Goal: Browse casually: Explore the website without a specific task or goal

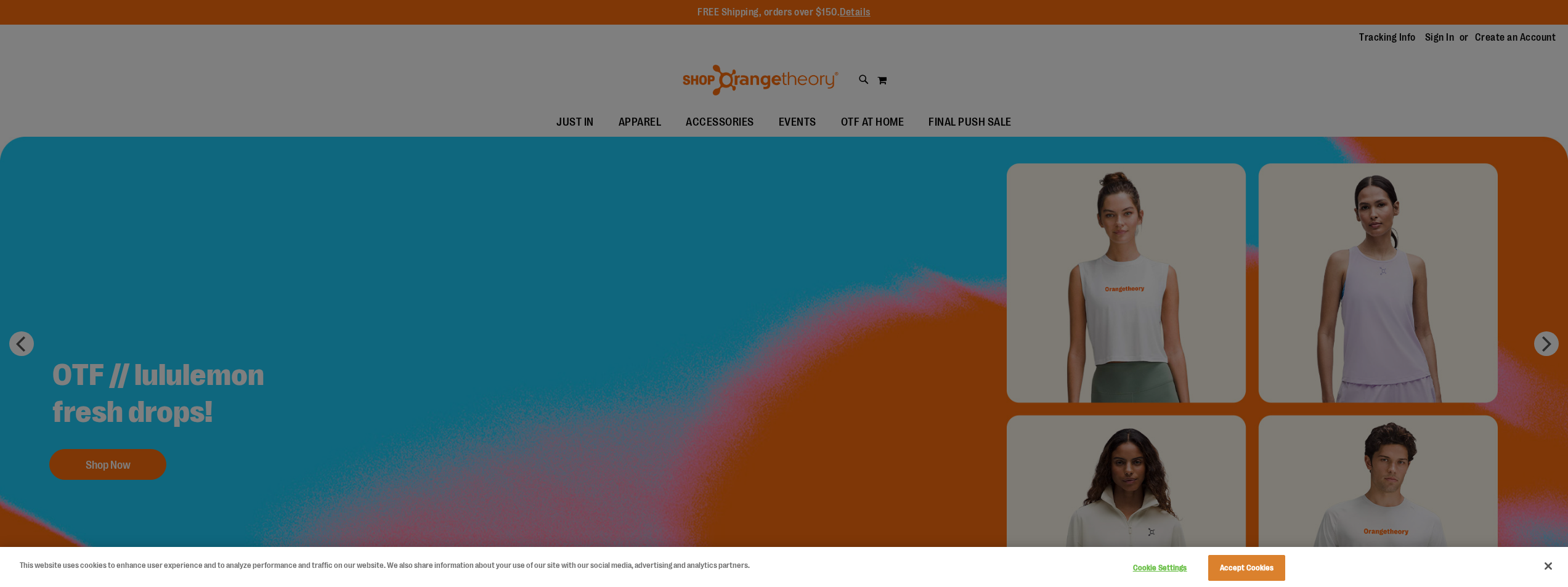
click at [784, 315] on div at bounding box center [784, 294] width 1568 height 587
click at [1548, 562] on button "Close" at bounding box center [1549, 566] width 27 height 27
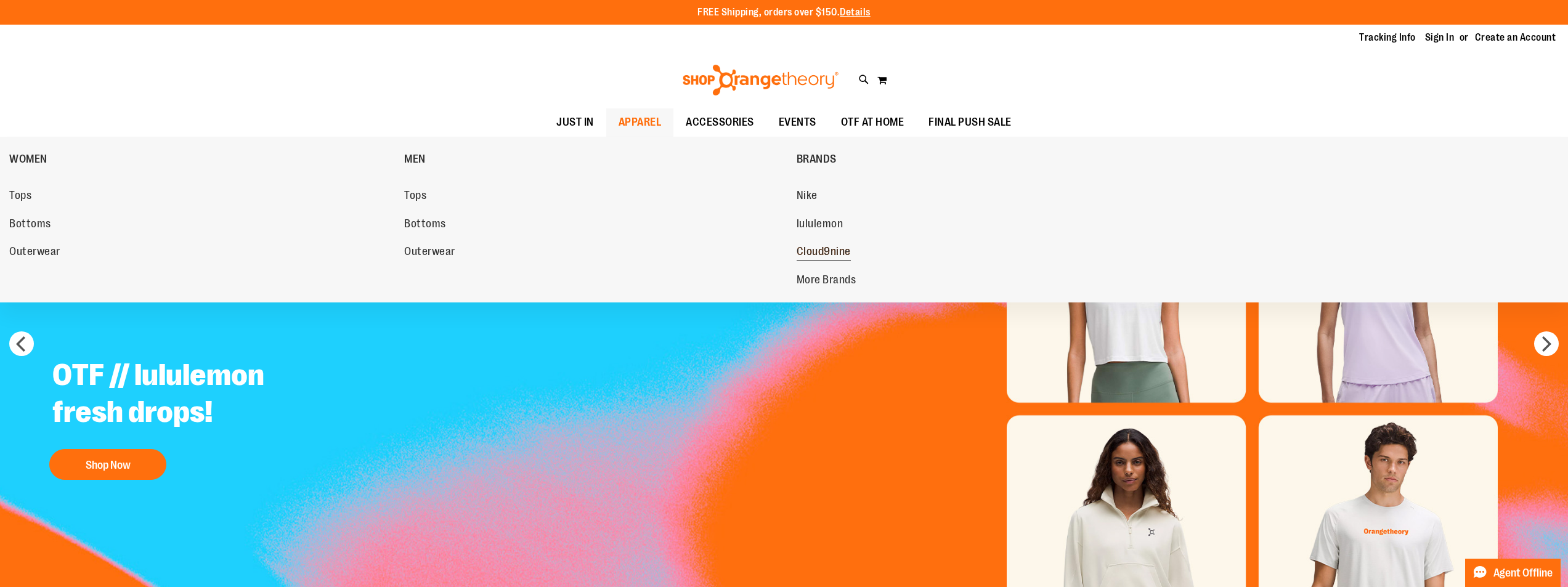
click at [814, 252] on span "Cloud9nine" at bounding box center [823, 252] width 54 height 16
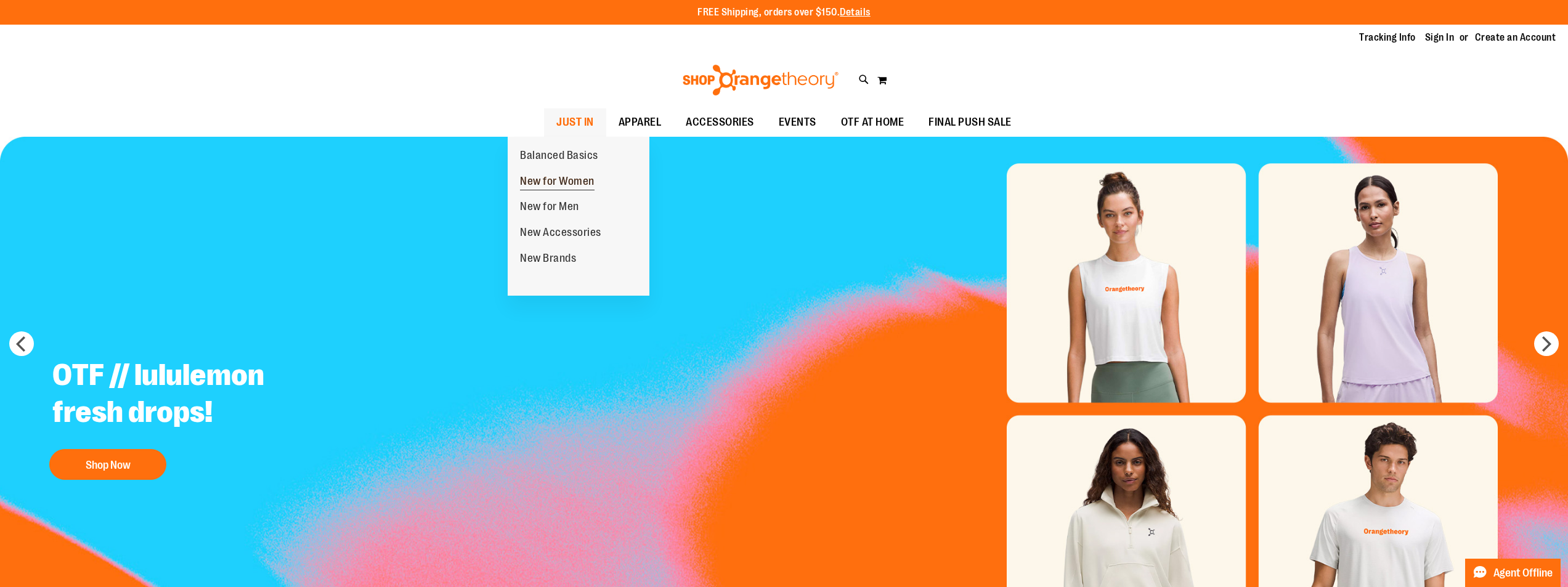
click at [562, 178] on span "New for Women" at bounding box center [558, 182] width 75 height 16
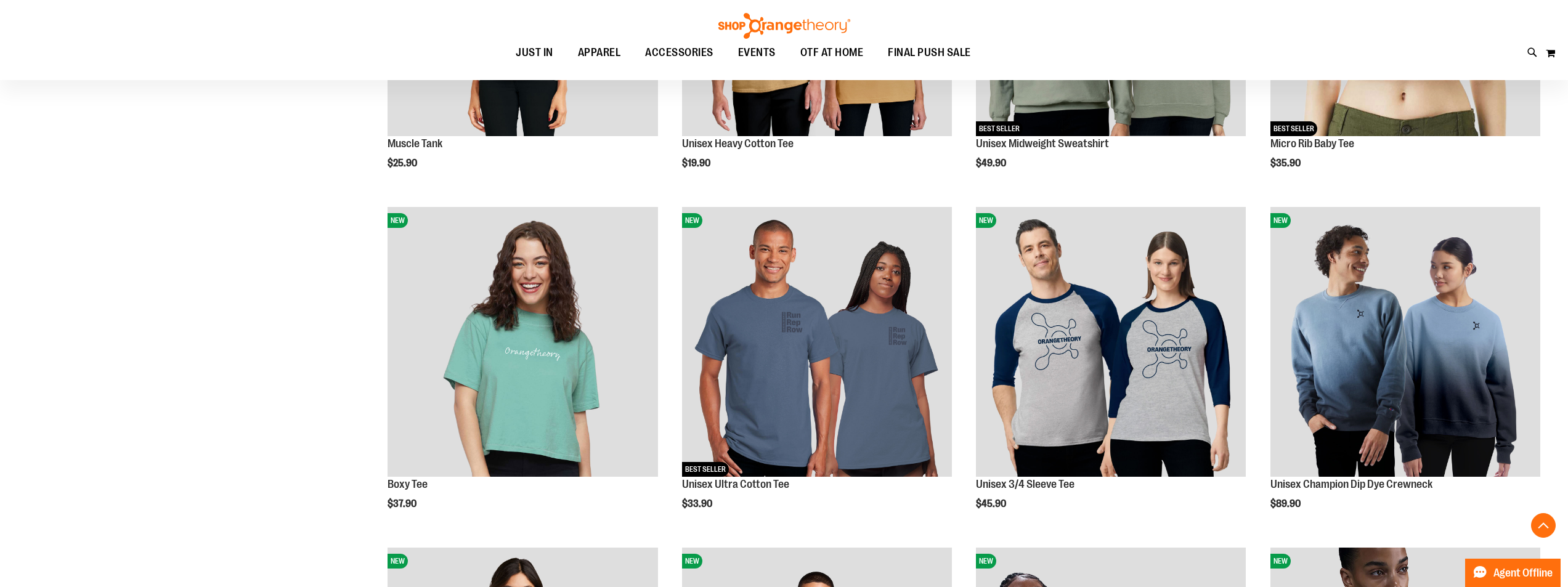
scroll to position [430, 0]
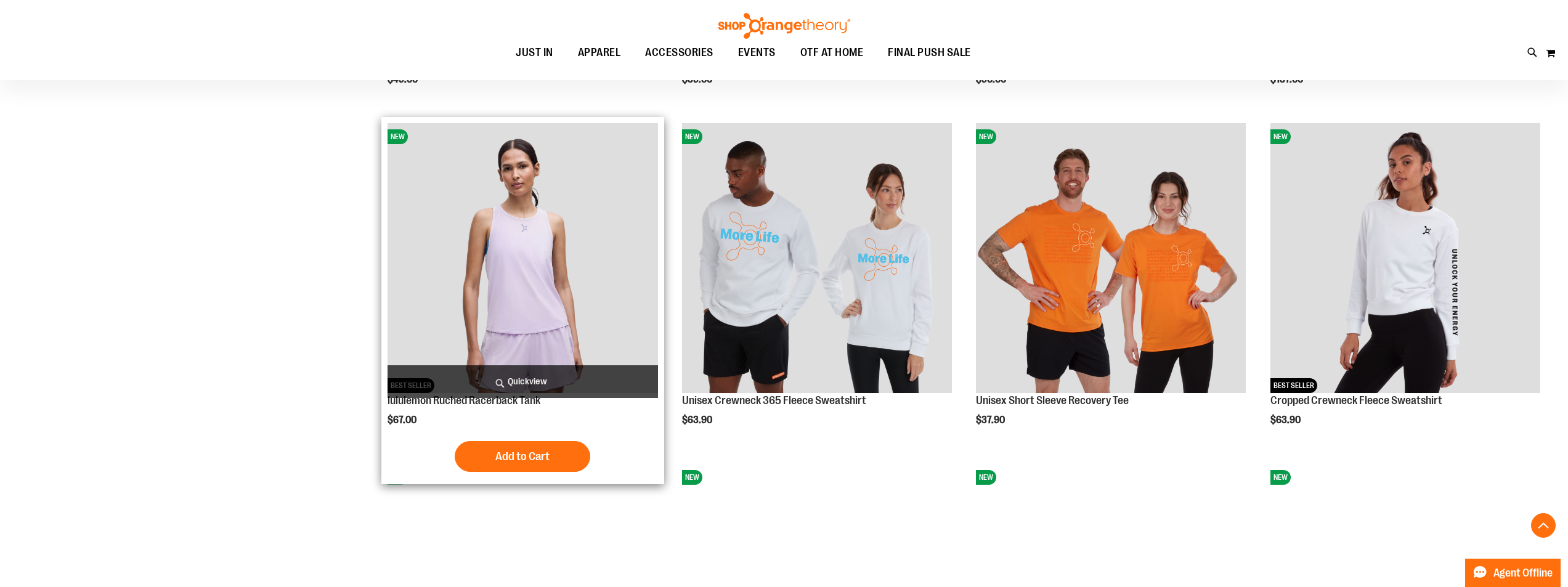
scroll to position [1601, 0]
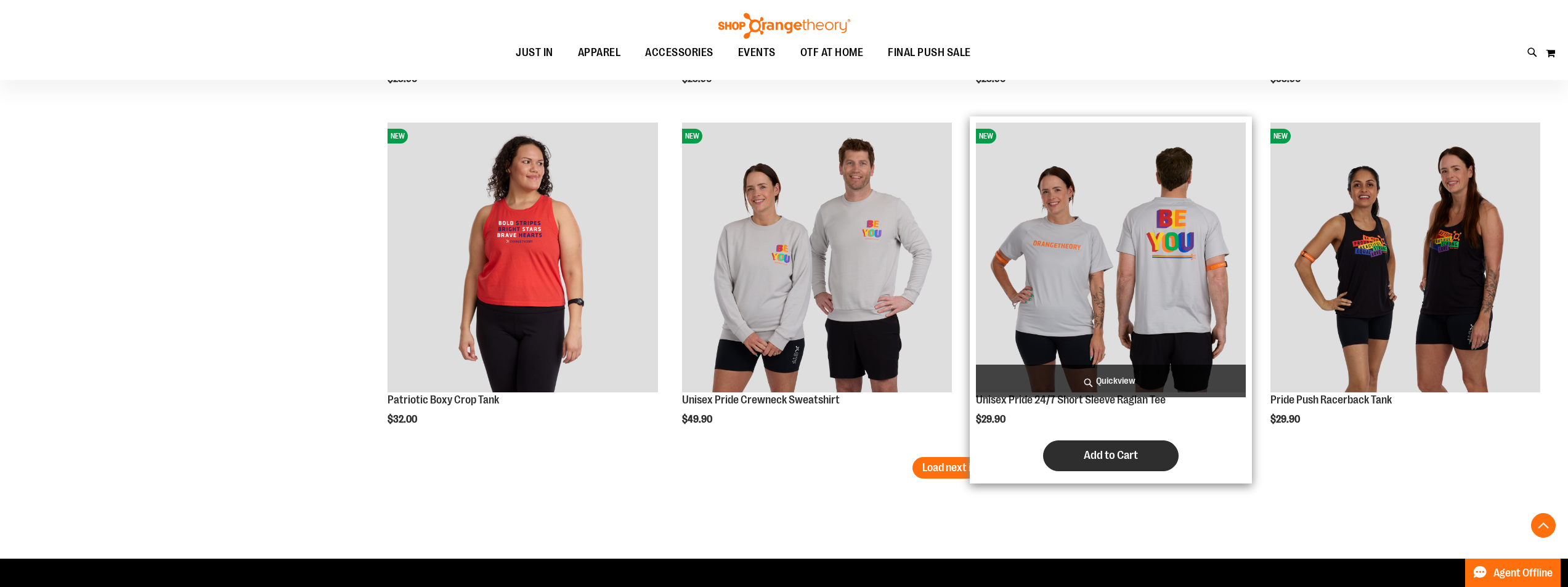
scroll to position [2832, 0]
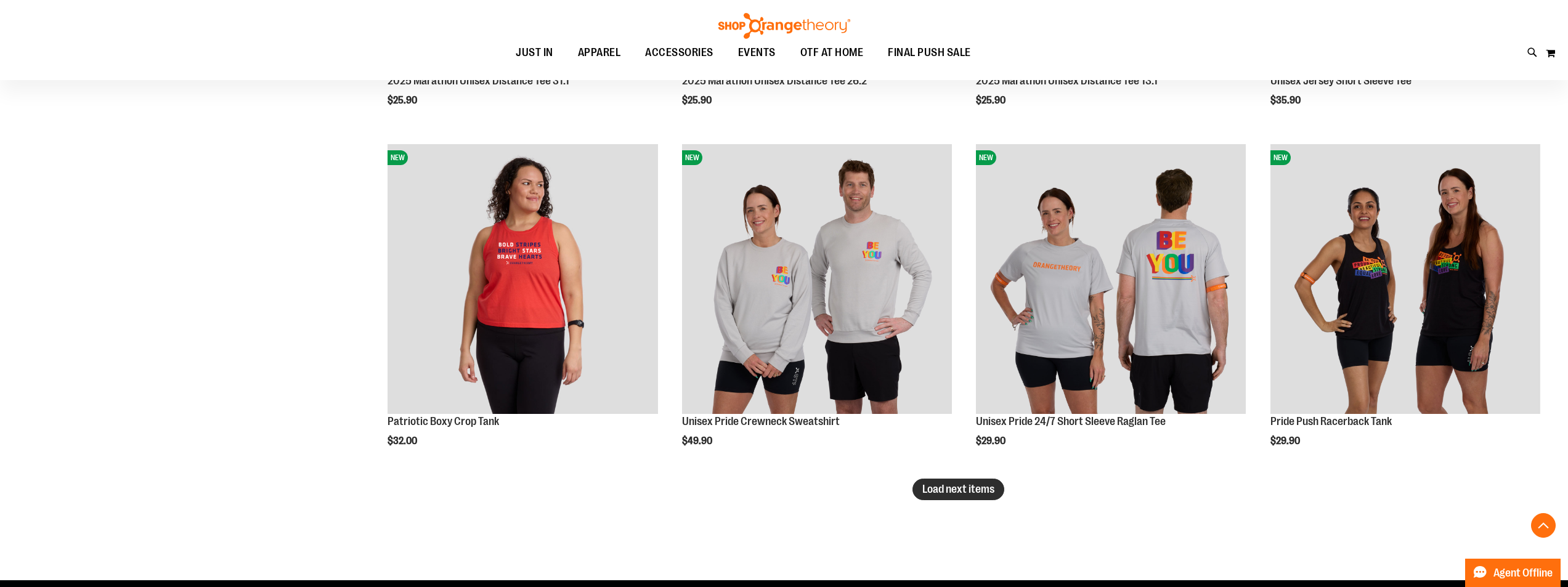
click at [961, 497] on button "Load next items" at bounding box center [959, 489] width 92 height 22
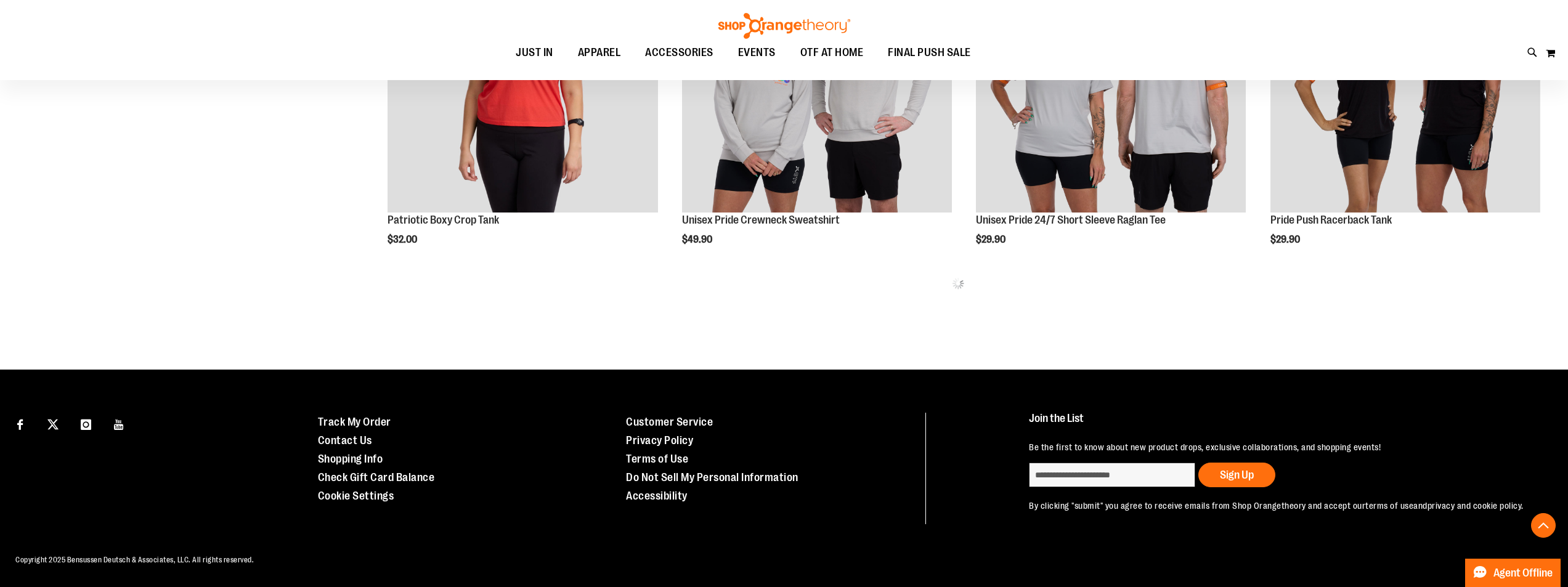
scroll to position [3046, 0]
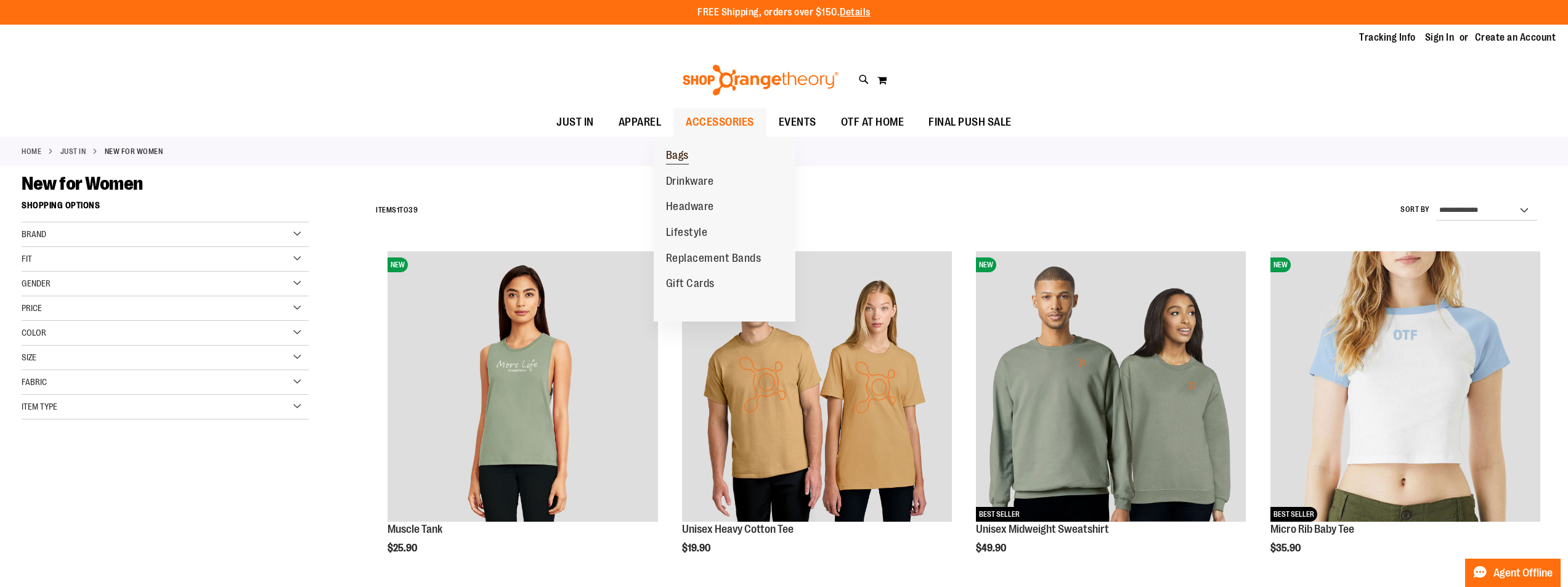
click at [682, 159] on span "Bags" at bounding box center [677, 157] width 23 height 16
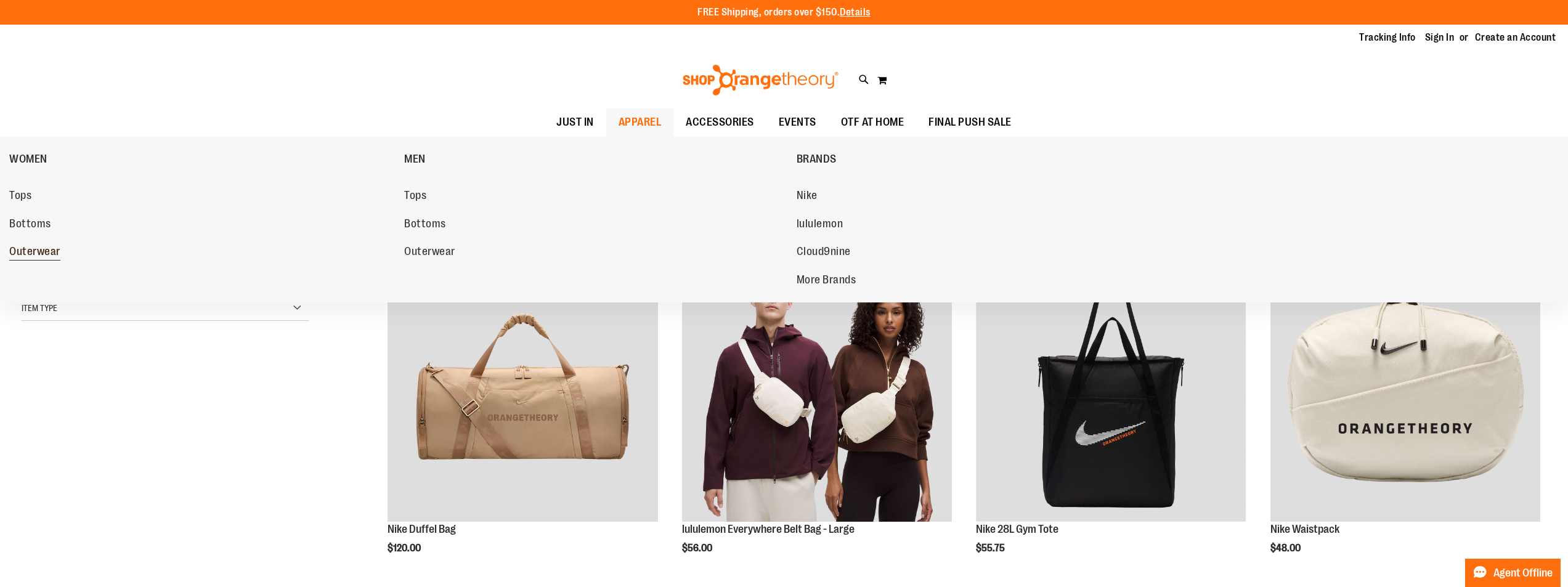
click at [32, 254] on span "Outerwear" at bounding box center [35, 252] width 51 height 16
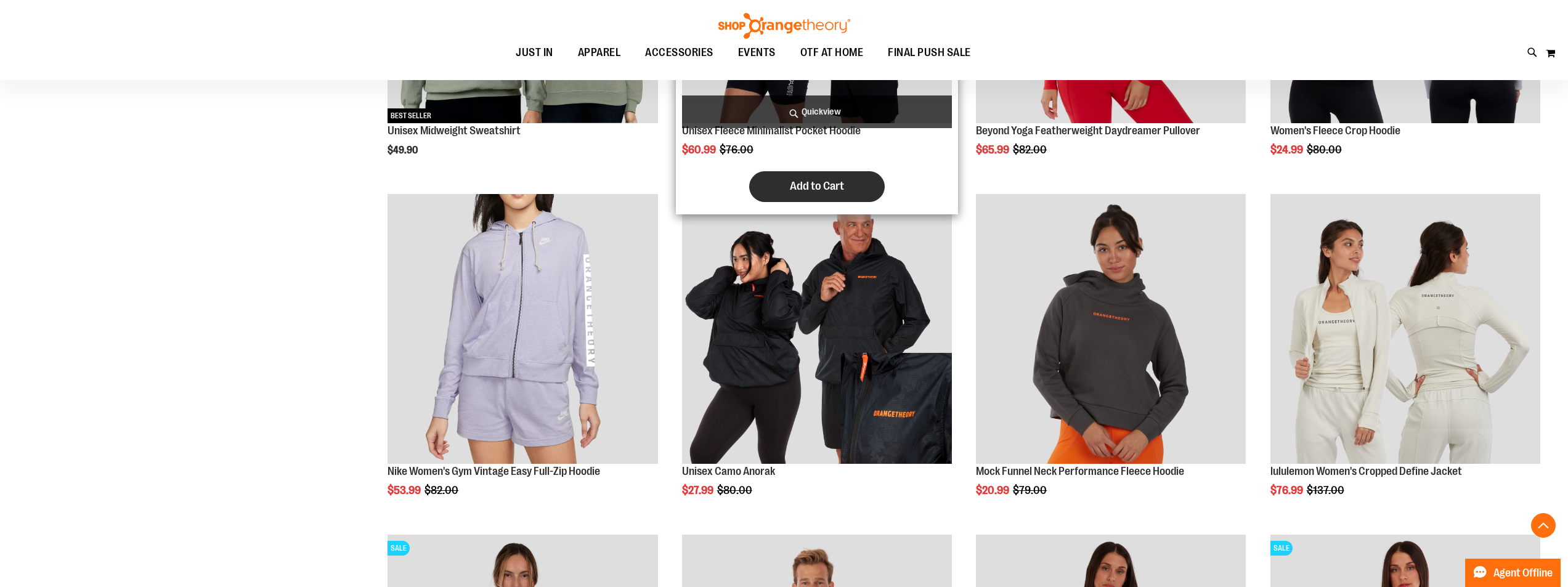
scroll to position [430, 0]
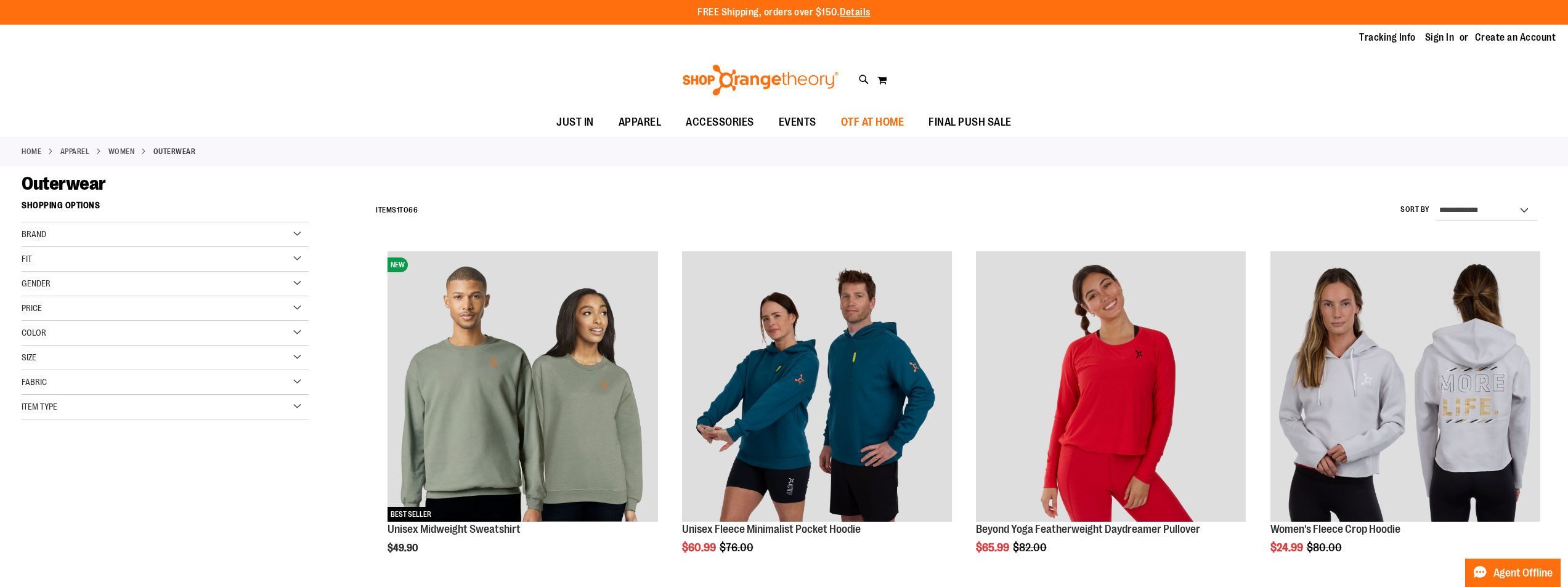
click at [877, 114] on span "OTF AT HOME" at bounding box center [873, 122] width 63 height 28
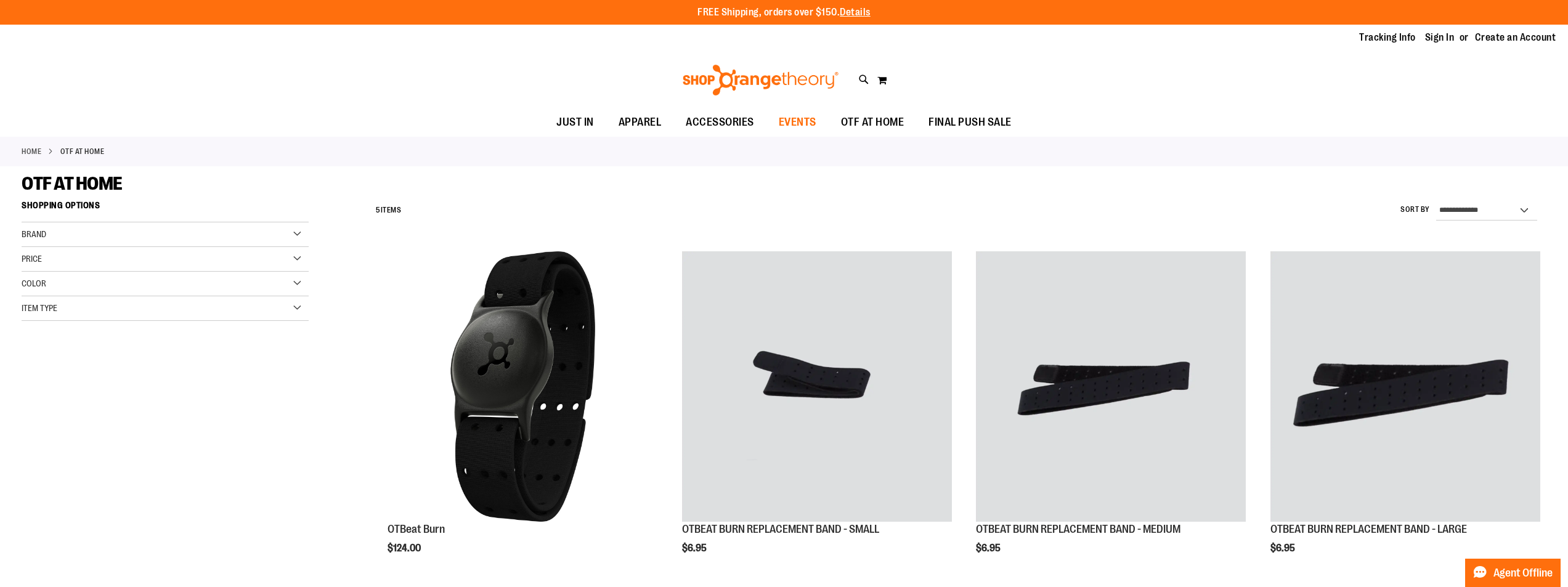
click at [799, 121] on span "EVENTS" at bounding box center [798, 122] width 37 height 28
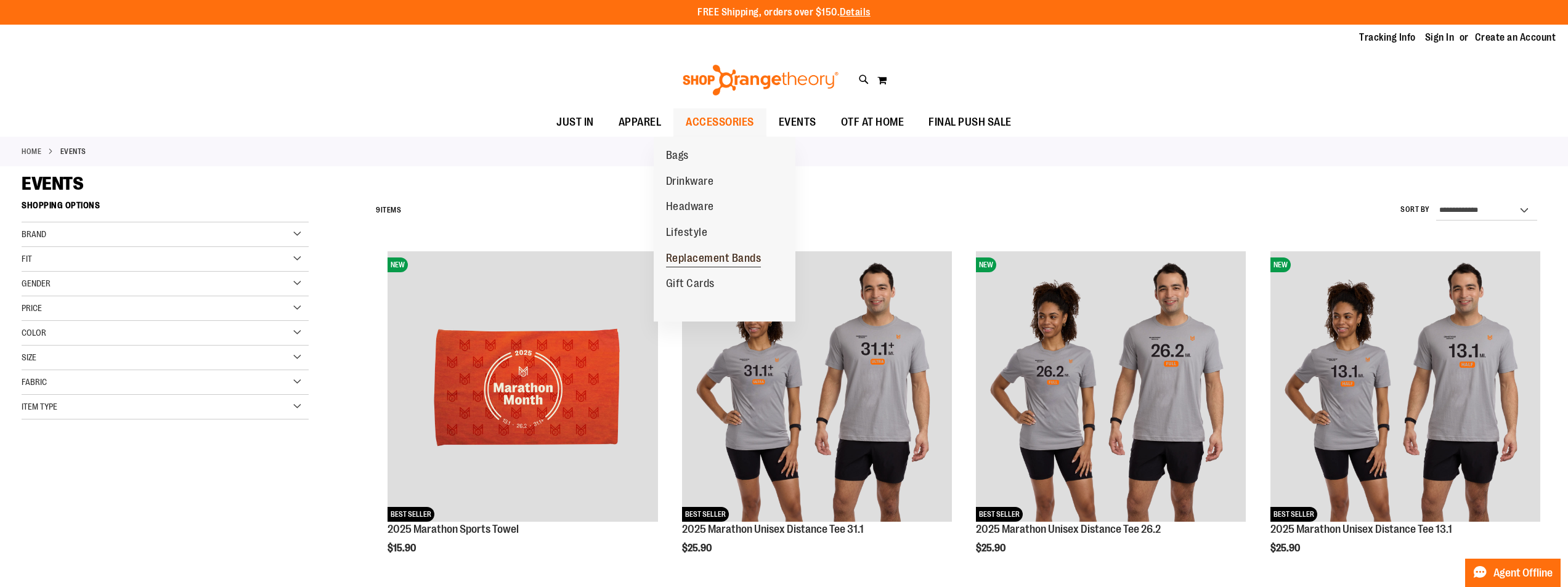
click at [698, 257] on span "Replacement Bands" at bounding box center [713, 259] width 95 height 16
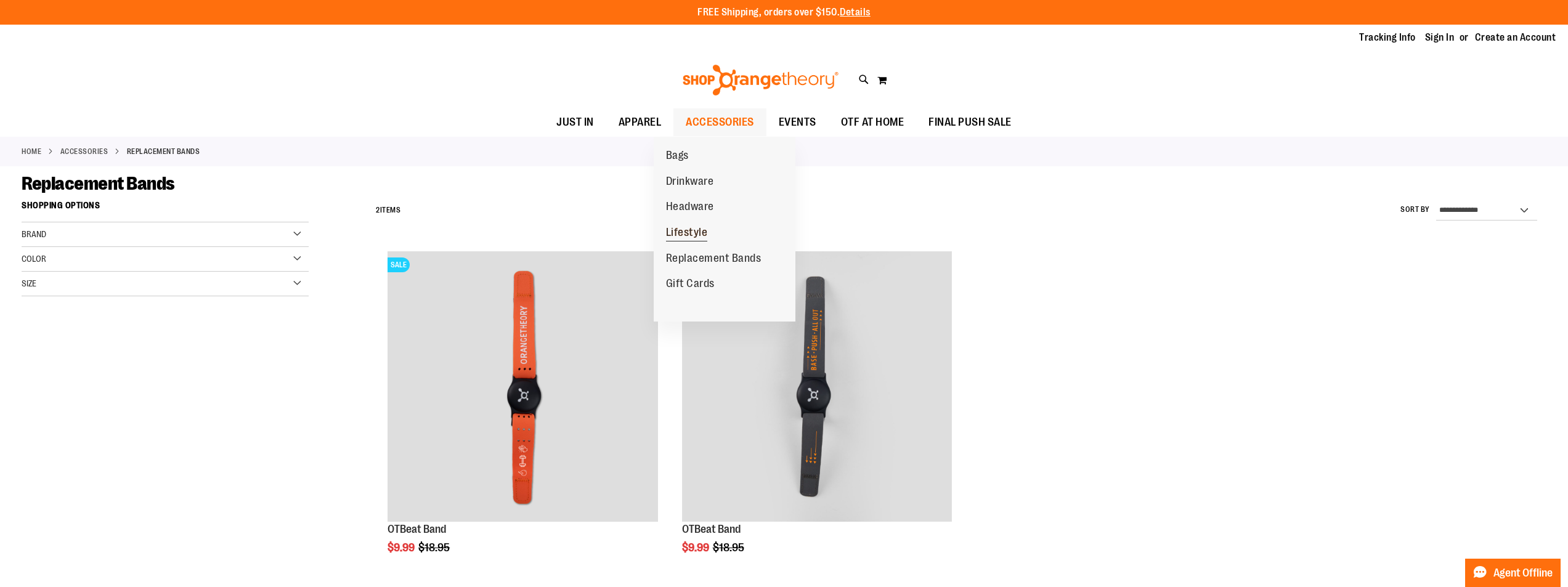
click at [694, 222] on link "Lifestyle" at bounding box center [687, 233] width 67 height 26
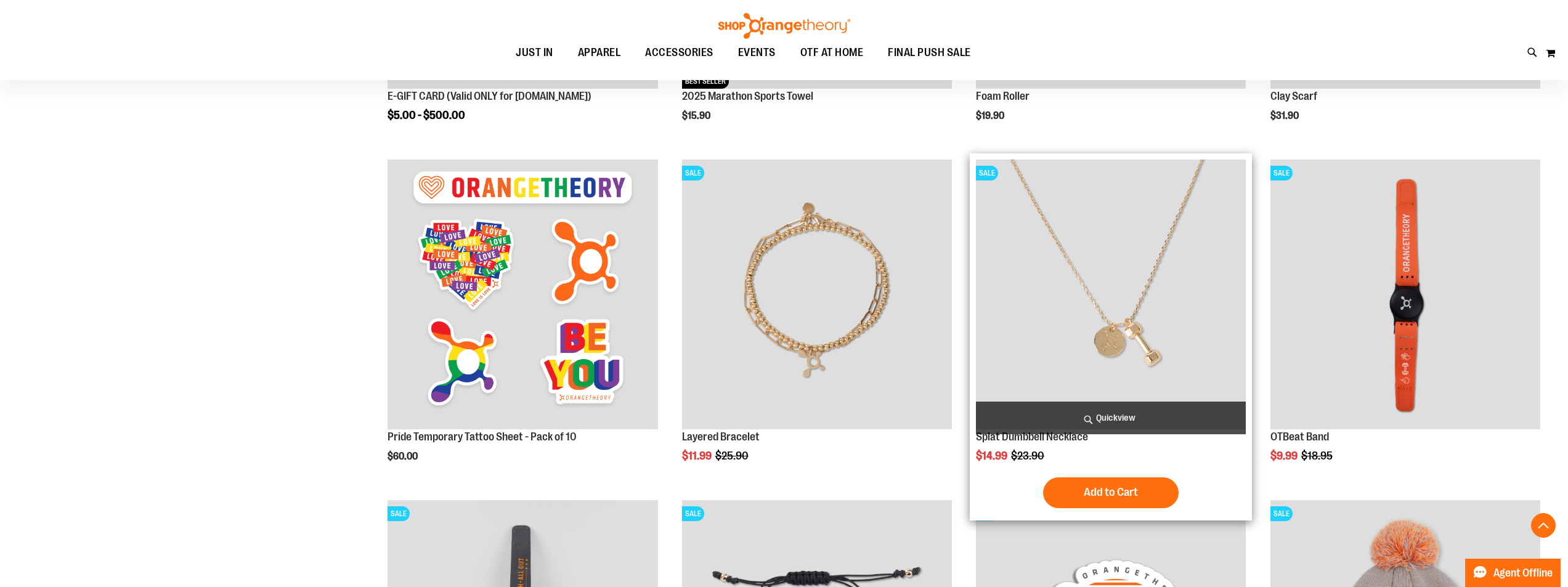
scroll to position [492, 0]
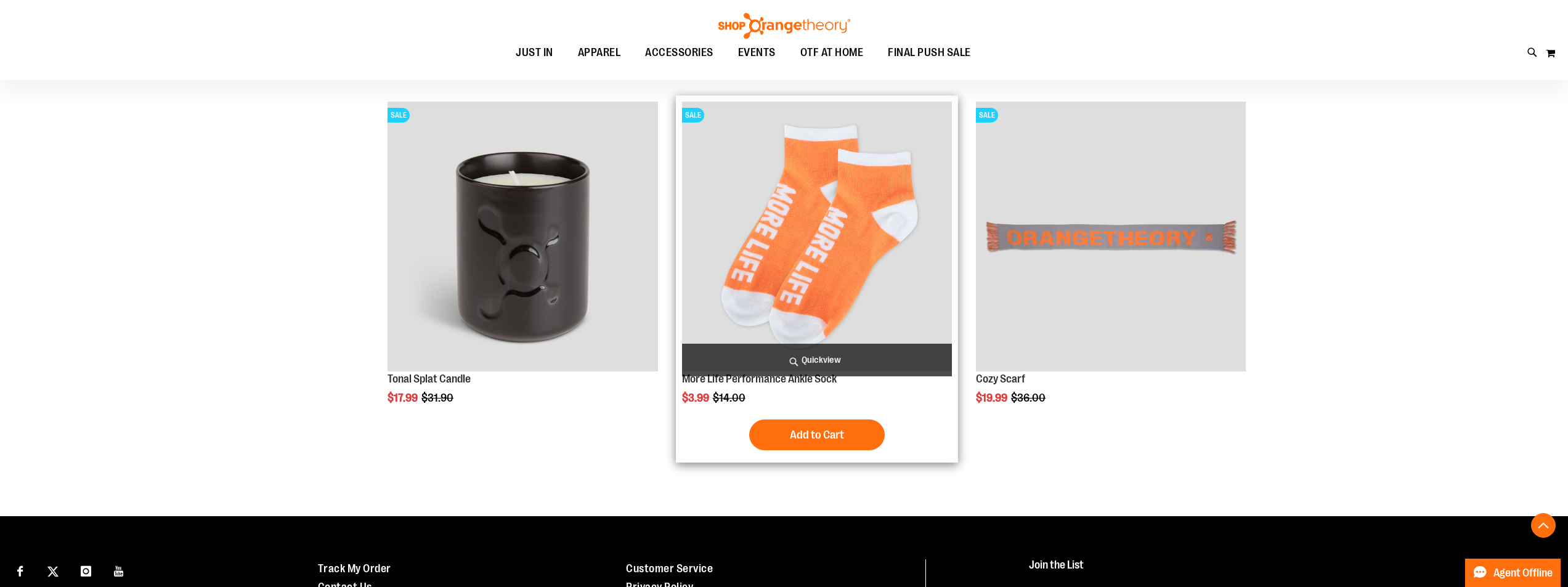
scroll to position [1539, 0]
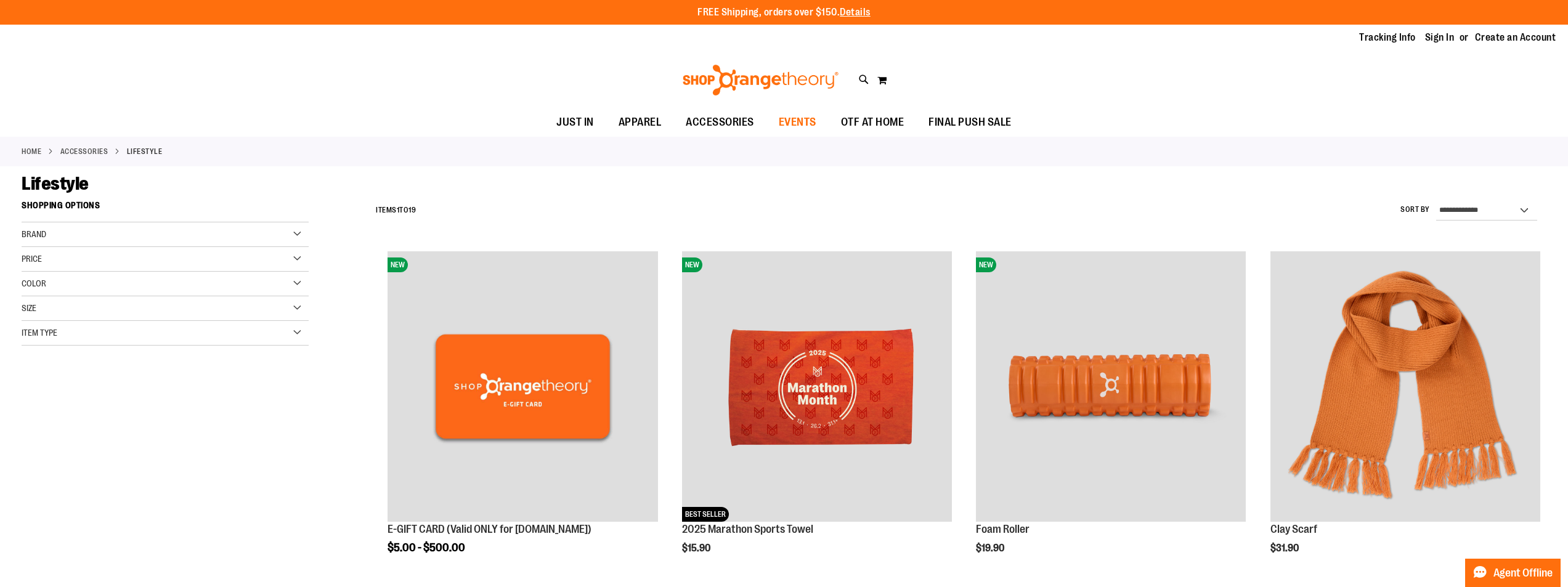
click at [787, 121] on span "EVENTS" at bounding box center [798, 122] width 37 height 28
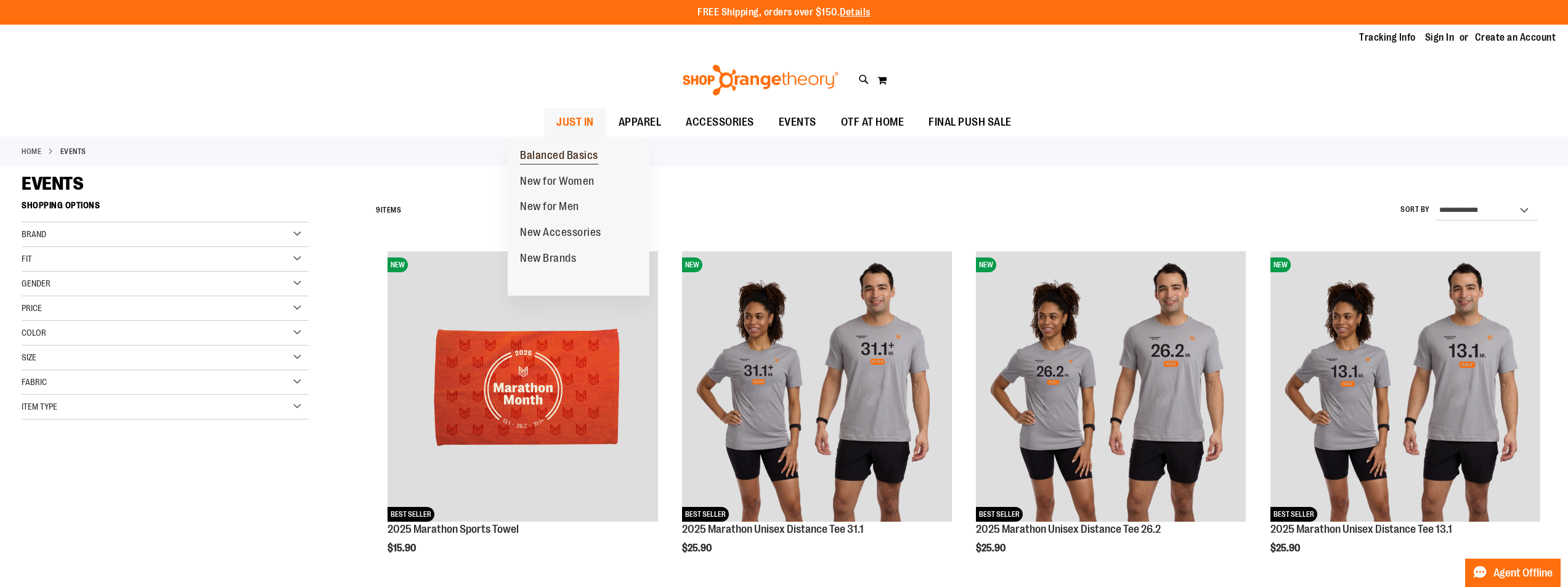
click at [556, 150] on span "Balanced Basics" at bounding box center [559, 157] width 78 height 16
click at [541, 158] on span "Balanced Basics" at bounding box center [559, 157] width 78 height 16
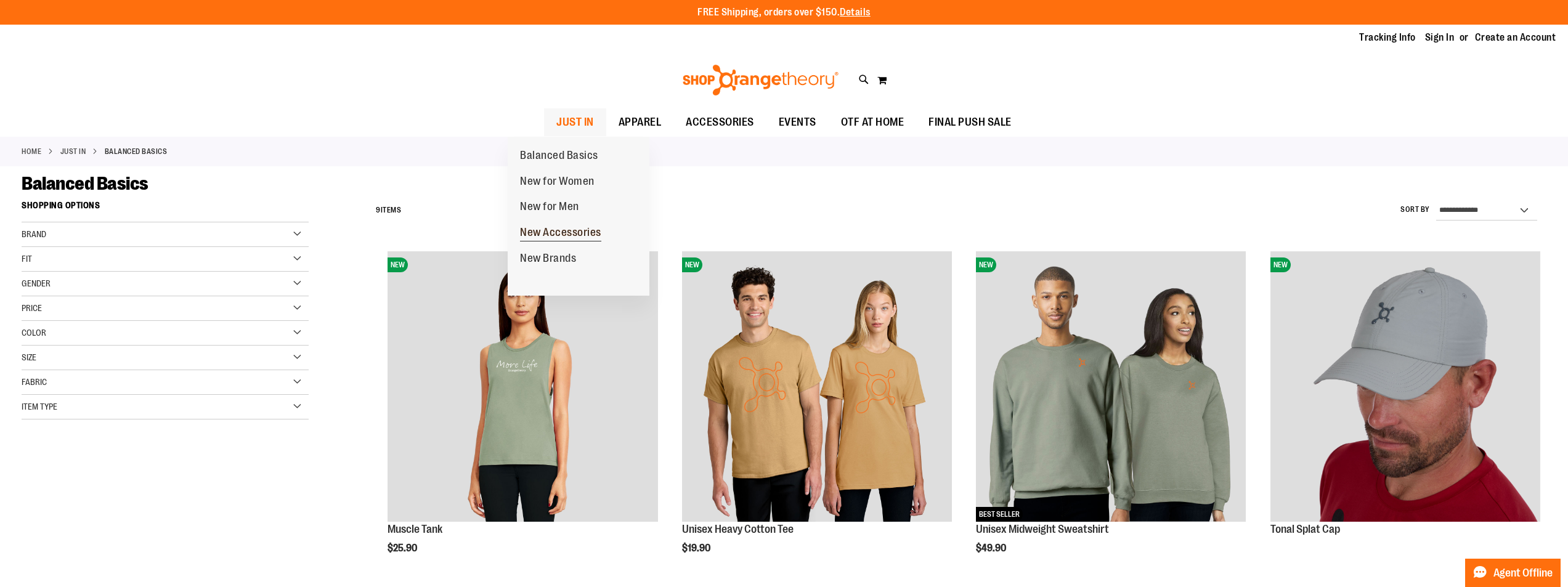
click at [566, 228] on span "New Accessories" at bounding box center [561, 233] width 82 height 16
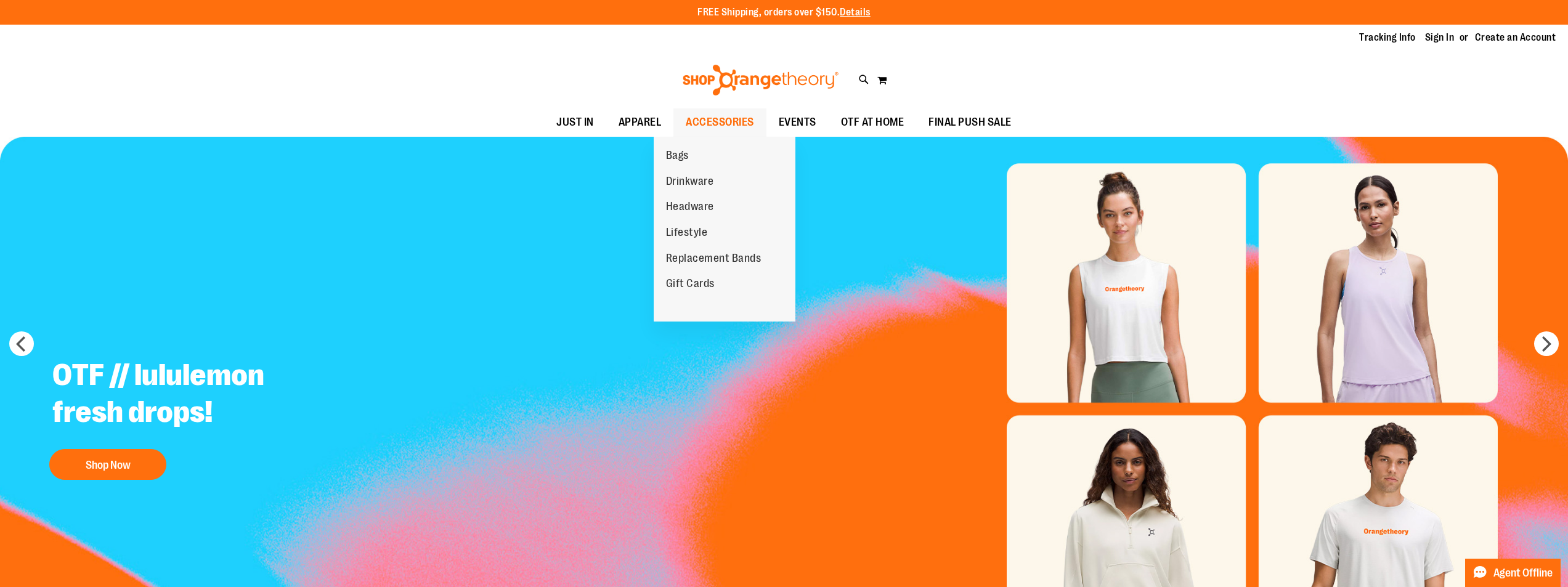
click at [693, 116] on span "ACCESSORIES" at bounding box center [720, 122] width 68 height 28
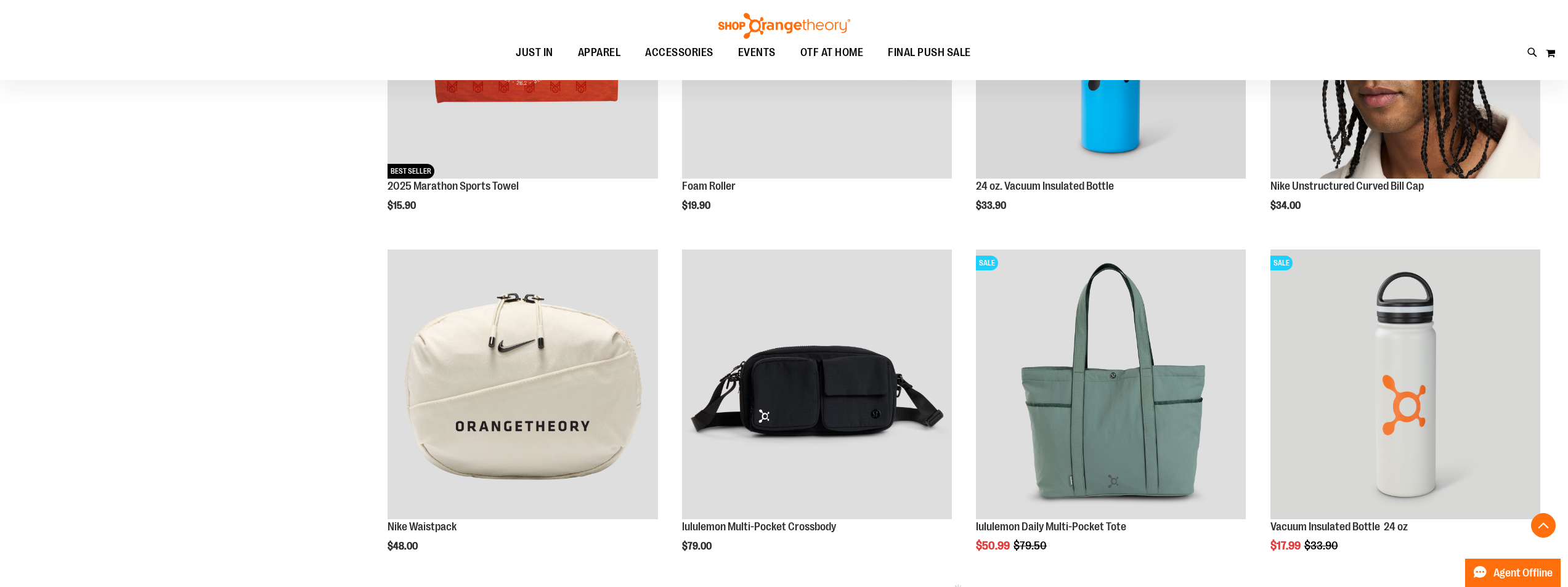
scroll to position [738, 0]
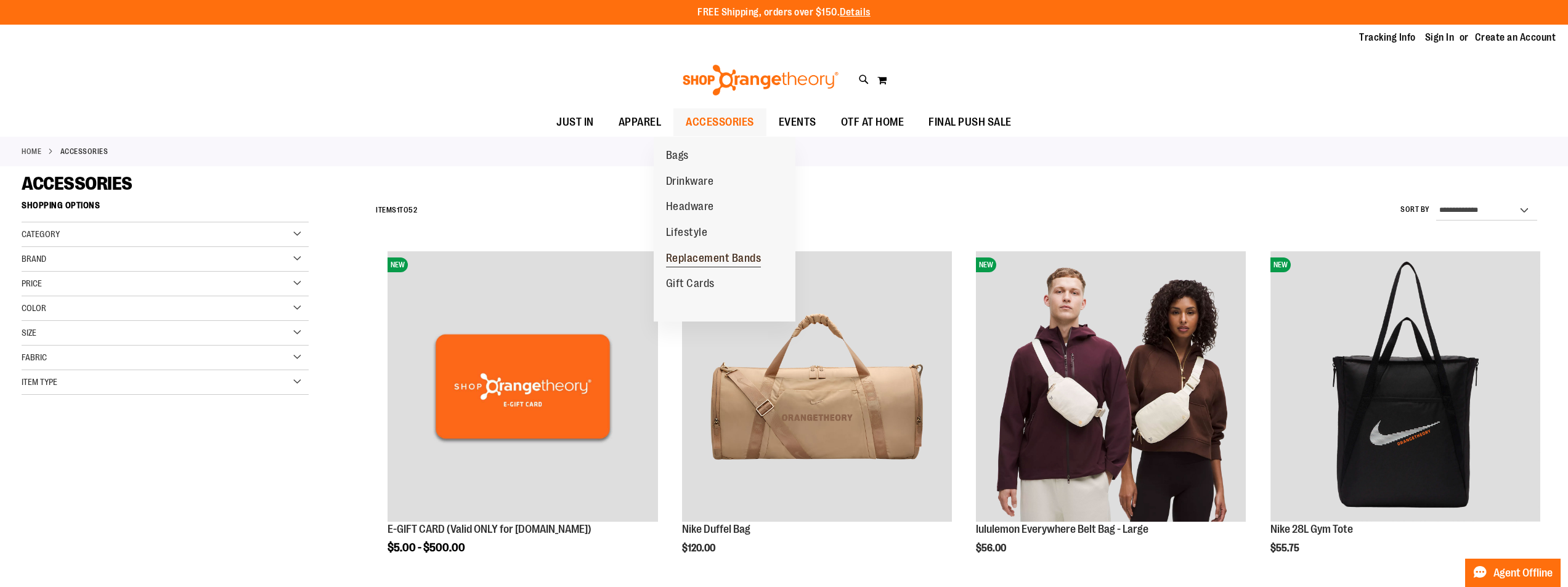
click at [721, 256] on span "Replacement Bands" at bounding box center [713, 259] width 95 height 16
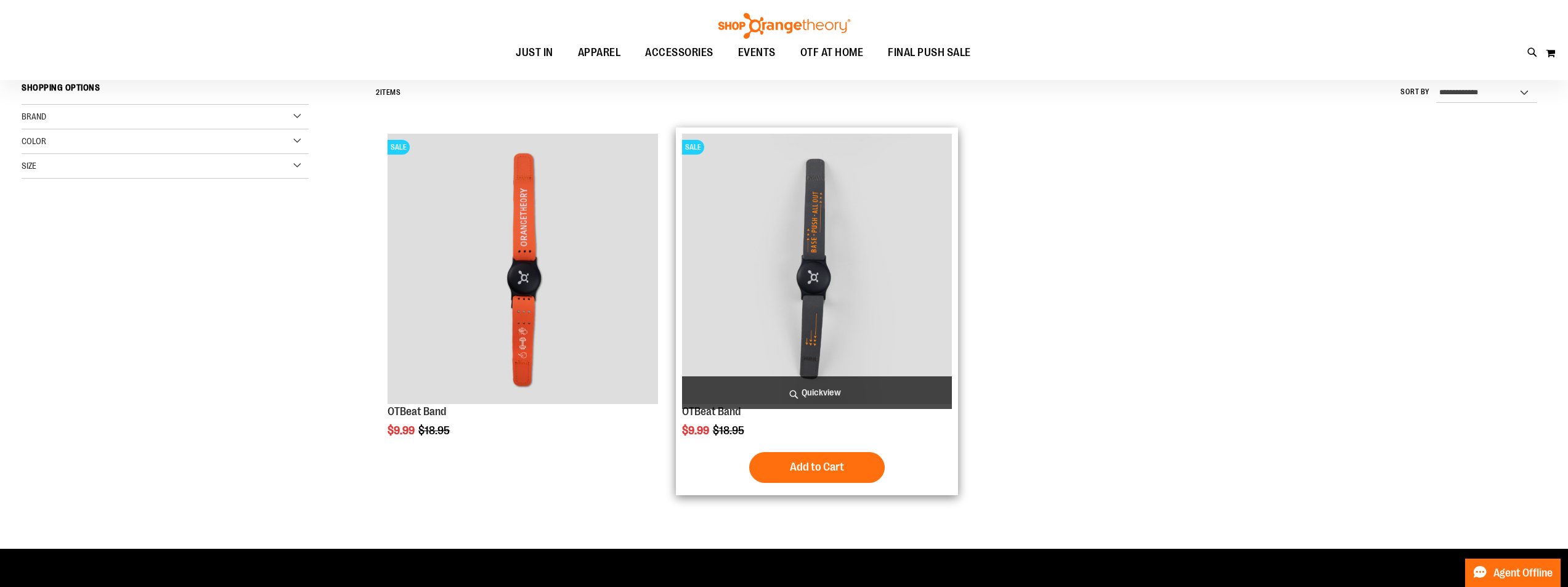
scroll to position [122, 0]
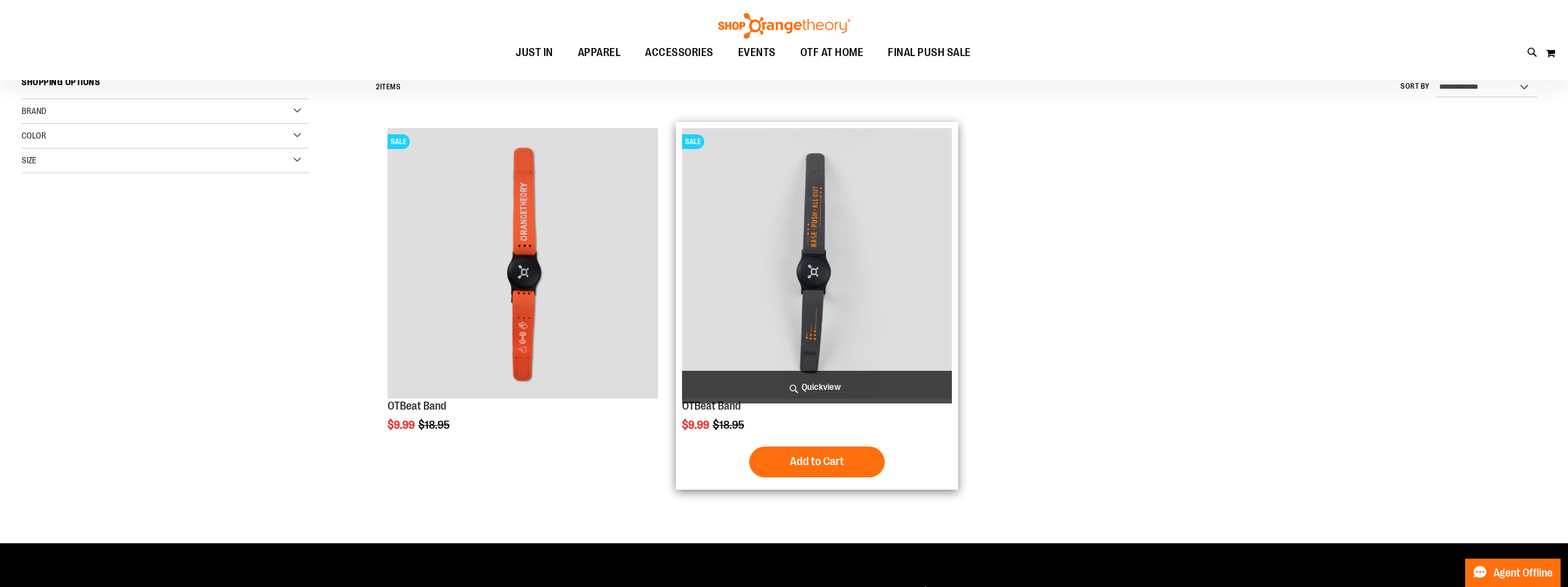
click at [721, 313] on img "product" at bounding box center [817, 263] width 270 height 270
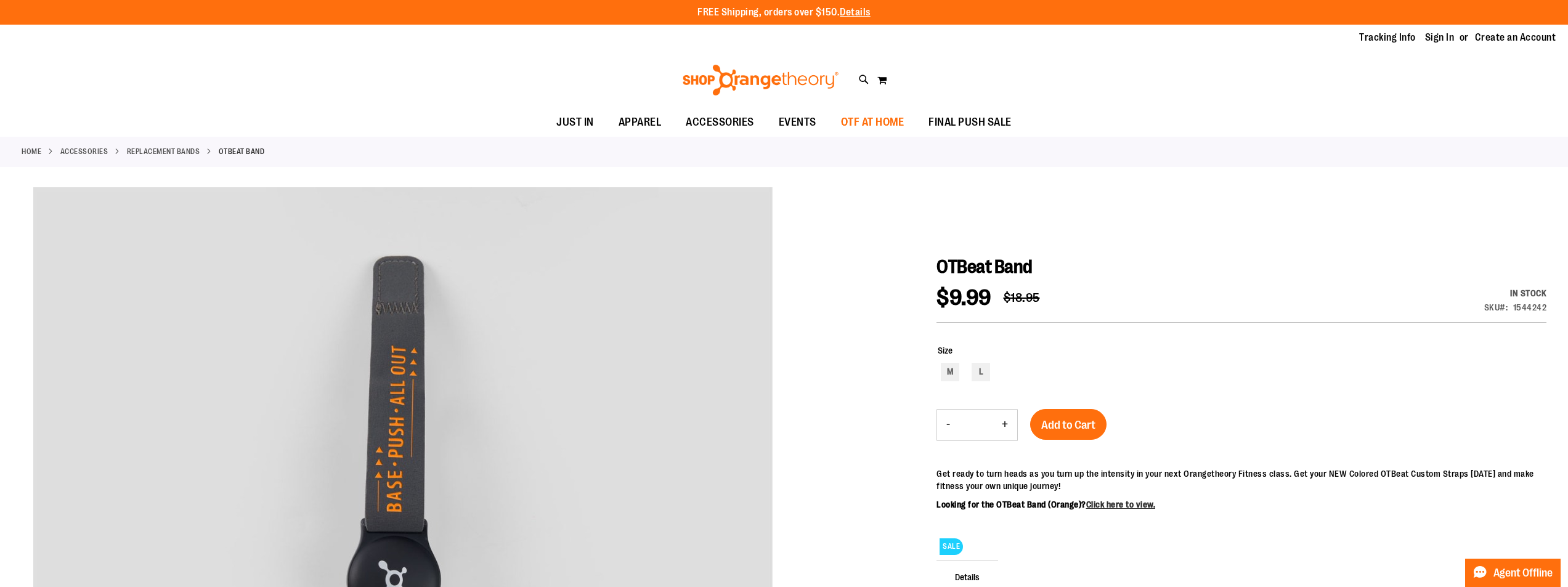
click at [867, 121] on span "OTF AT HOME" at bounding box center [873, 122] width 63 height 28
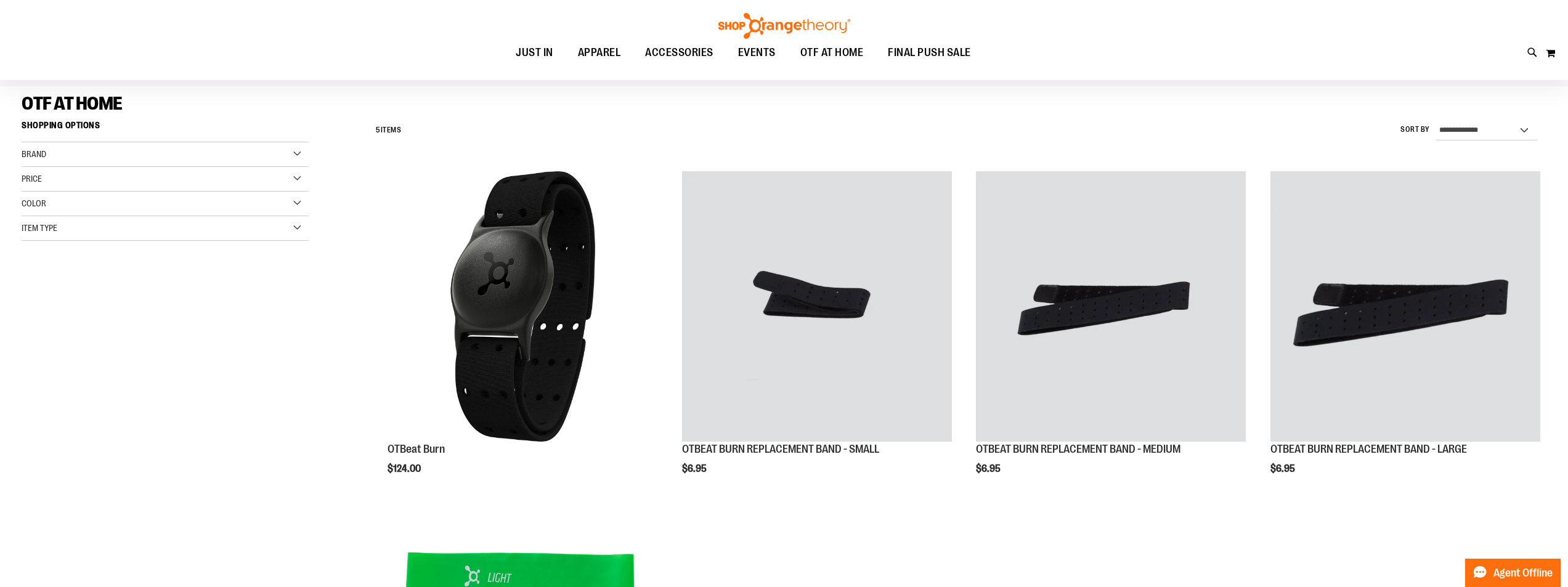
scroll to position [122, 0]
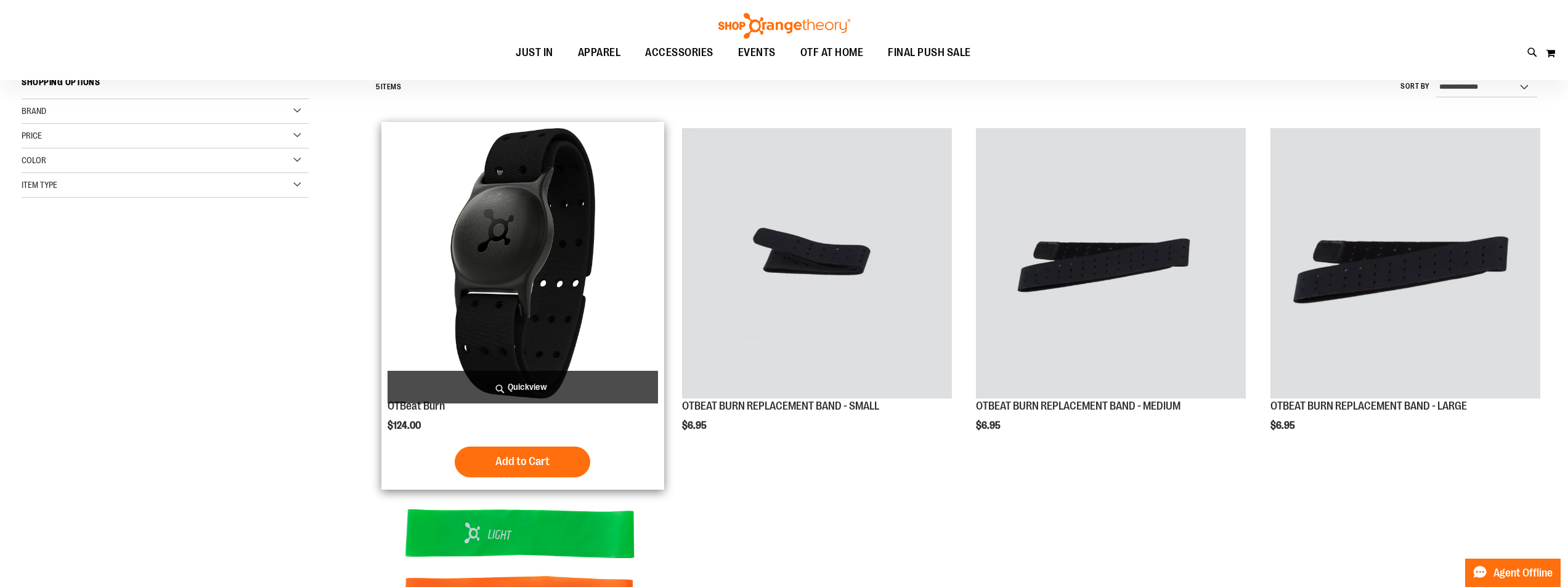
click at [538, 249] on img "product" at bounding box center [523, 263] width 270 height 270
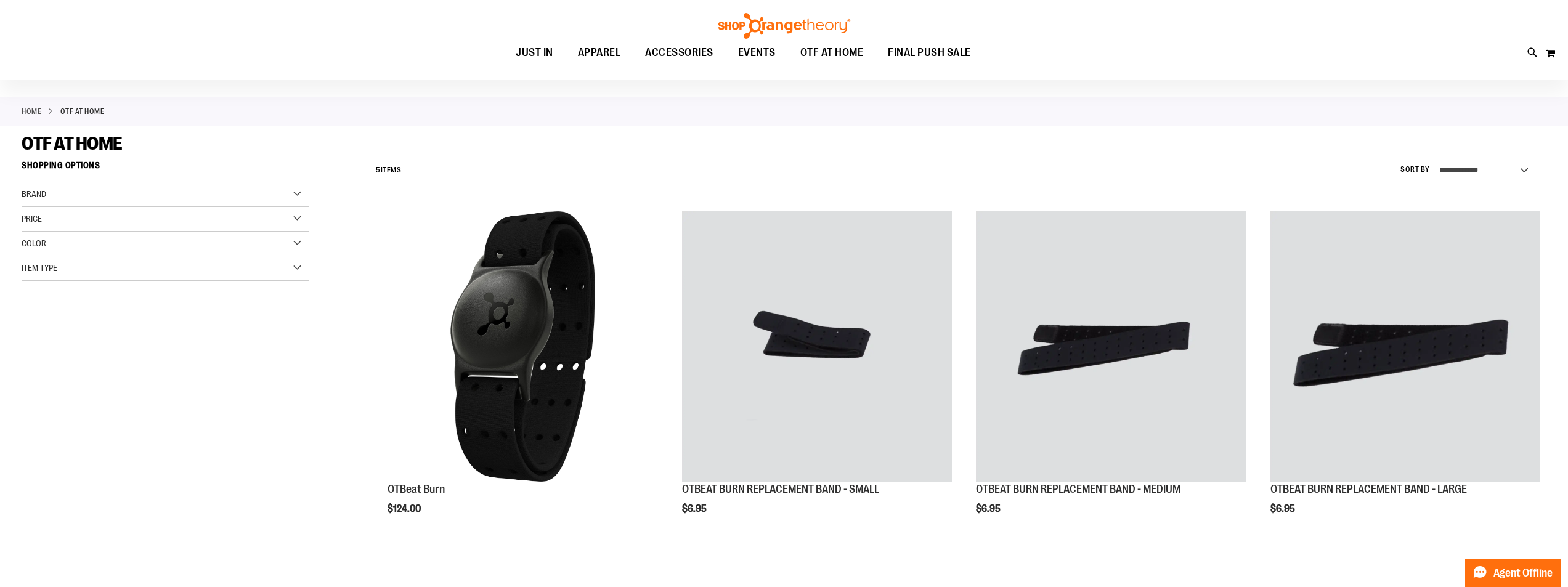
scroll to position [61, 0]
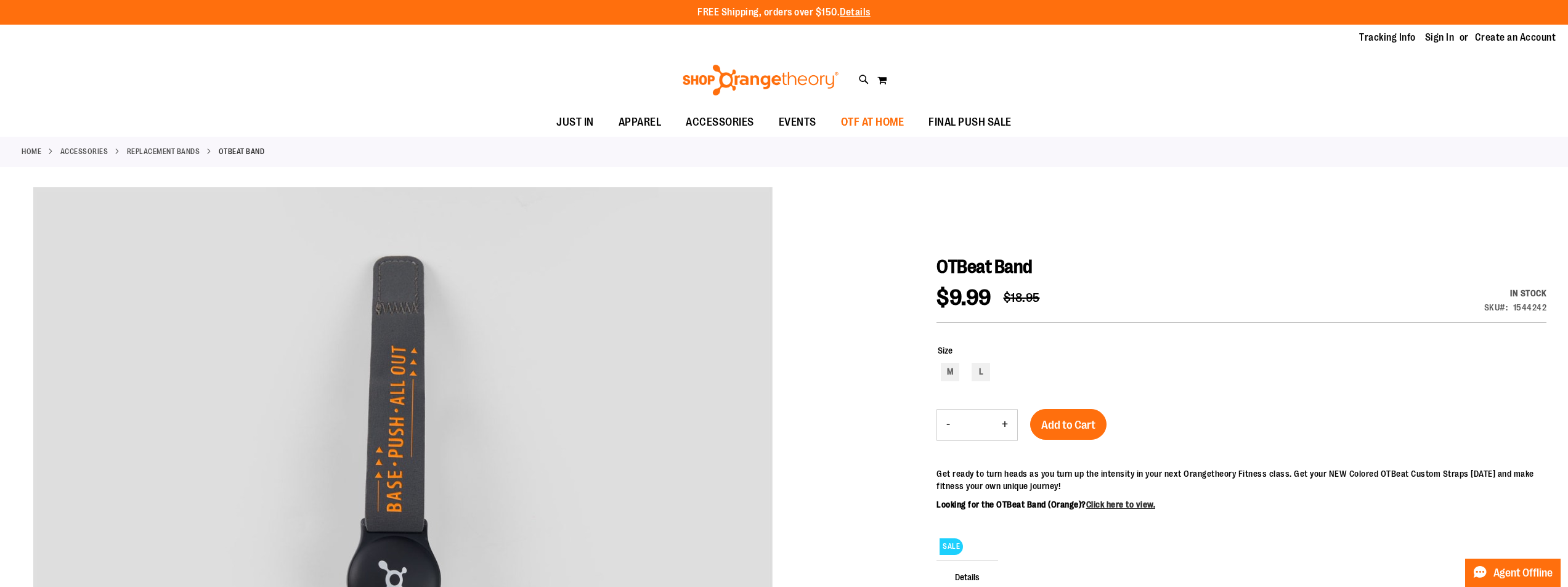
click at [871, 120] on span "OTF AT HOME" at bounding box center [873, 122] width 63 height 28
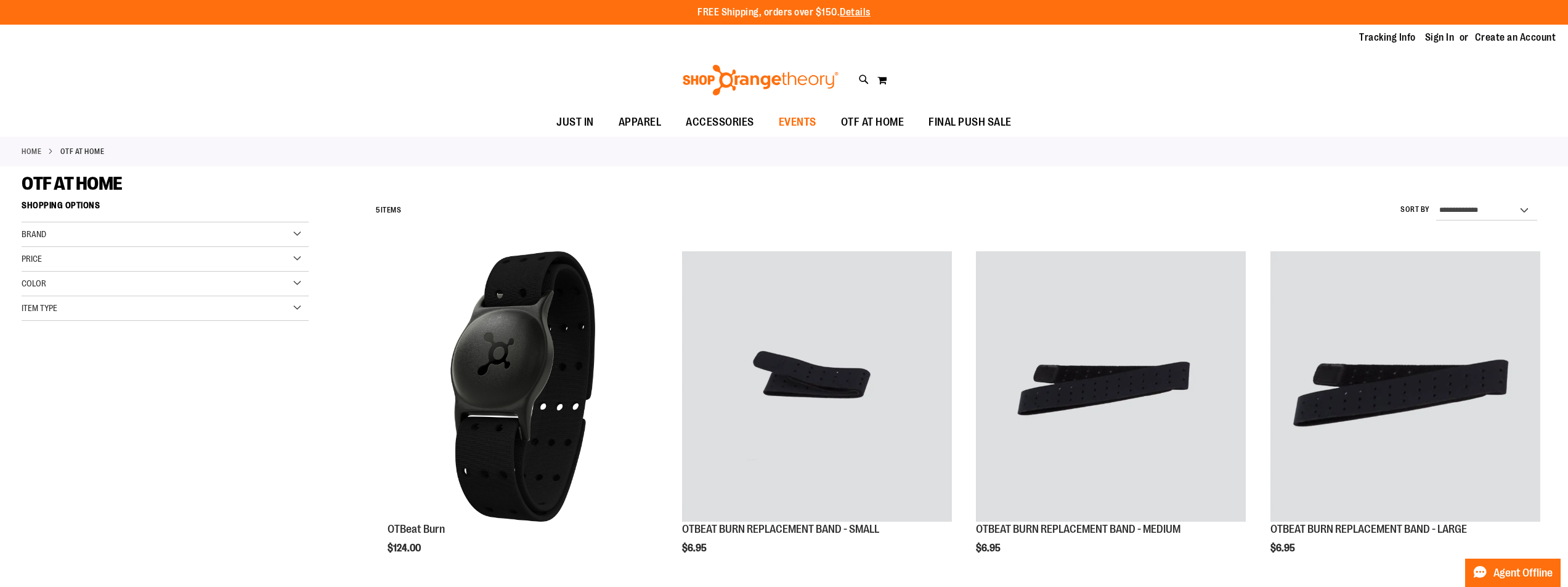
click at [793, 122] on span "EVENTS" at bounding box center [798, 122] width 37 height 28
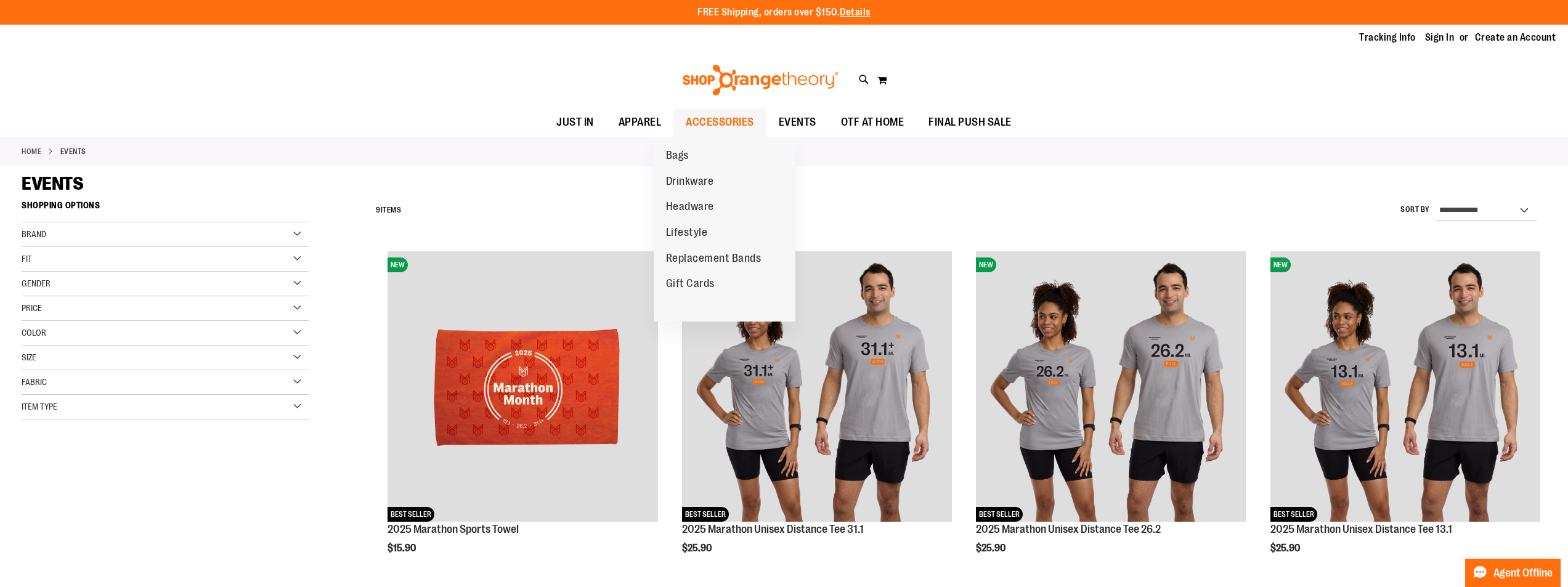
click at [702, 121] on span "ACCESSORIES" at bounding box center [720, 122] width 68 height 28
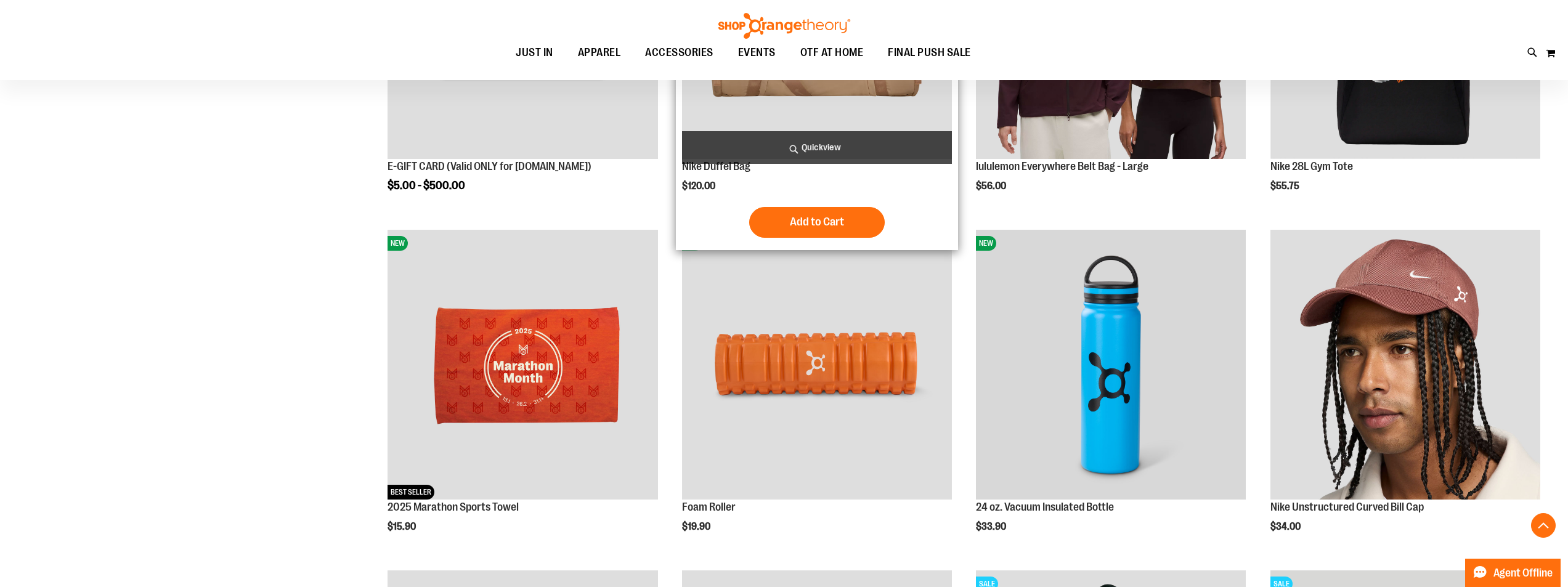
scroll to position [369, 0]
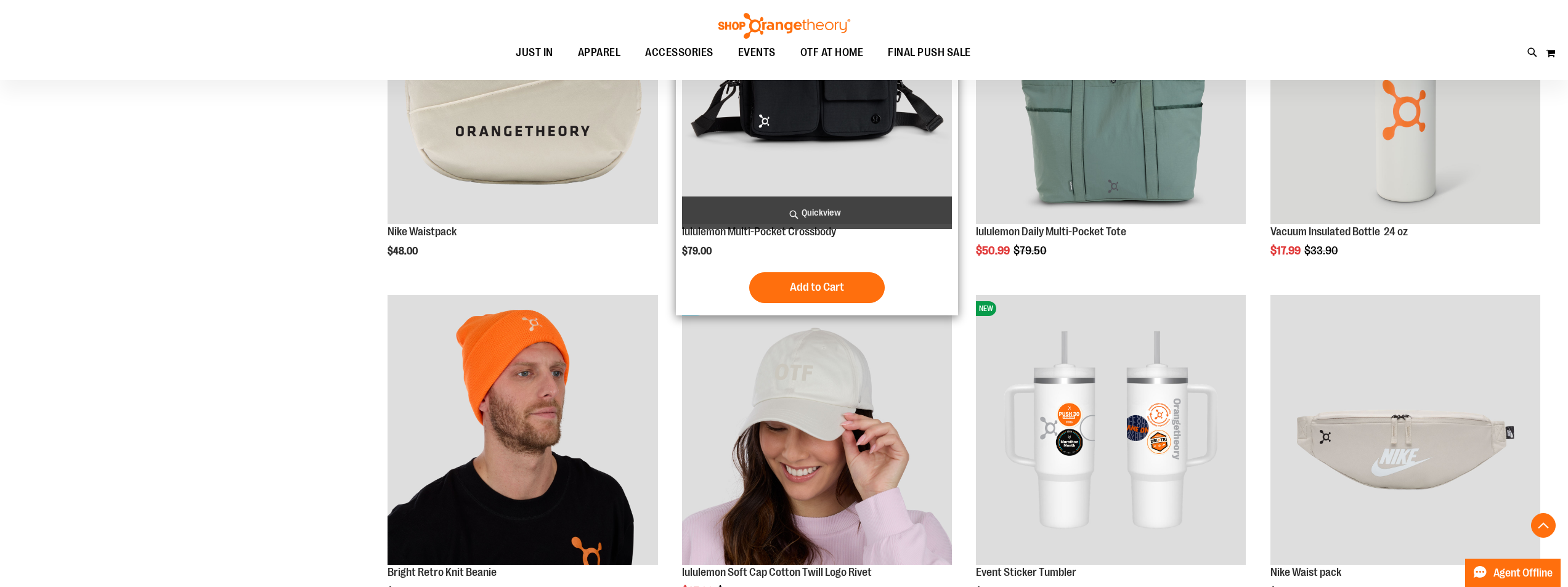
scroll to position [984, 0]
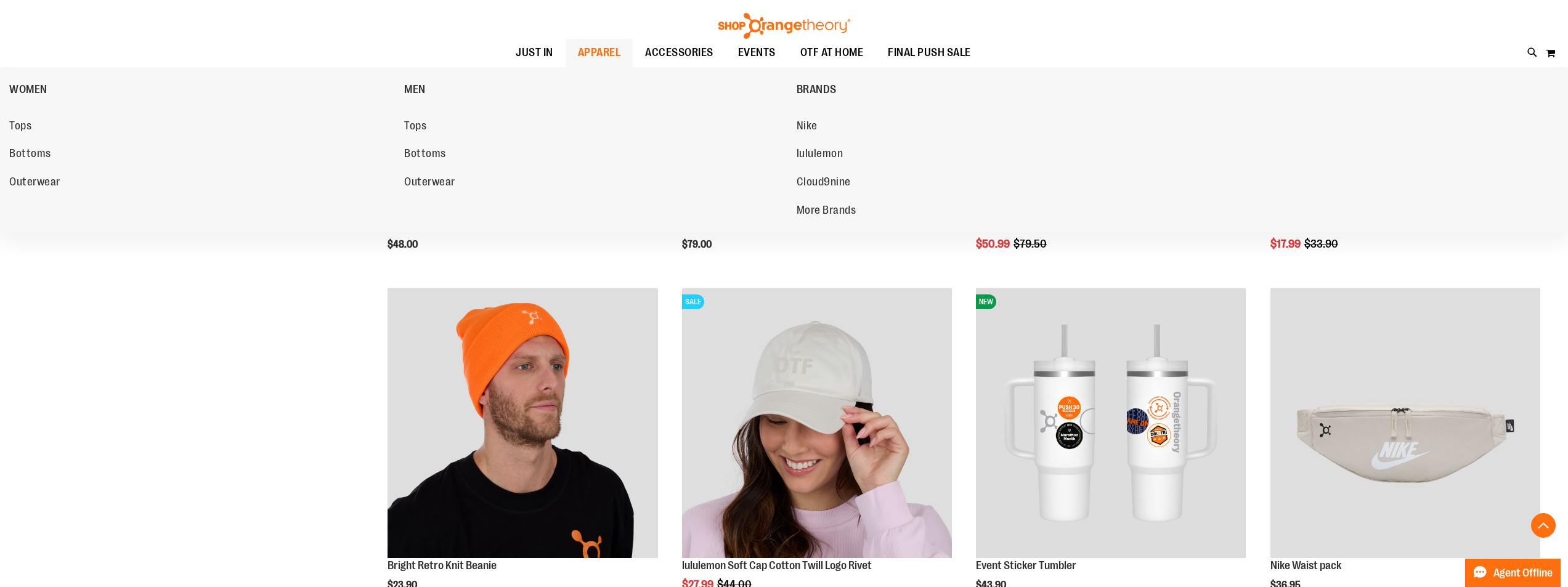
click at [578, 54] on span "APPAREL" at bounding box center [599, 52] width 43 height 28
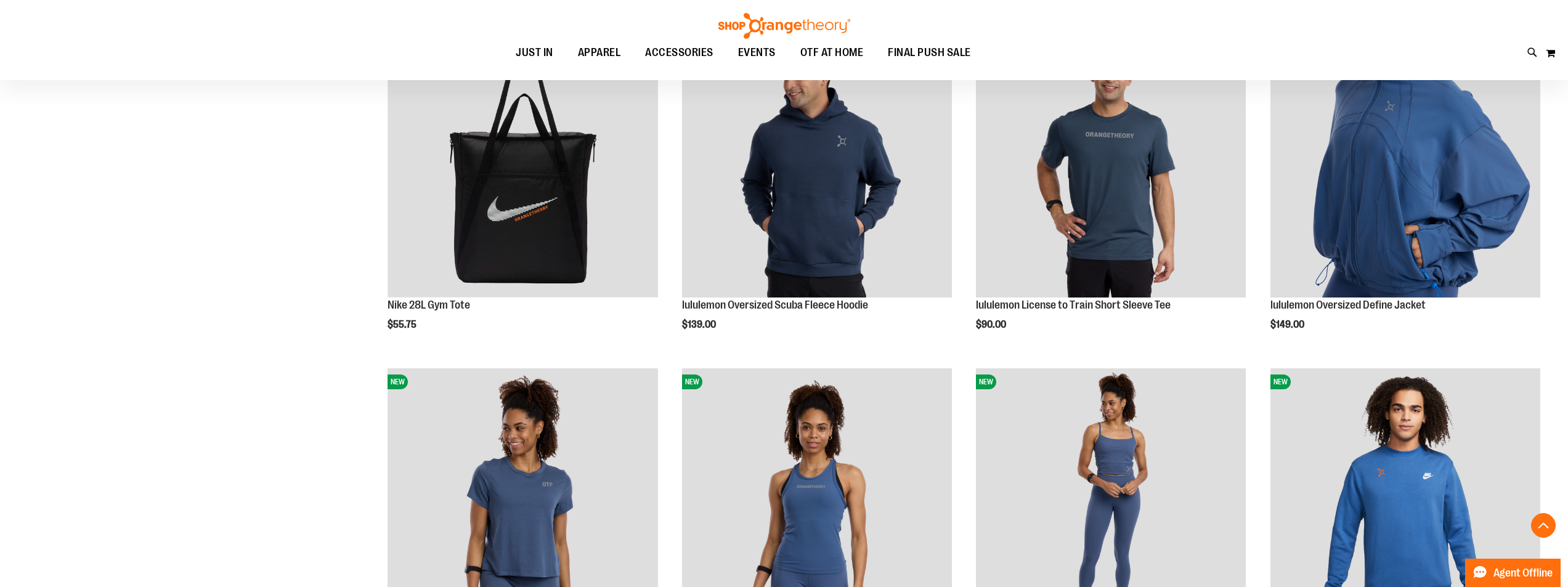
scroll to position [1601, 0]
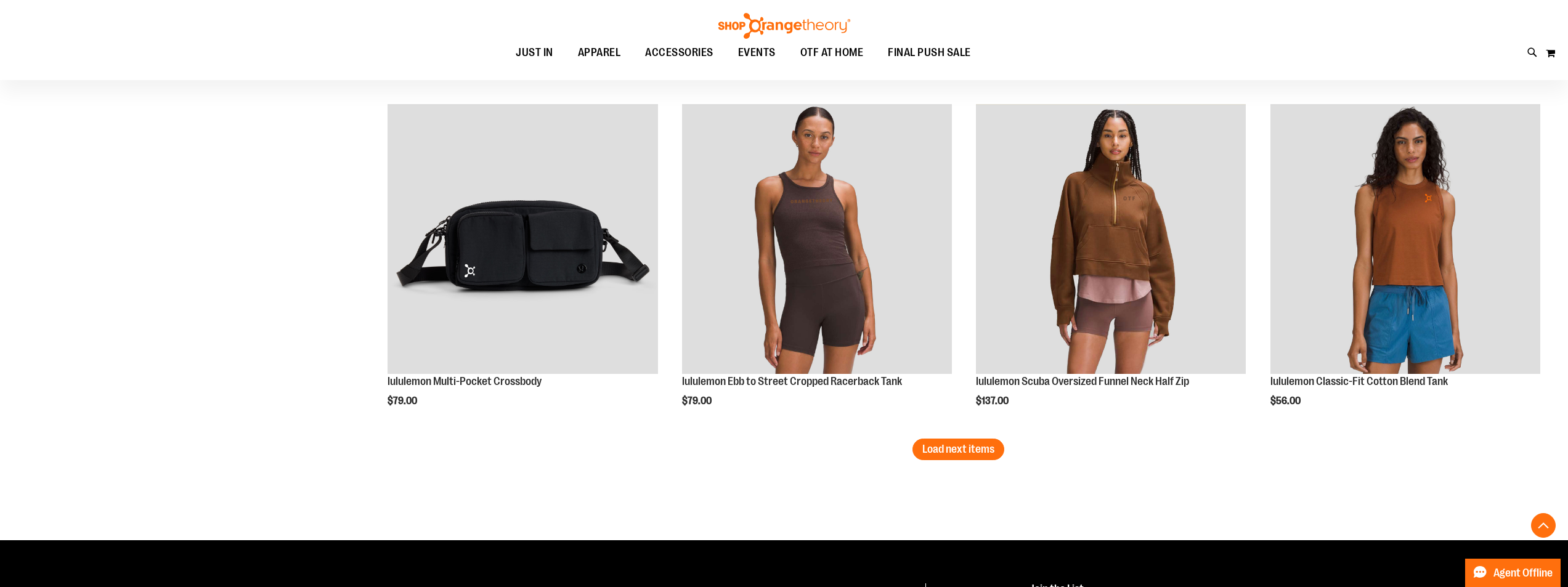
scroll to position [2894, 0]
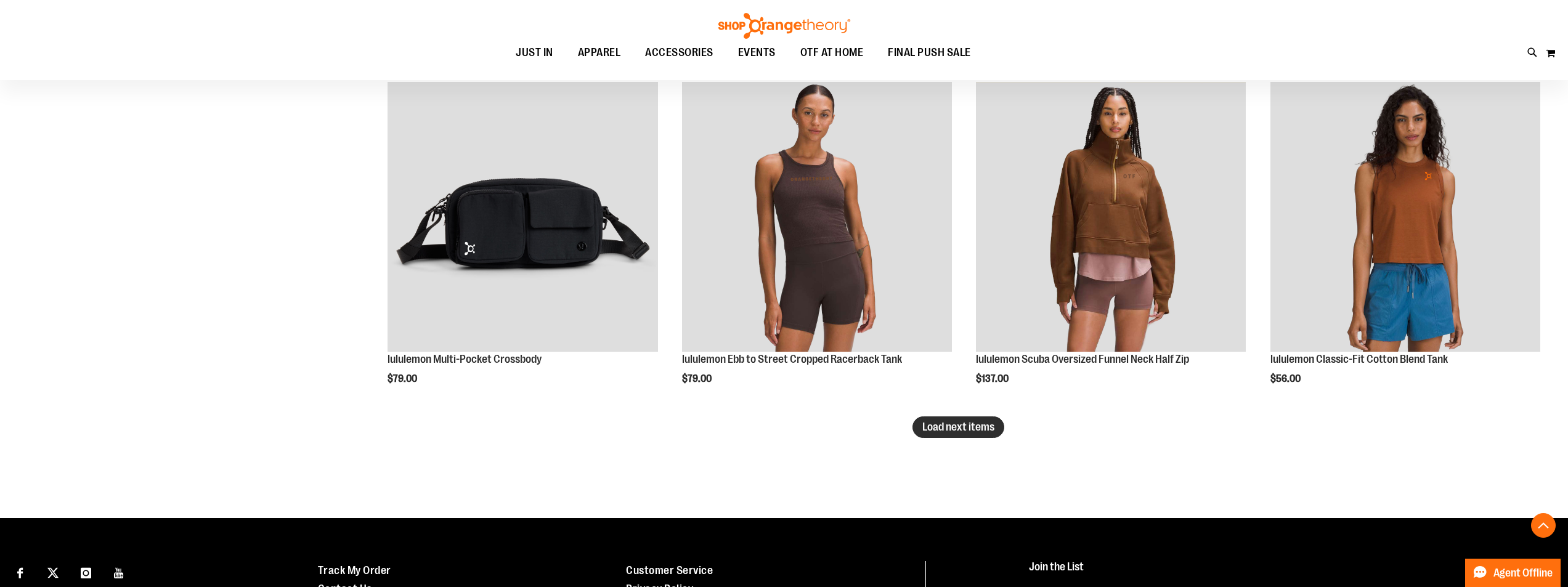
click at [957, 425] on span "Load next items" at bounding box center [958, 427] width 72 height 12
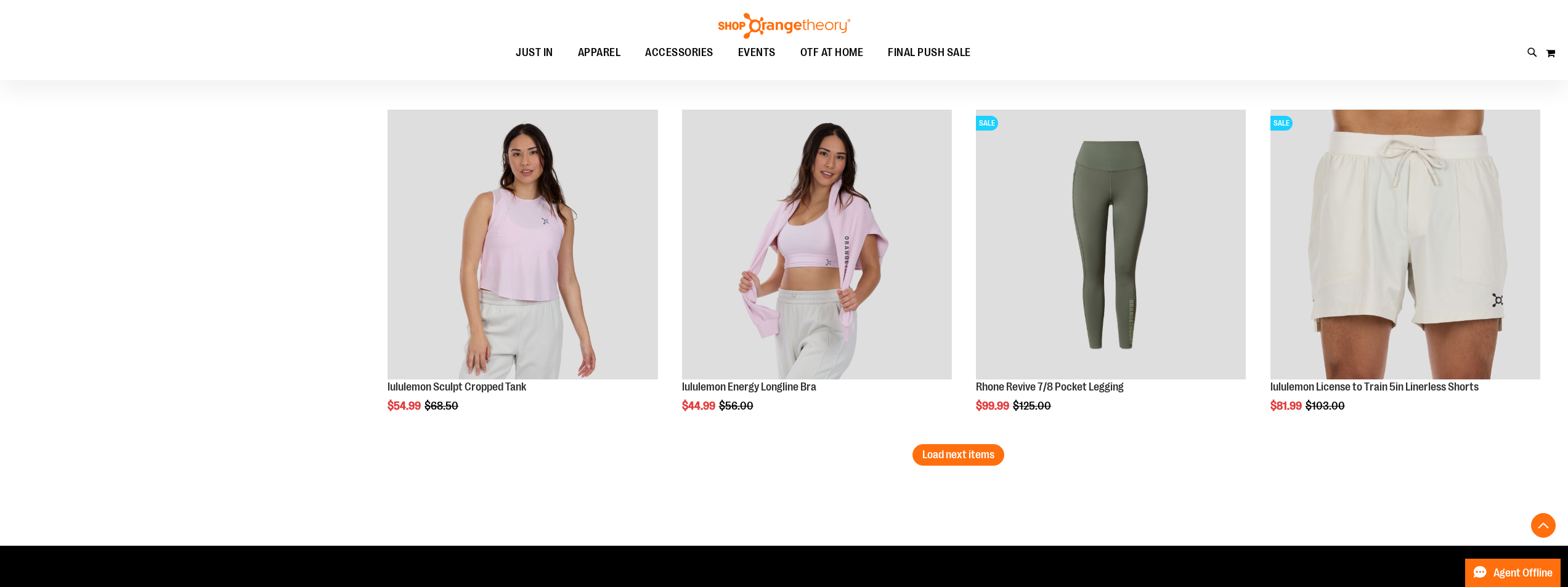
scroll to position [3941, 0]
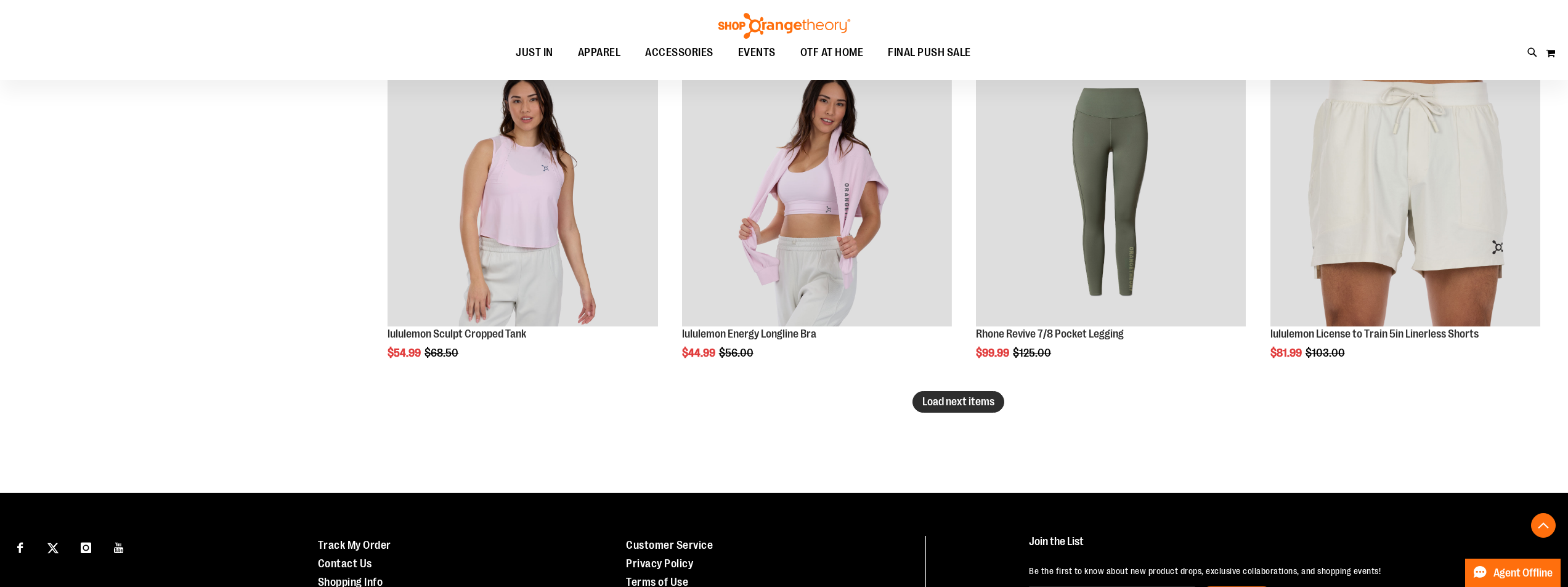
click at [939, 400] on span "Load next items" at bounding box center [958, 402] width 72 height 12
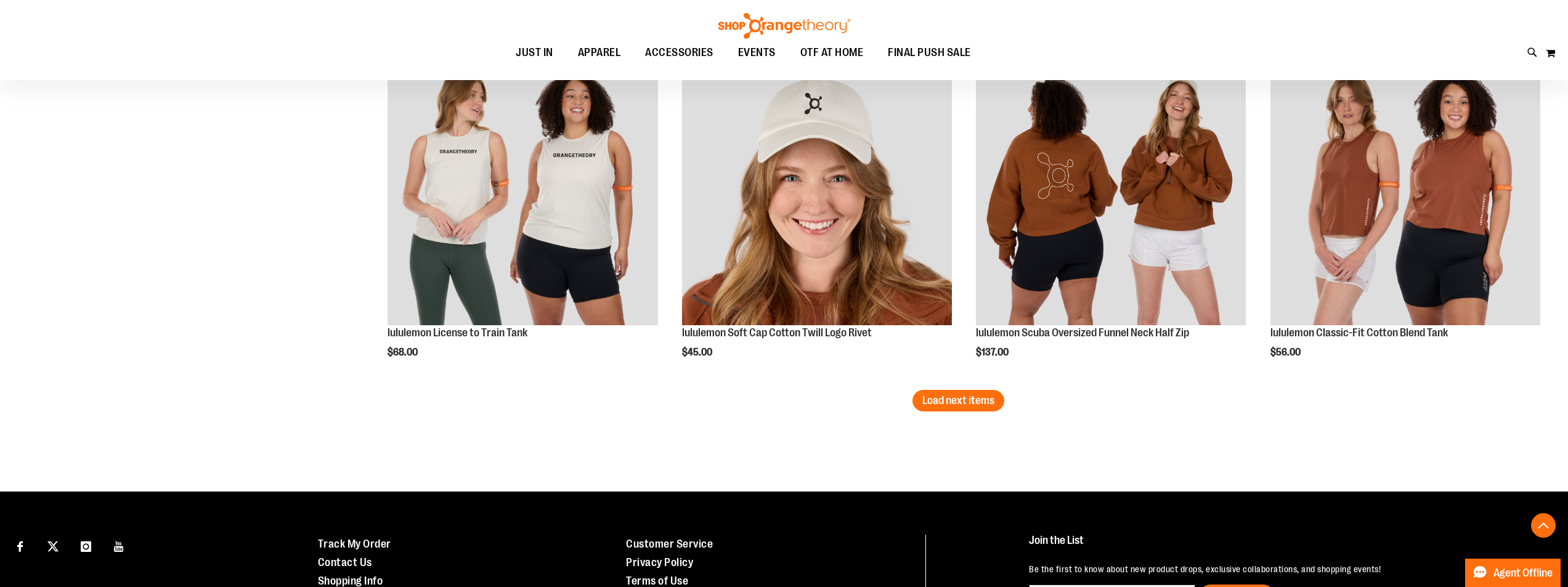
scroll to position [5049, 0]
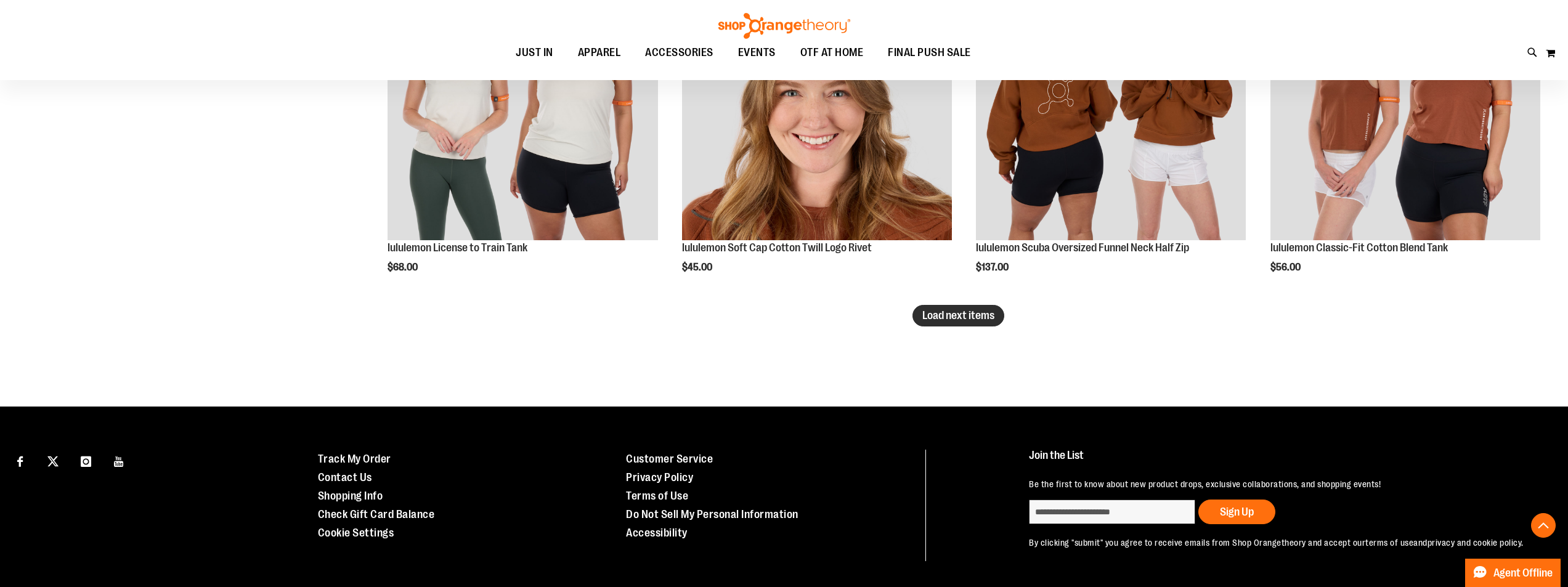
click at [959, 307] on button "Load next items" at bounding box center [959, 315] width 92 height 22
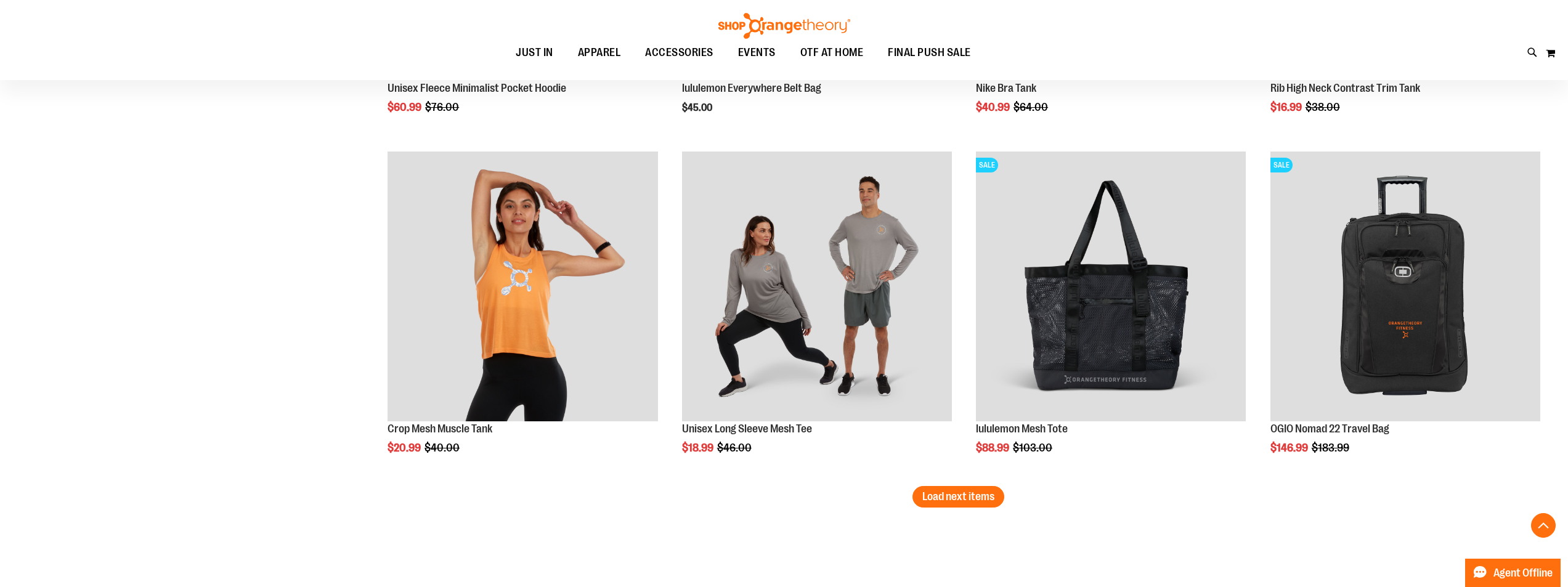
scroll to position [5912, 0]
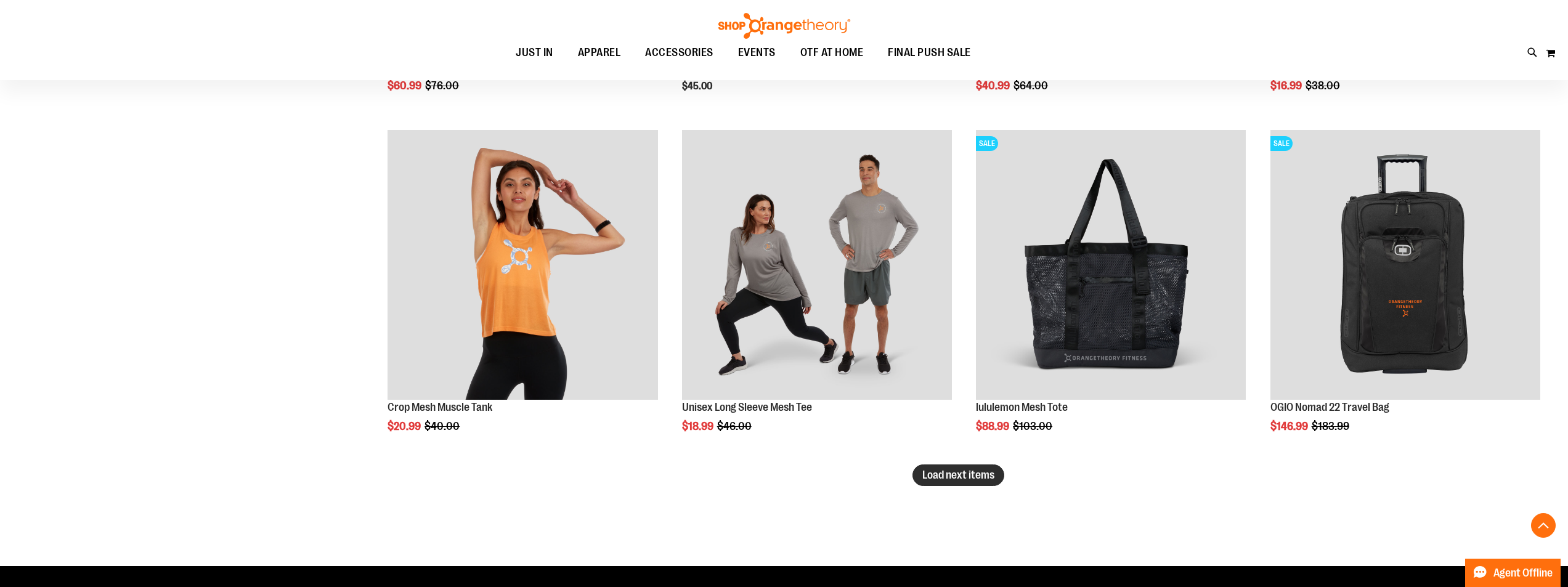
click at [966, 483] on button "Load next items" at bounding box center [959, 475] width 92 height 22
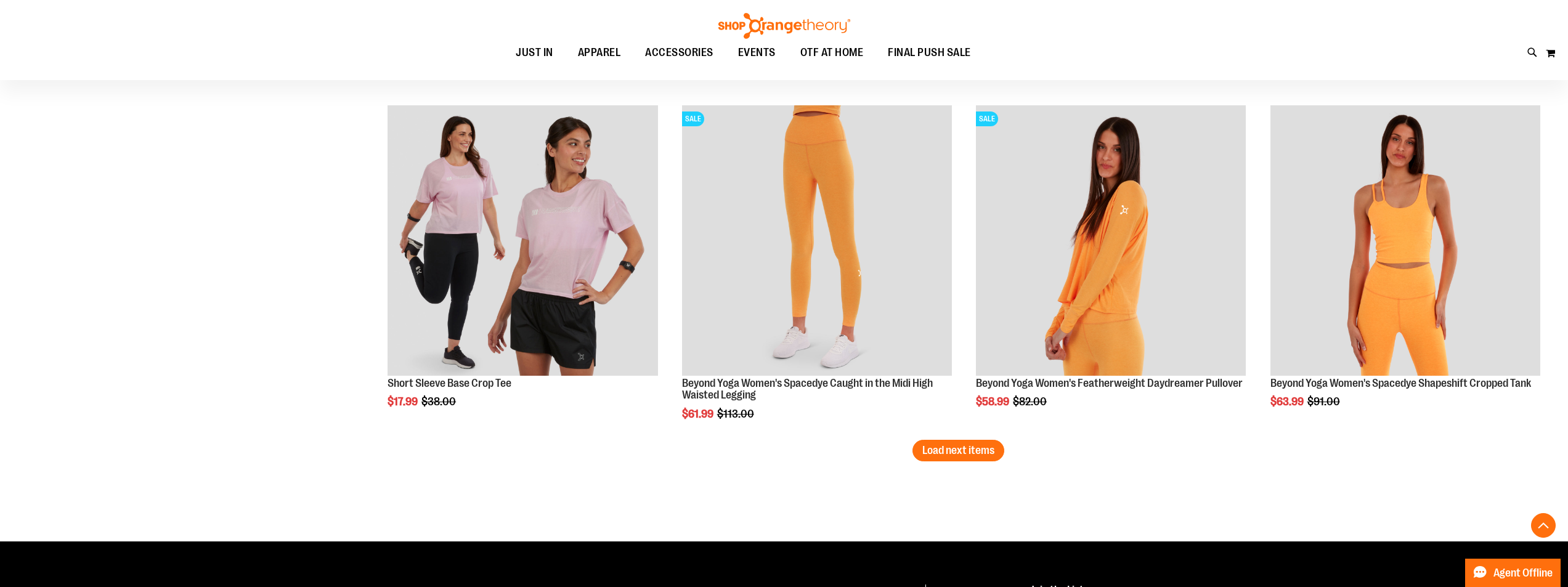
scroll to position [6958, 0]
click at [952, 442] on button "Load next items" at bounding box center [959, 450] width 92 height 22
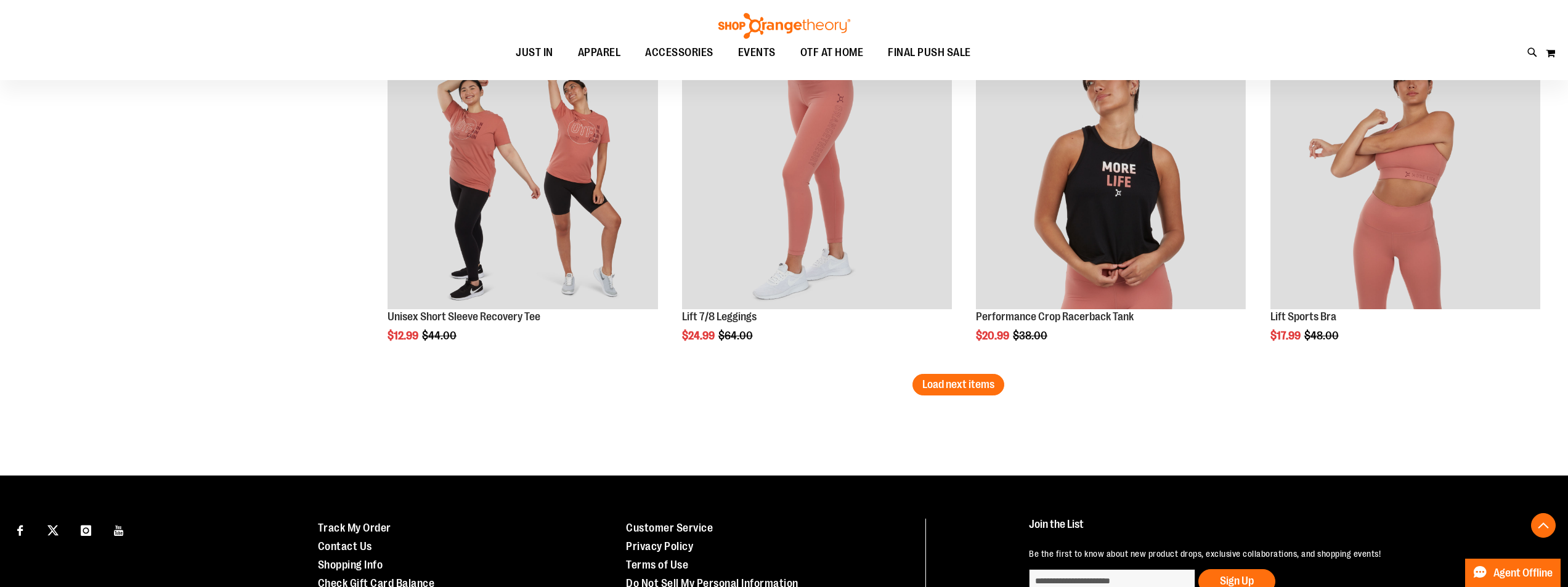
scroll to position [8067, 0]
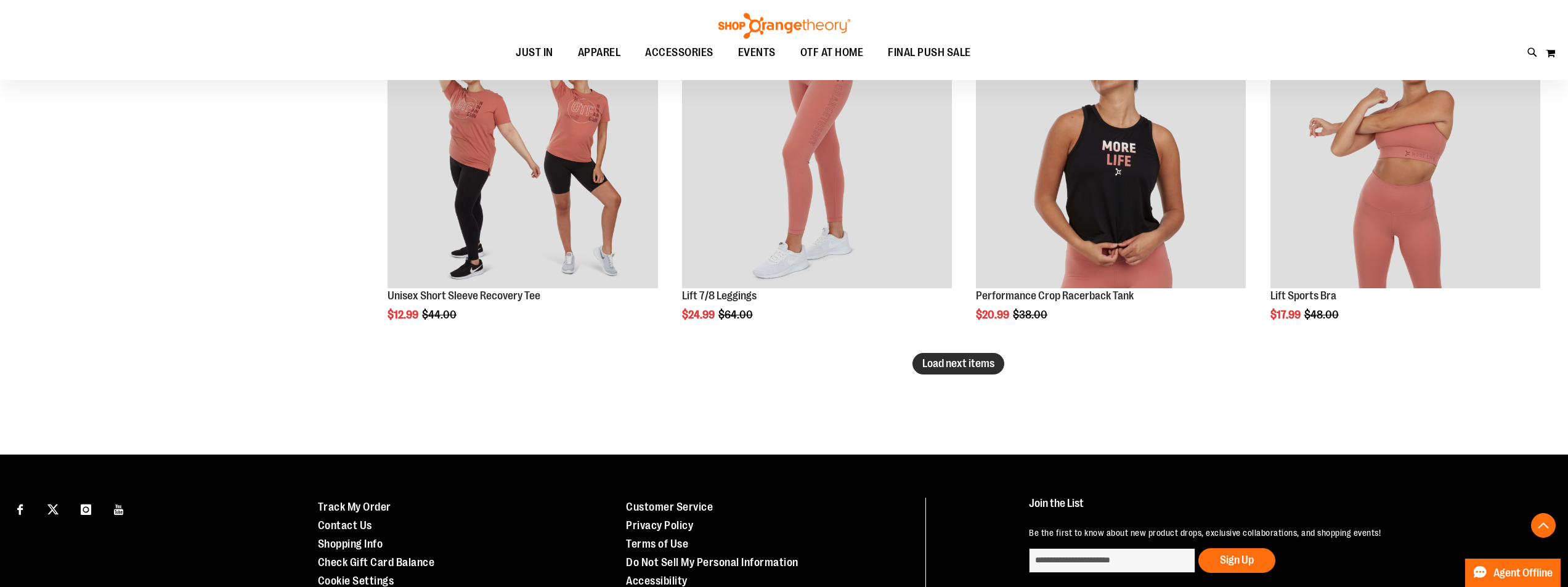
click at [958, 359] on span "Load next items" at bounding box center [958, 363] width 72 height 12
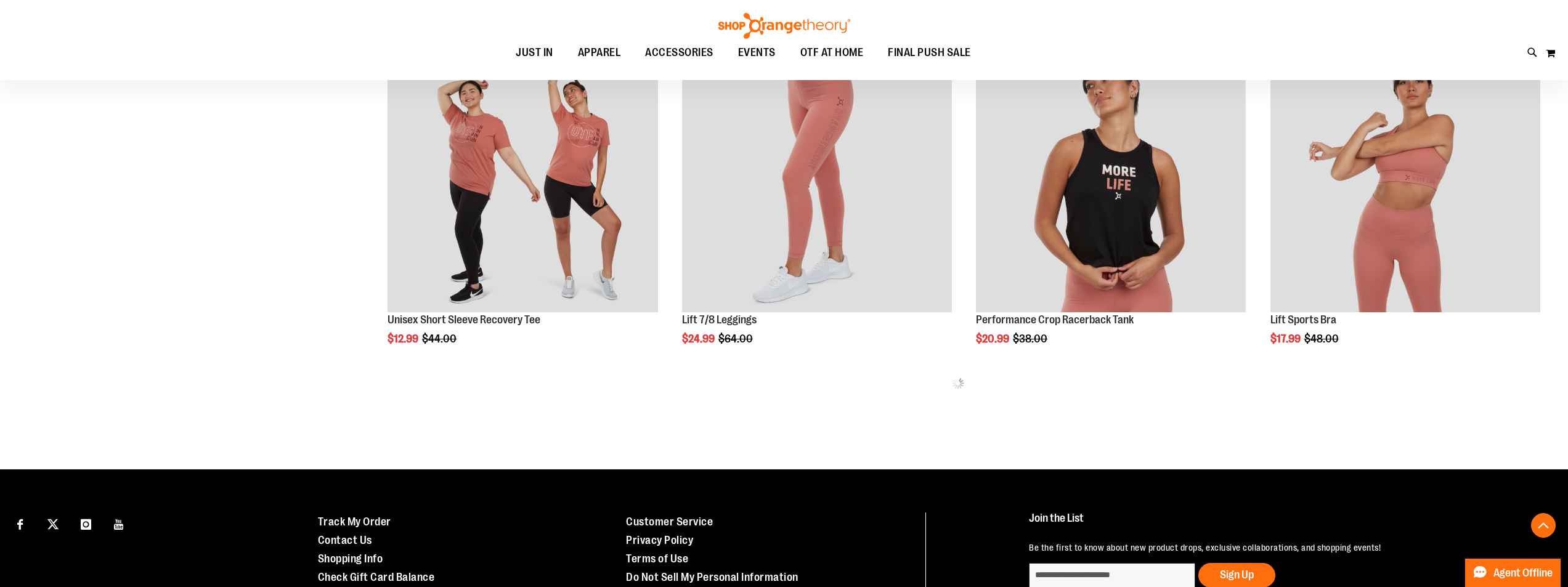
scroll to position [8032, 0]
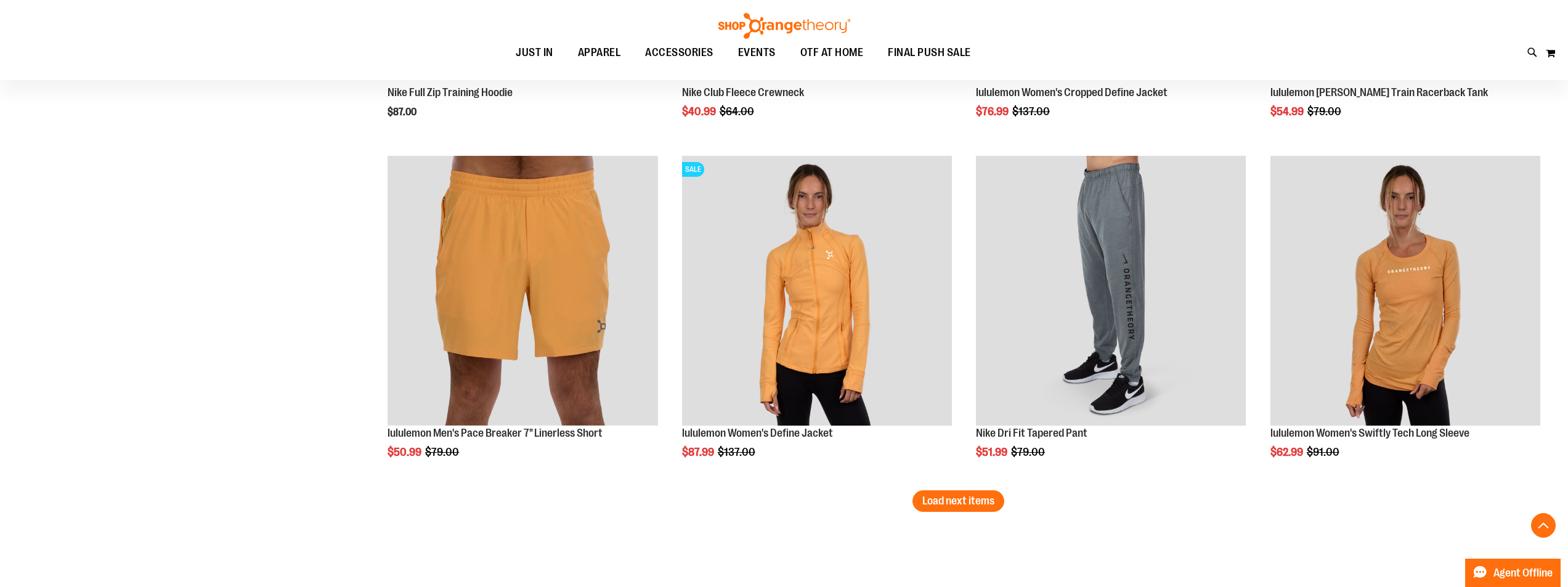
scroll to position [8956, 0]
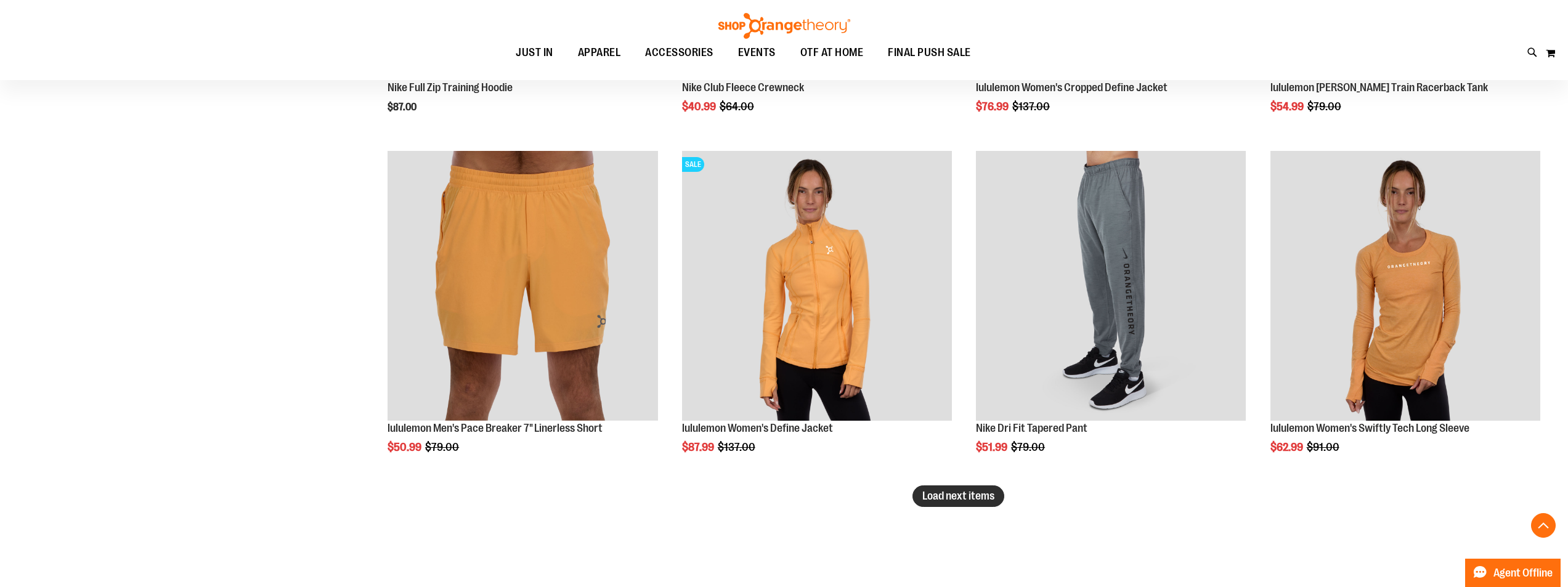
click at [954, 504] on button "Load next items" at bounding box center [959, 496] width 92 height 22
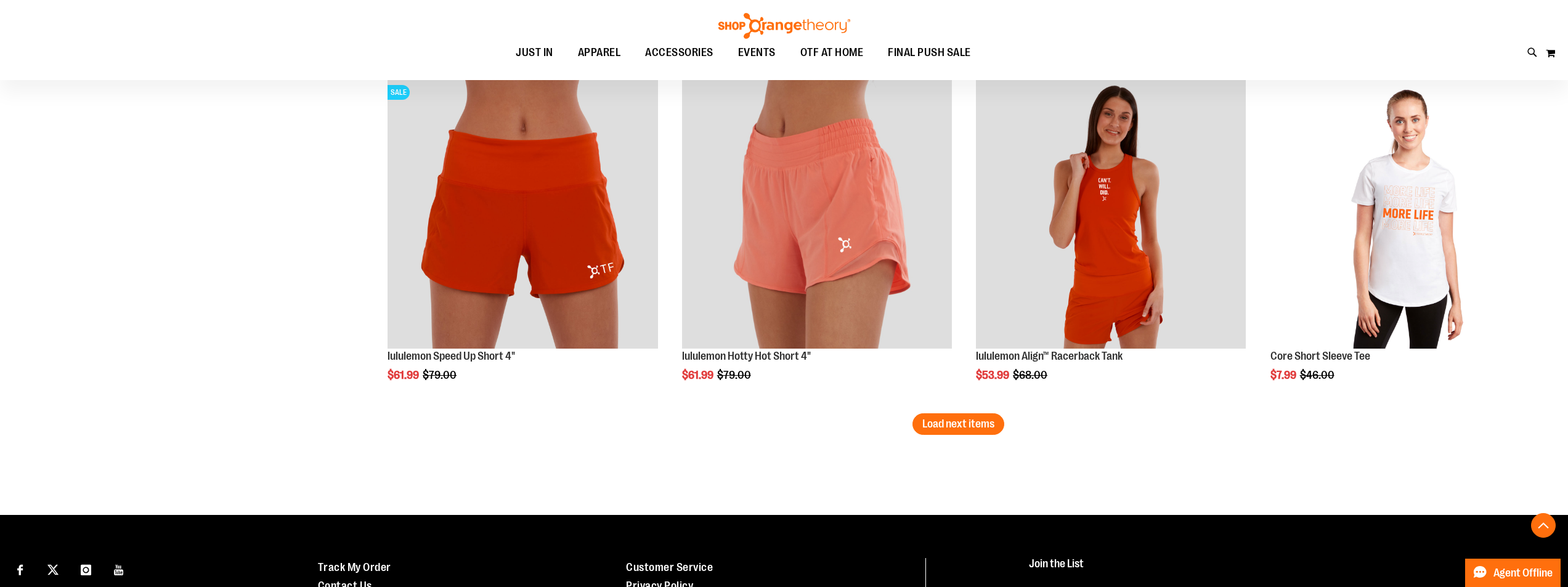
scroll to position [10064, 0]
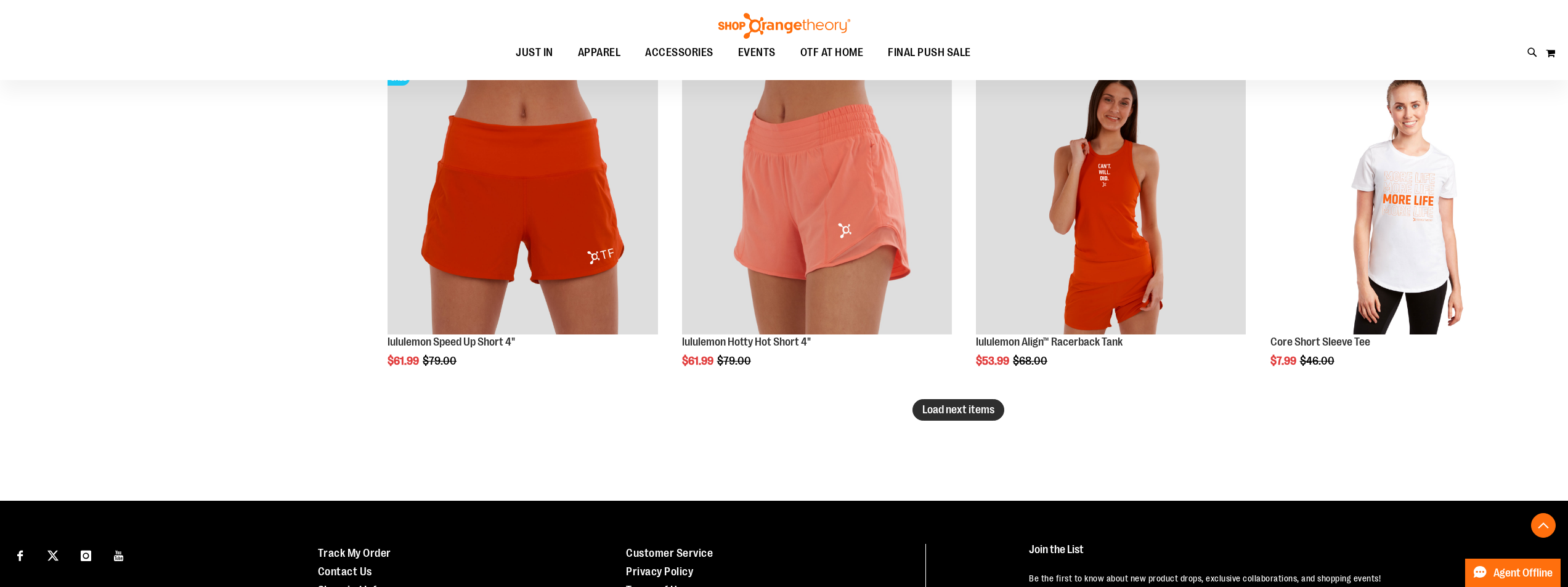
click at [946, 409] on span "Load next items" at bounding box center [958, 410] width 72 height 12
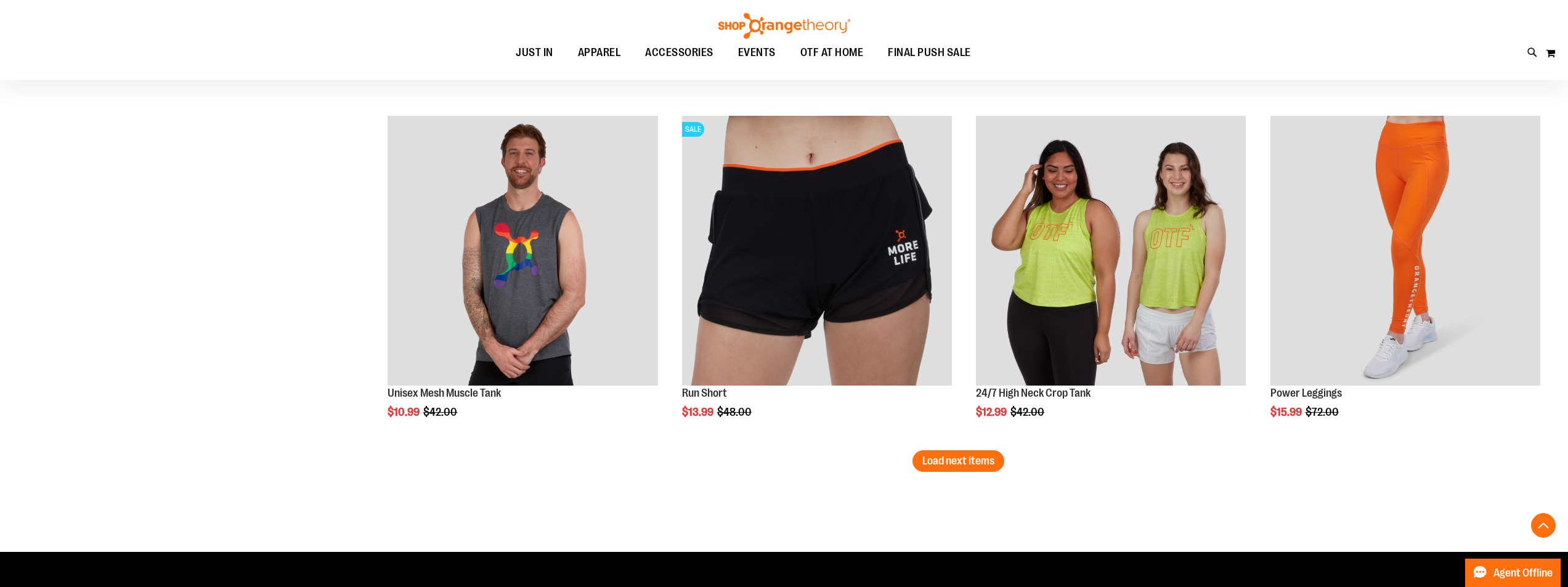
scroll to position [11050, 0]
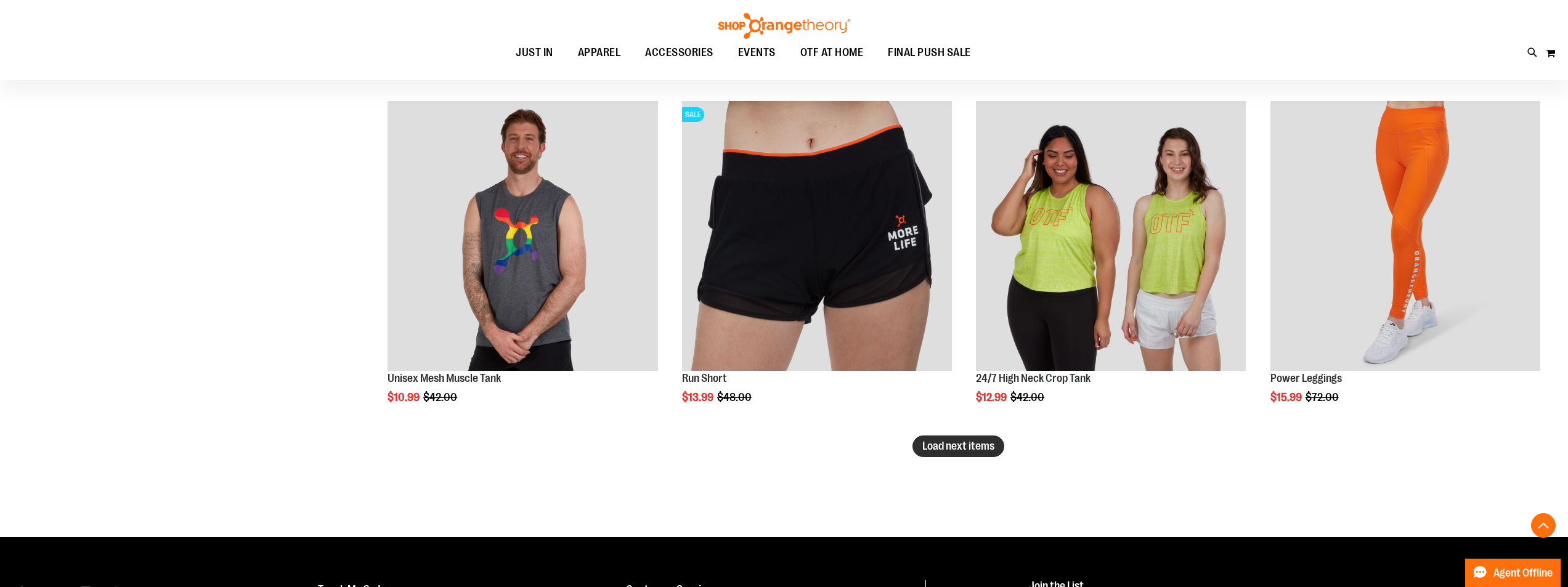
click at [964, 448] on span "Load next items" at bounding box center [958, 446] width 72 height 12
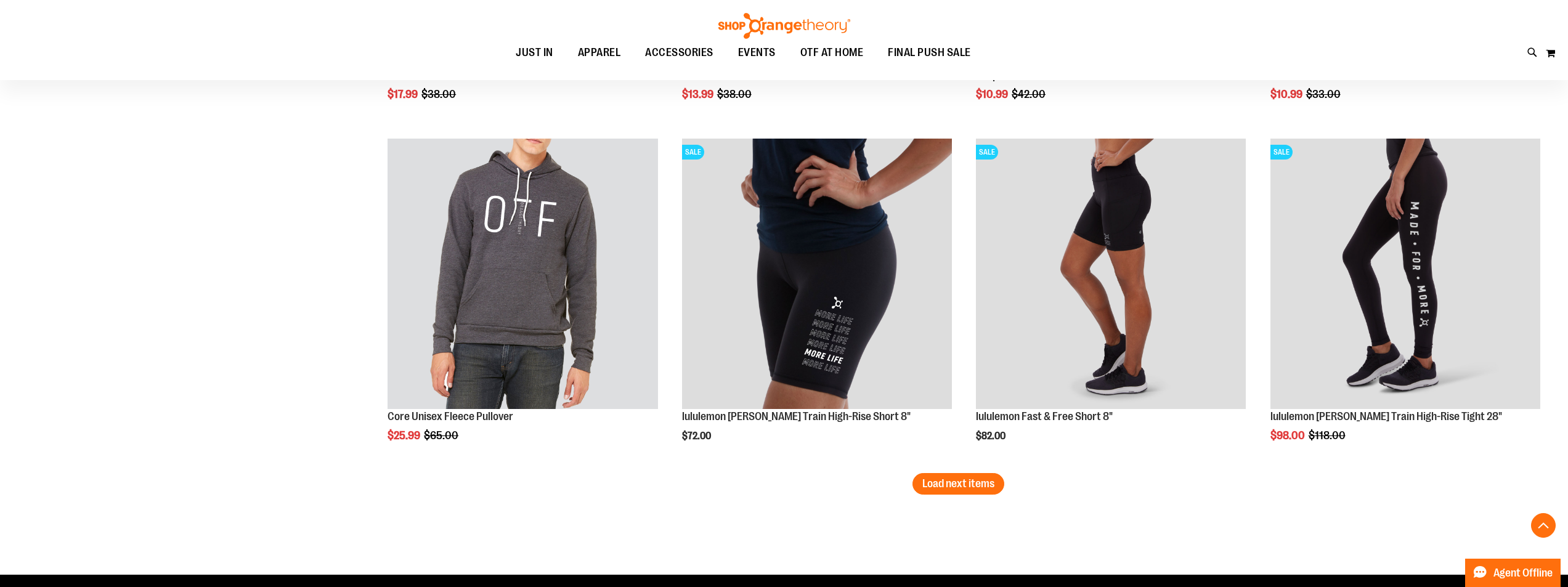
scroll to position [12035, 0]
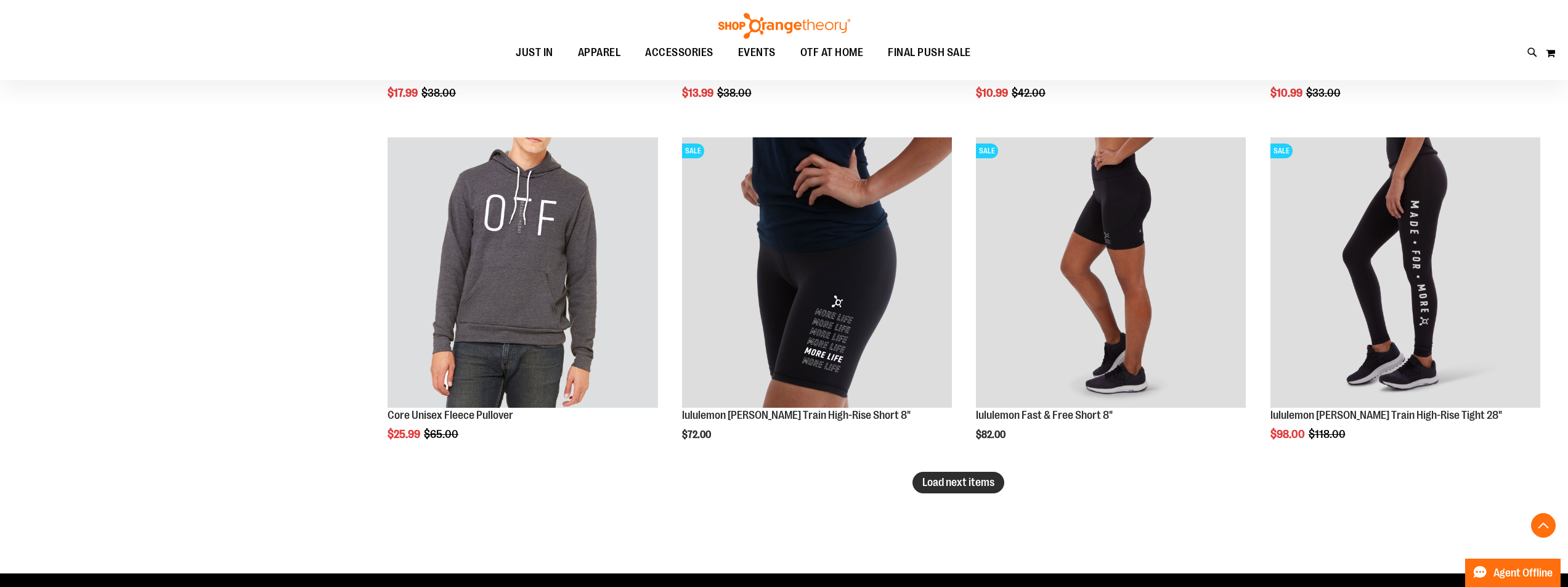
click at [966, 479] on span "Load next items" at bounding box center [958, 482] width 72 height 12
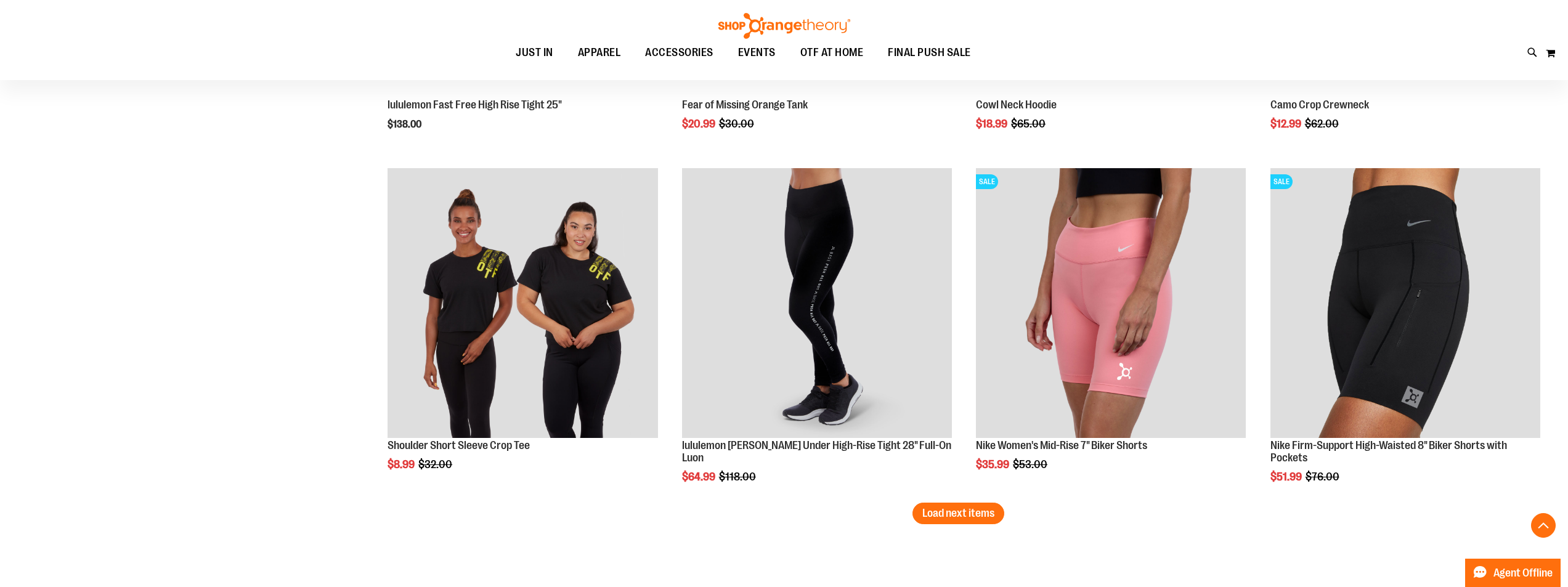
scroll to position [13082, 0]
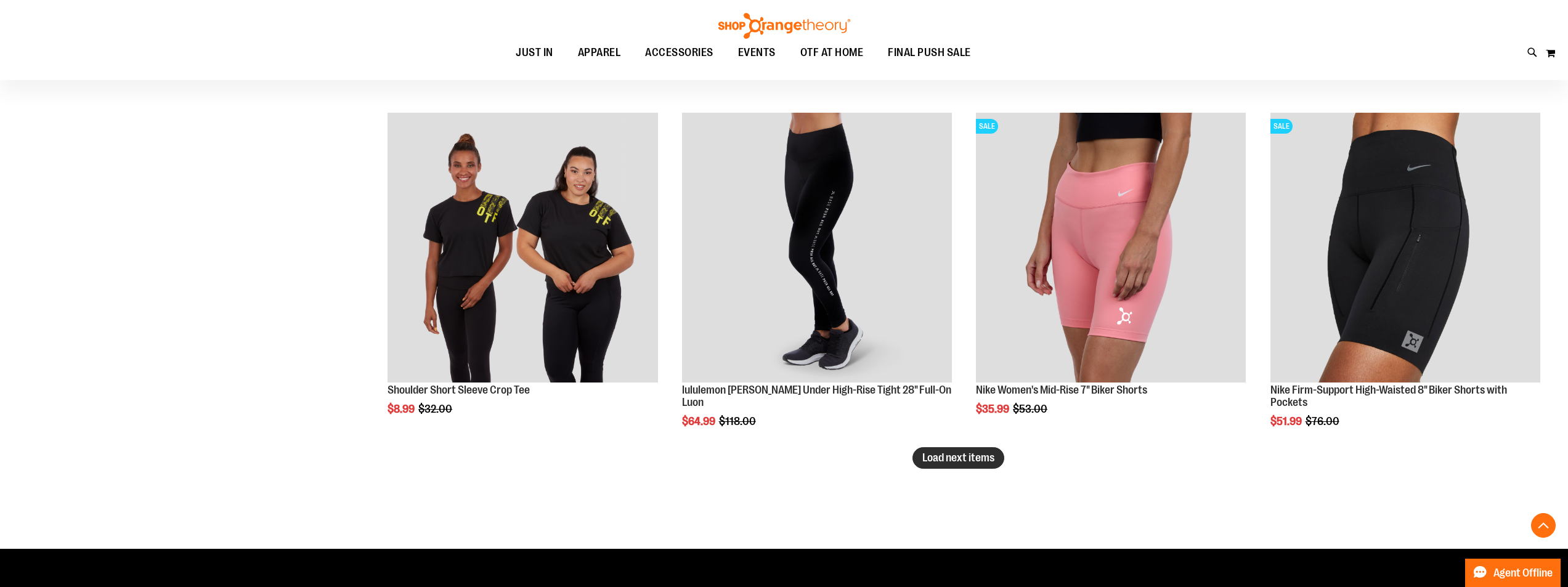
click at [964, 451] on span "Load next items" at bounding box center [958, 458] width 72 height 12
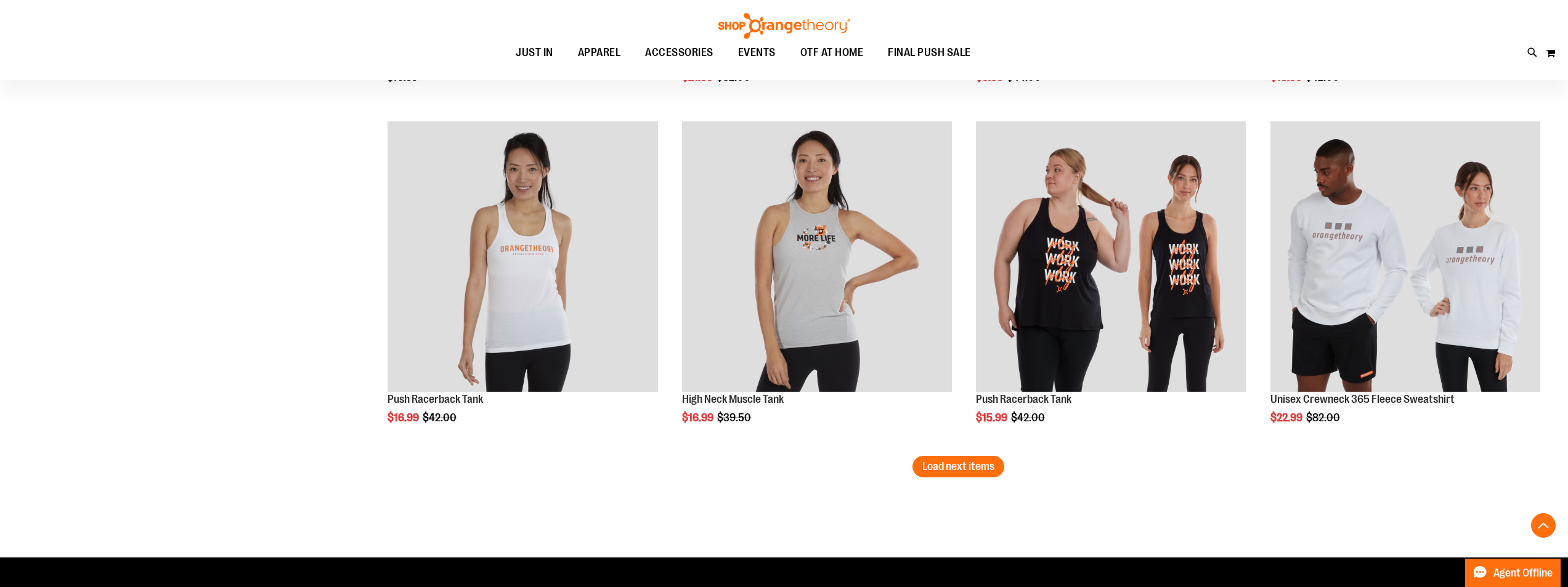
scroll to position [14128, 0]
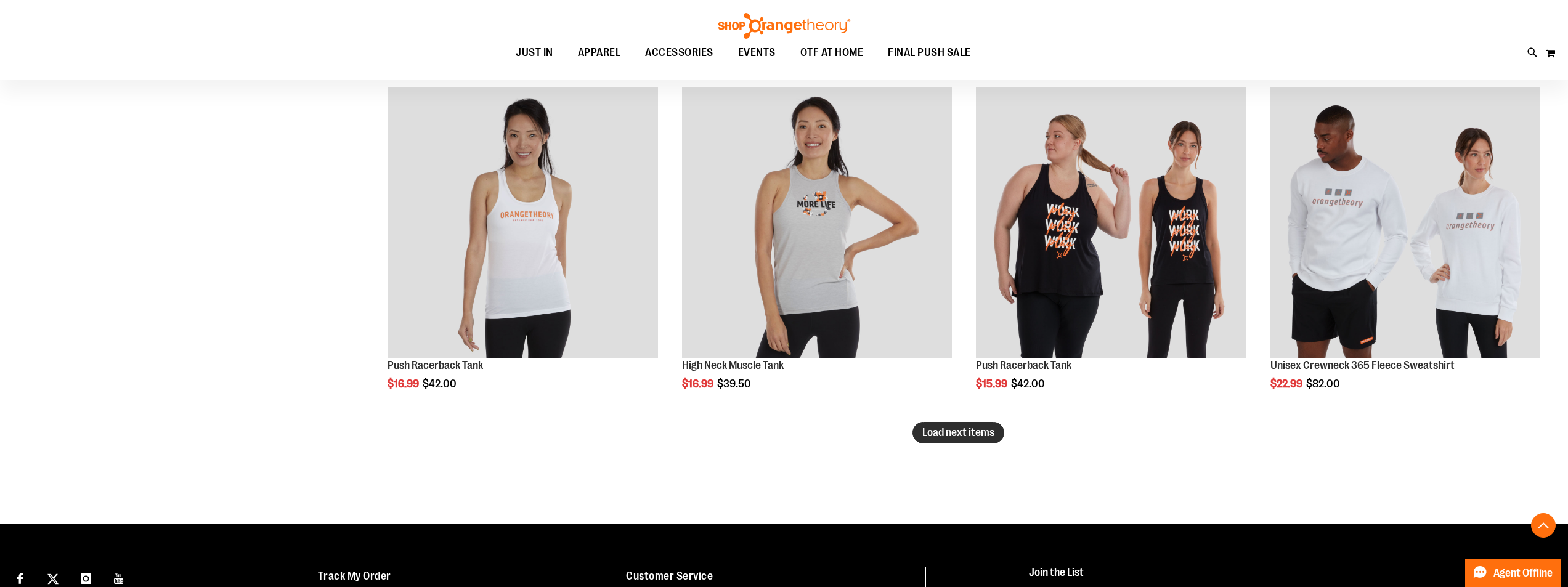
click at [958, 430] on span "Load next items" at bounding box center [958, 432] width 72 height 12
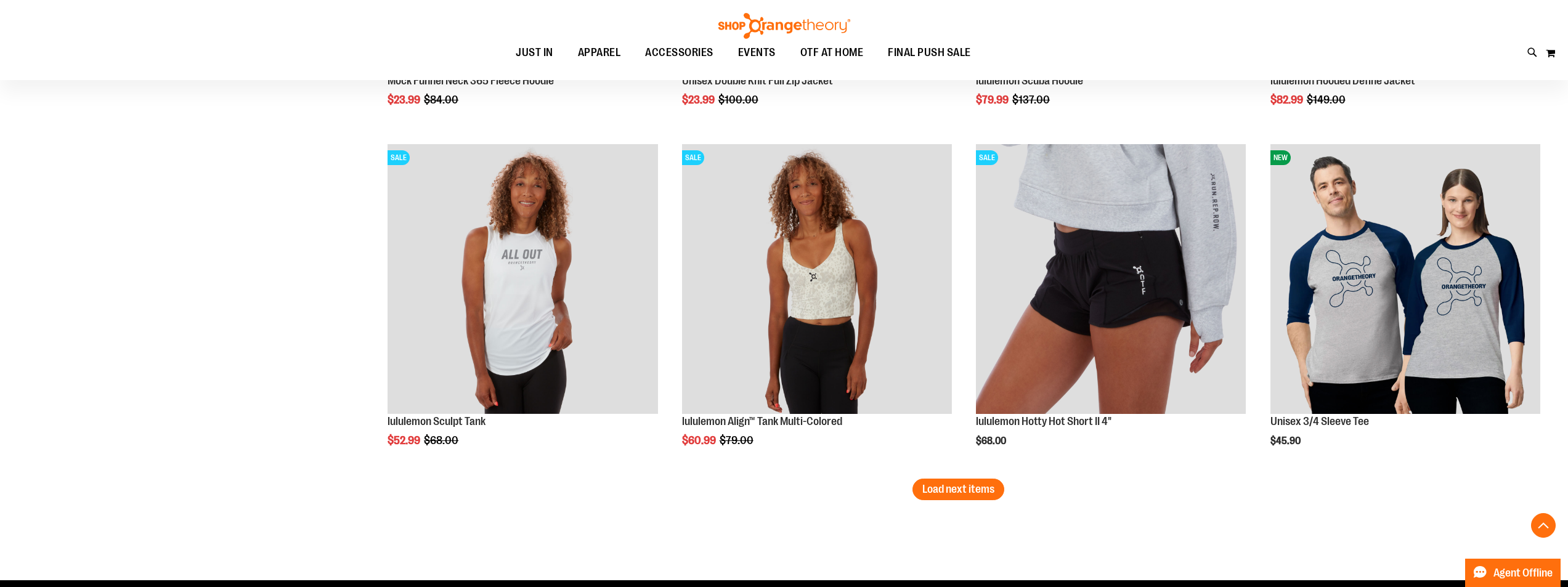
scroll to position [15114, 0]
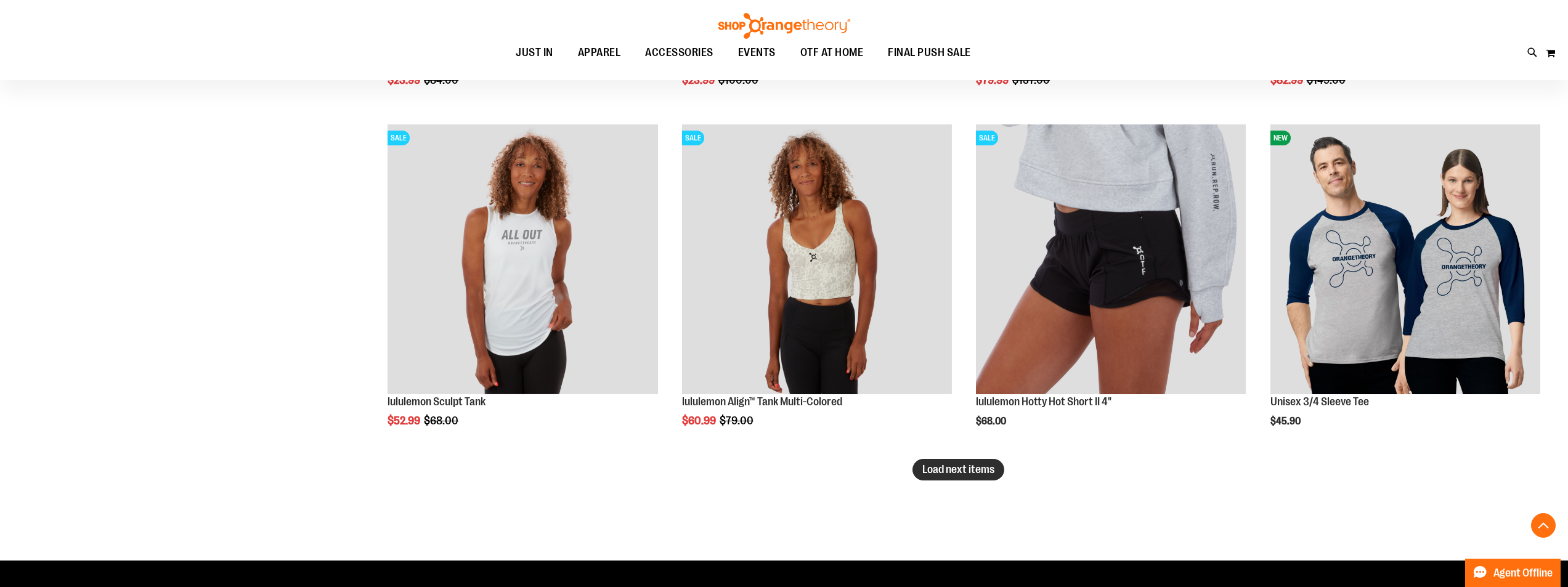
click at [979, 466] on span "Load next items" at bounding box center [958, 469] width 72 height 12
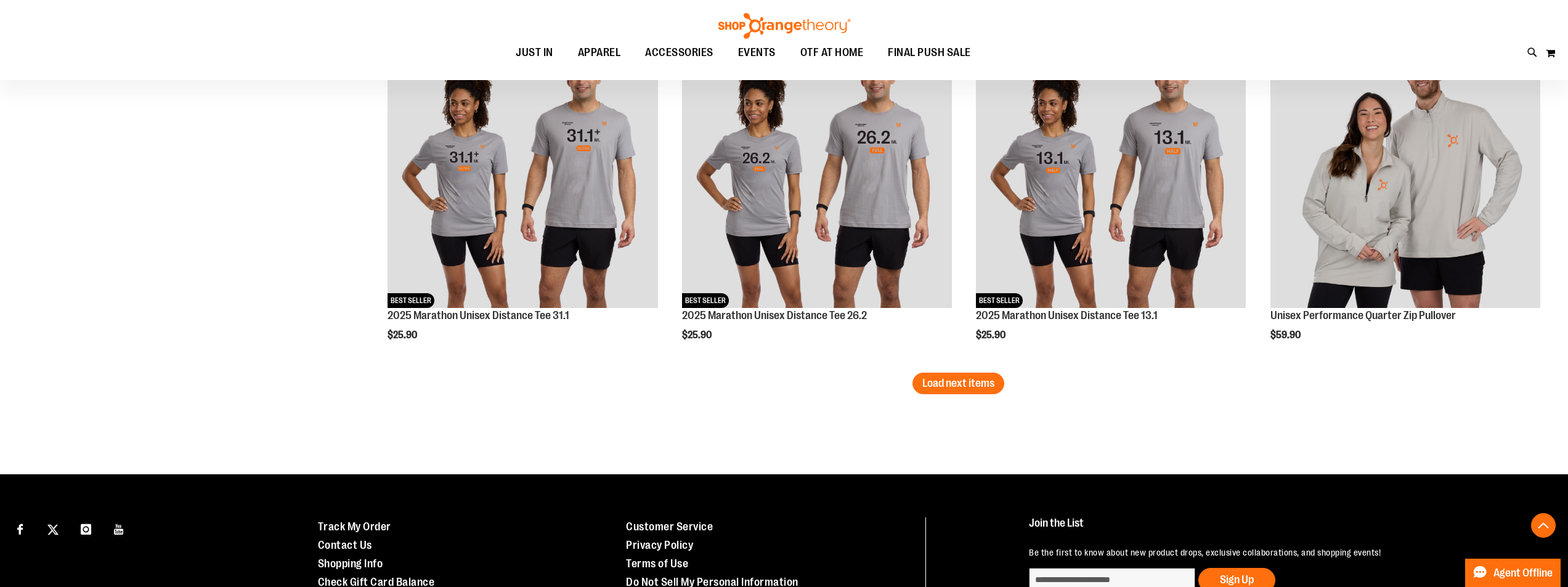
scroll to position [16222, 0]
click at [967, 377] on span "Load next items" at bounding box center [958, 382] width 72 height 12
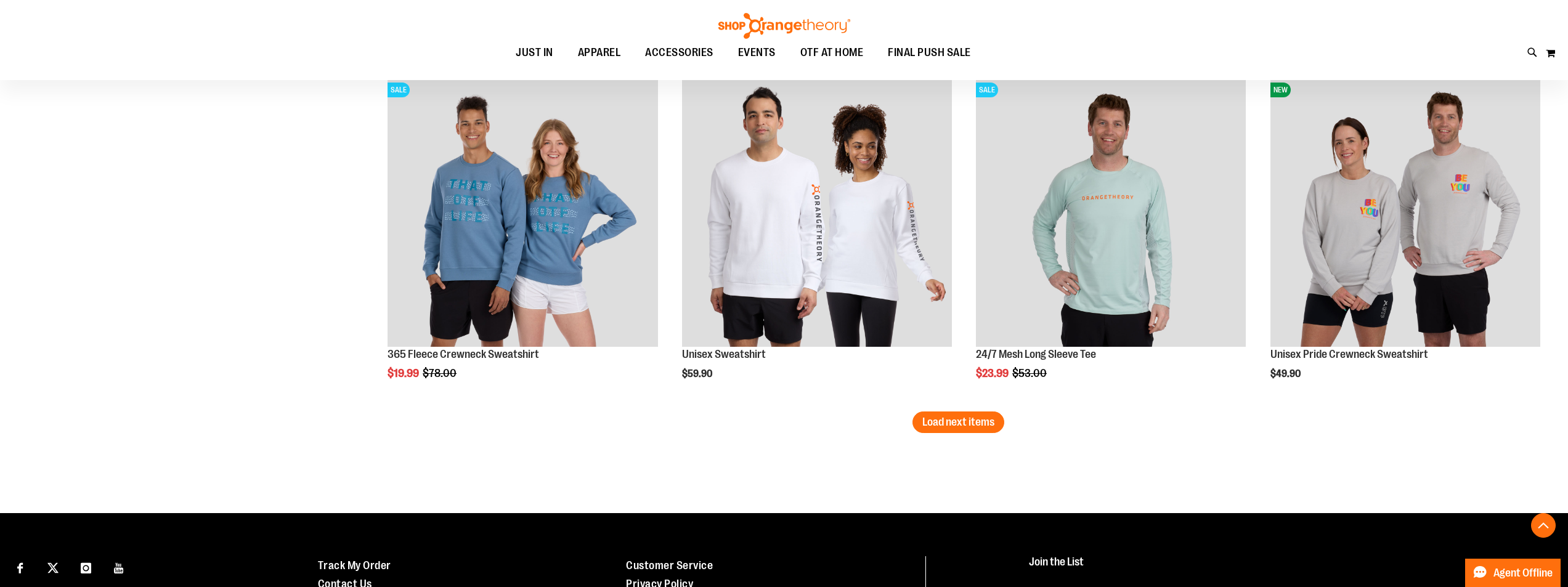
scroll to position [17208, 0]
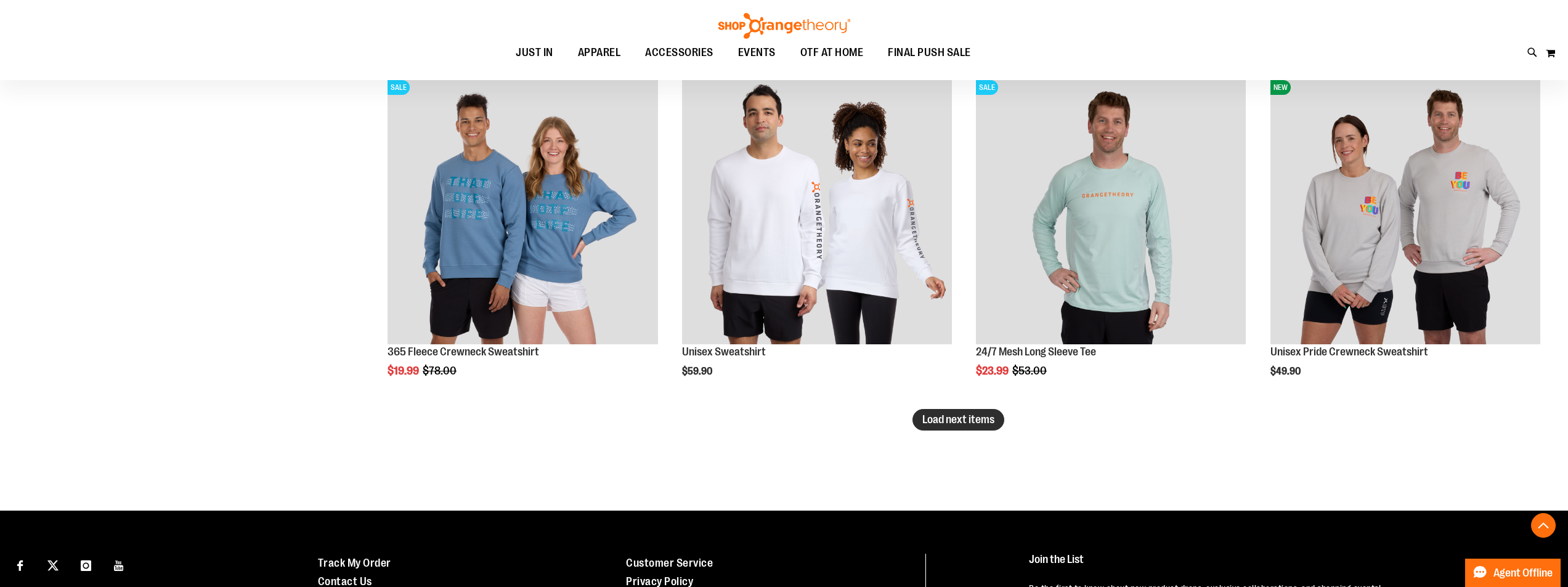
click at [968, 426] on button "Load next items" at bounding box center [959, 420] width 92 height 22
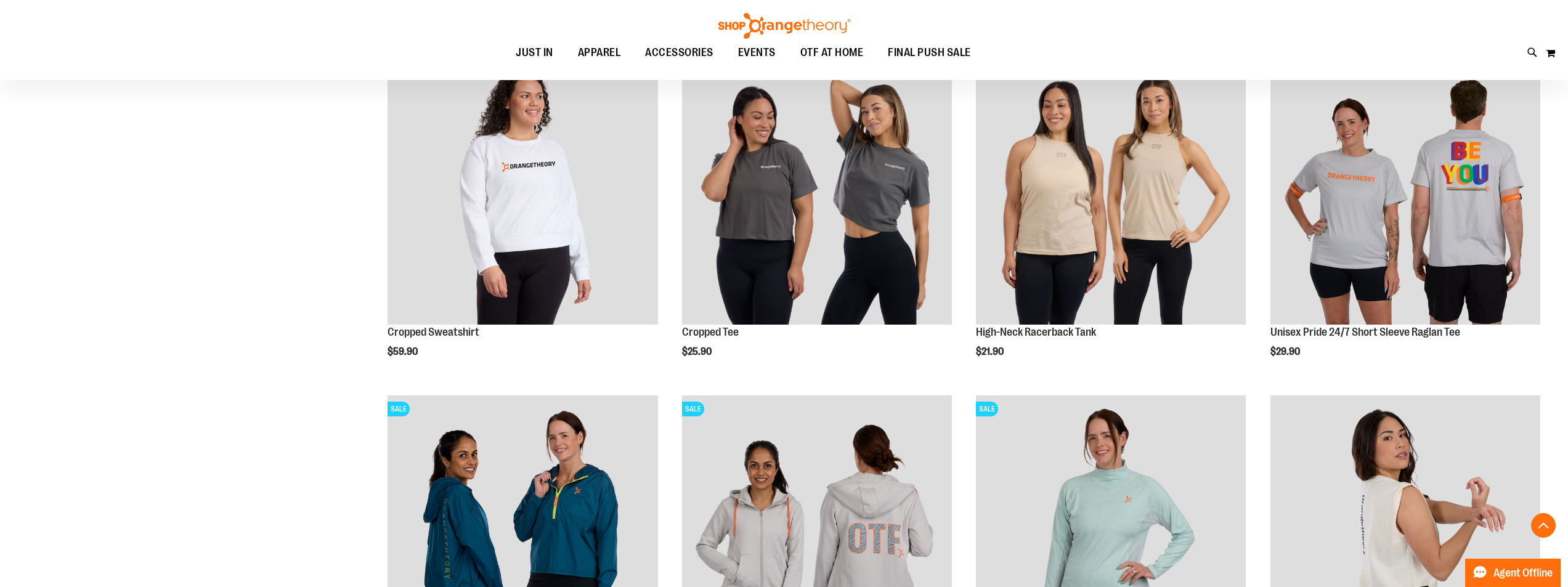
scroll to position [17946, 0]
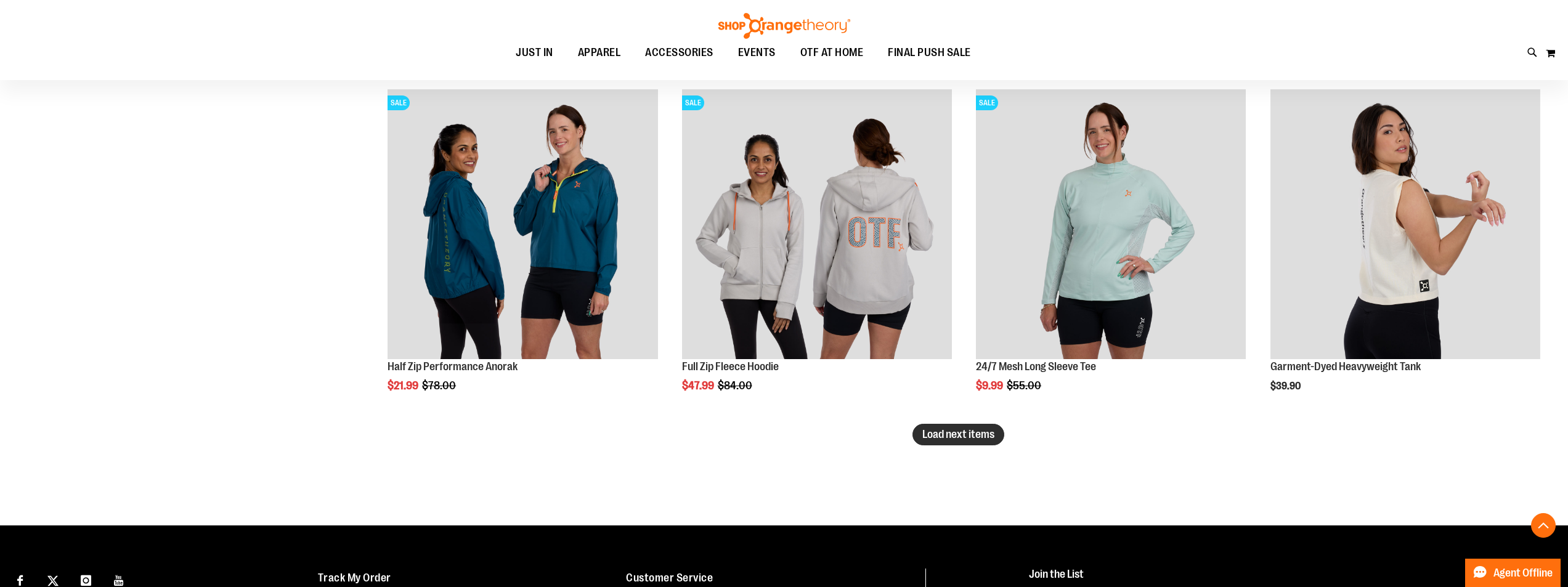
scroll to position [18254, 0]
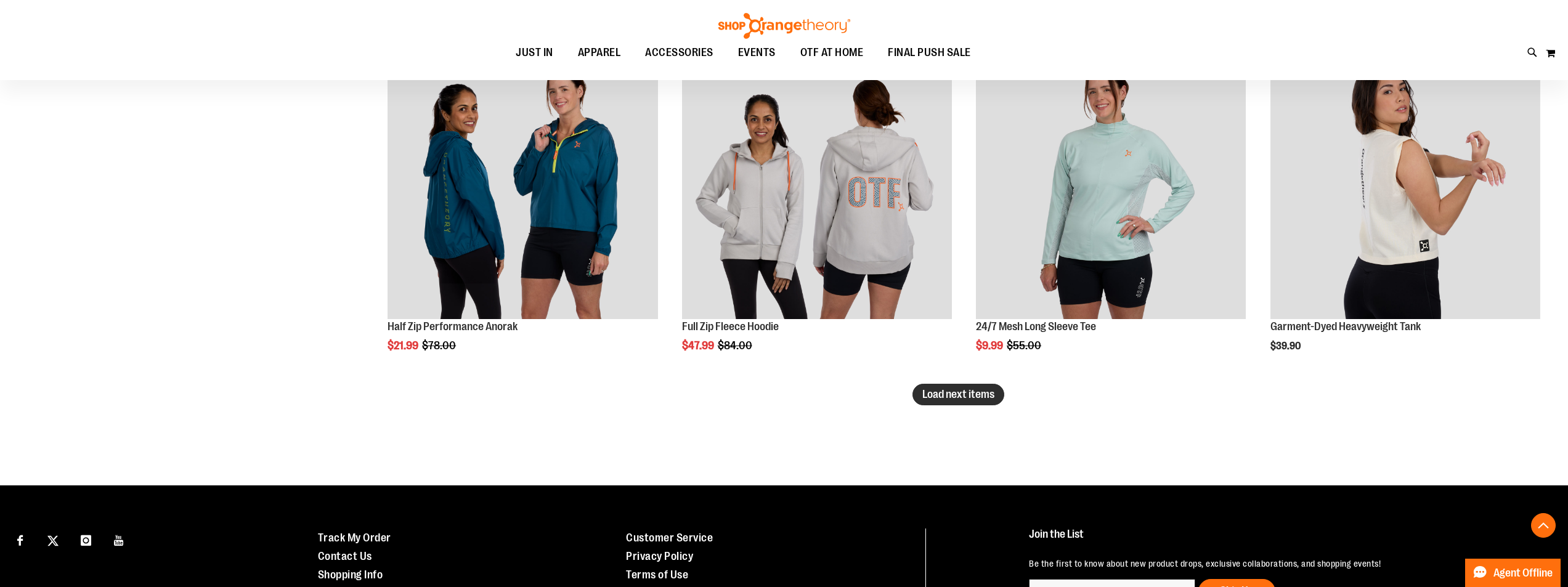
click at [966, 392] on span "Load next items" at bounding box center [958, 394] width 72 height 12
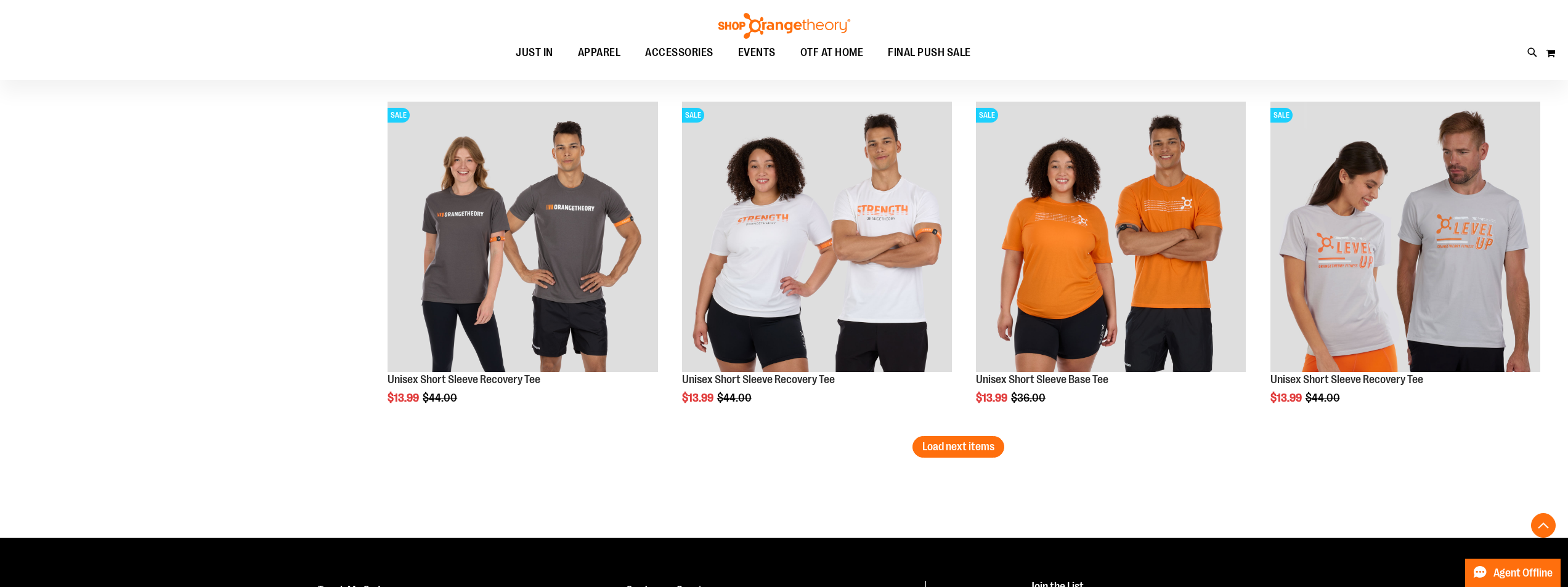
scroll to position [19239, 0]
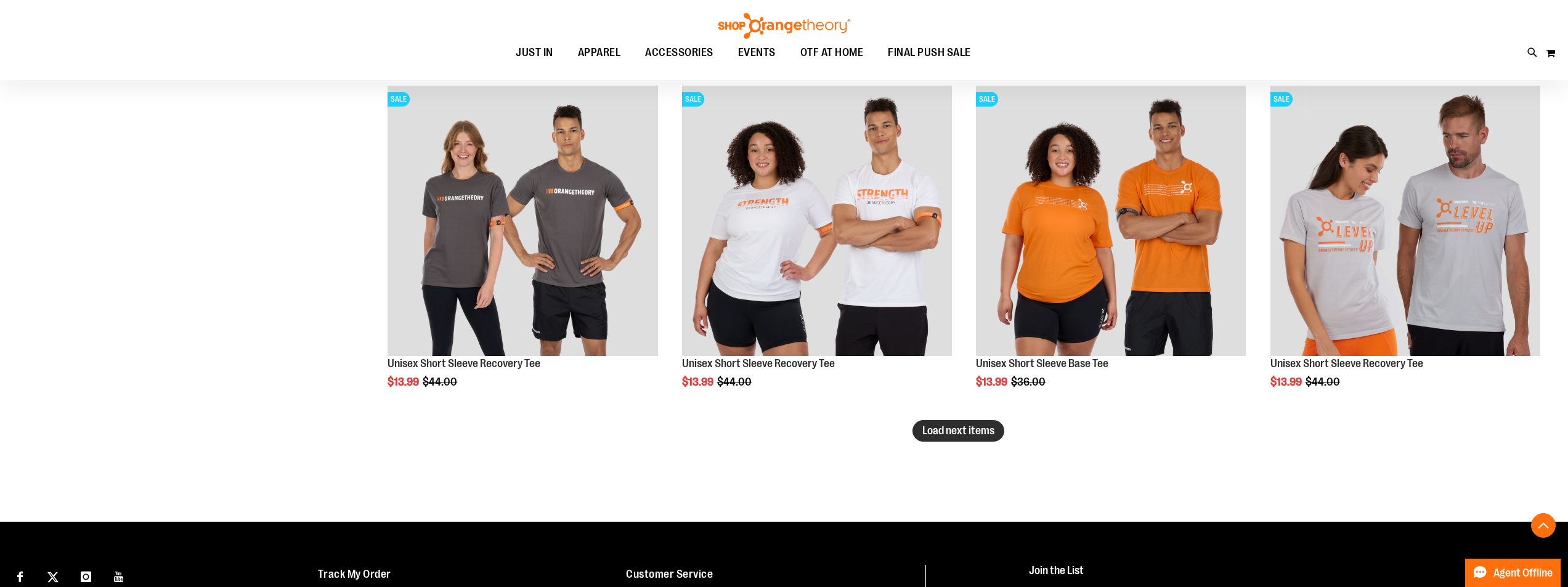
click at [964, 425] on span "Load next items" at bounding box center [958, 430] width 72 height 12
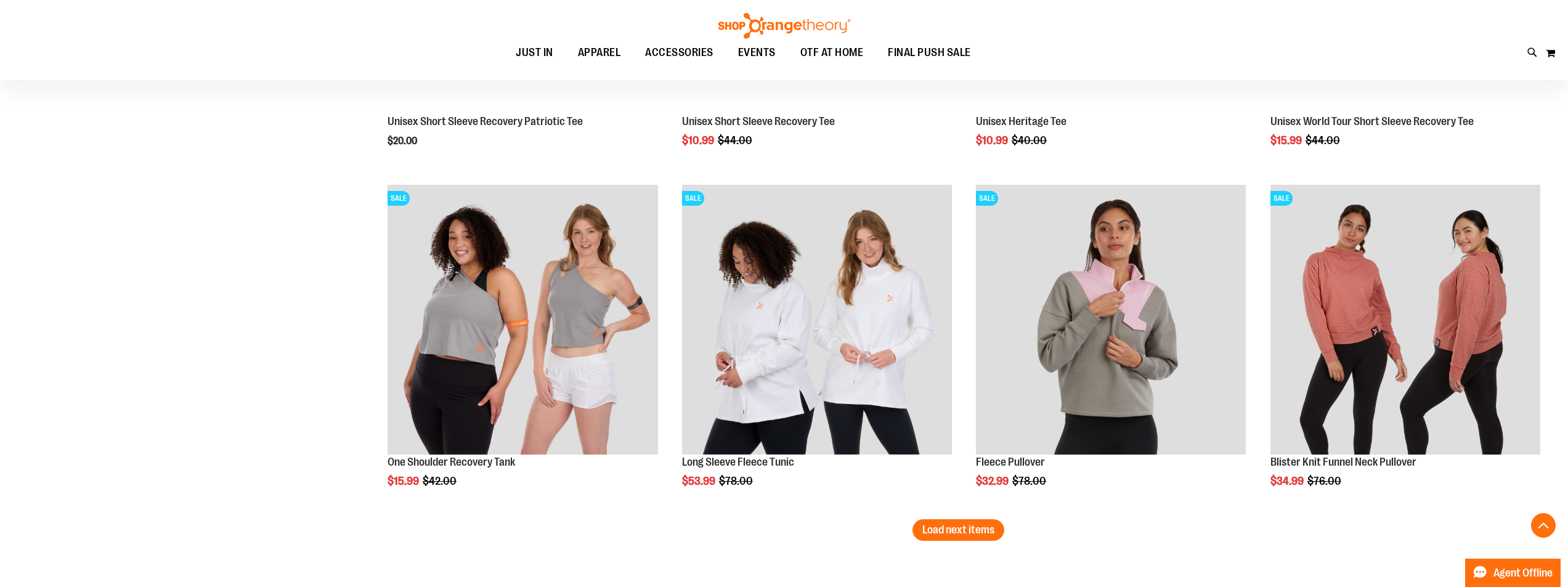
scroll to position [20163, 0]
click at [965, 525] on span "Load next items" at bounding box center [958, 529] width 72 height 12
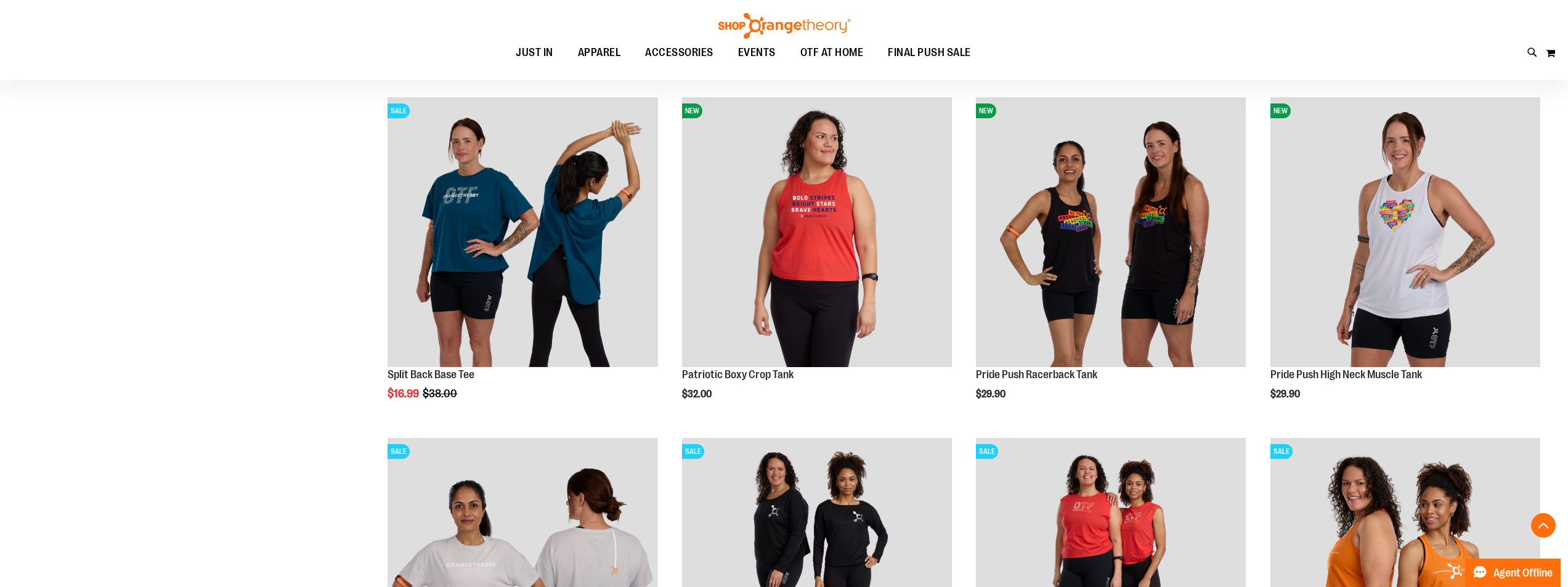
scroll to position [20840, 0]
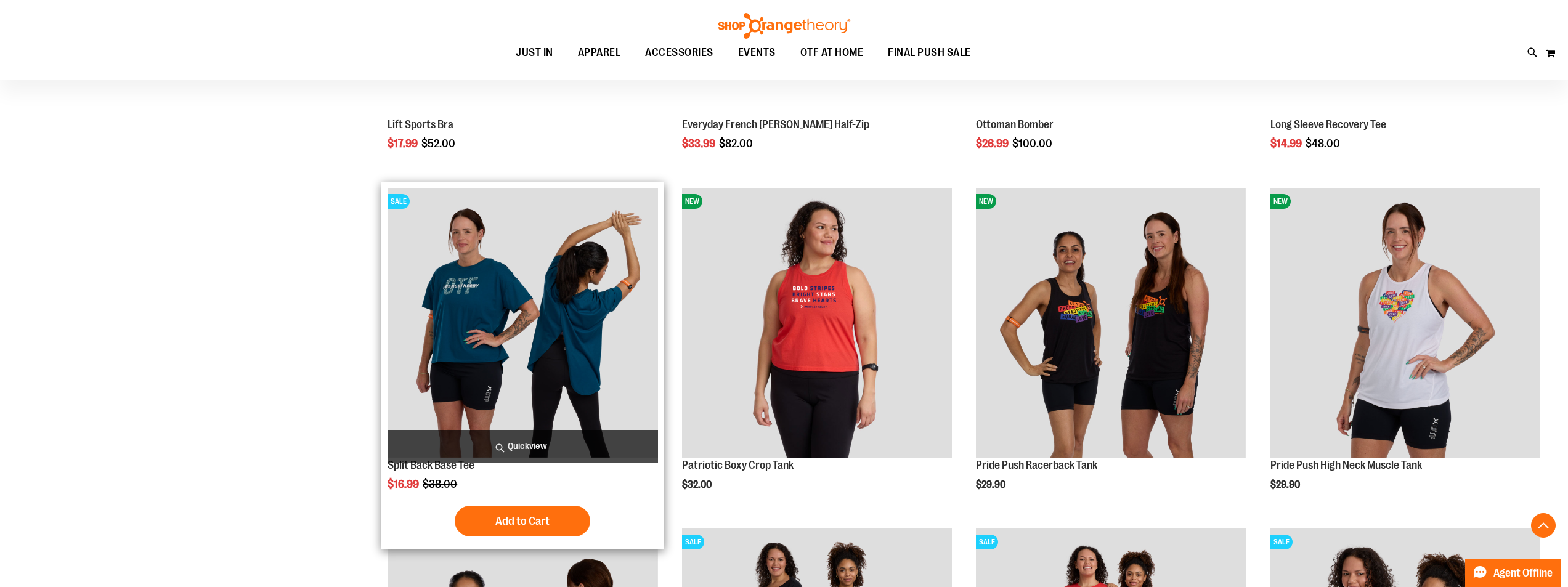
click at [618, 394] on img "product" at bounding box center [523, 323] width 270 height 270
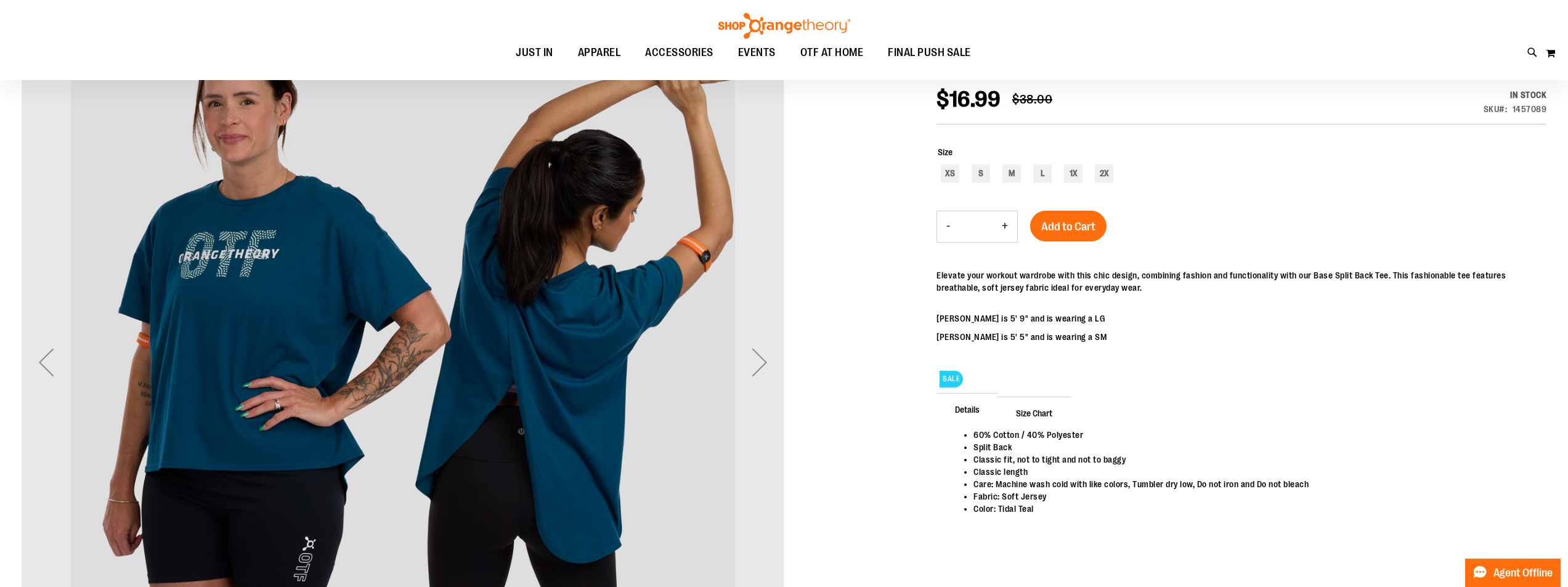
scroll to position [246, 0]
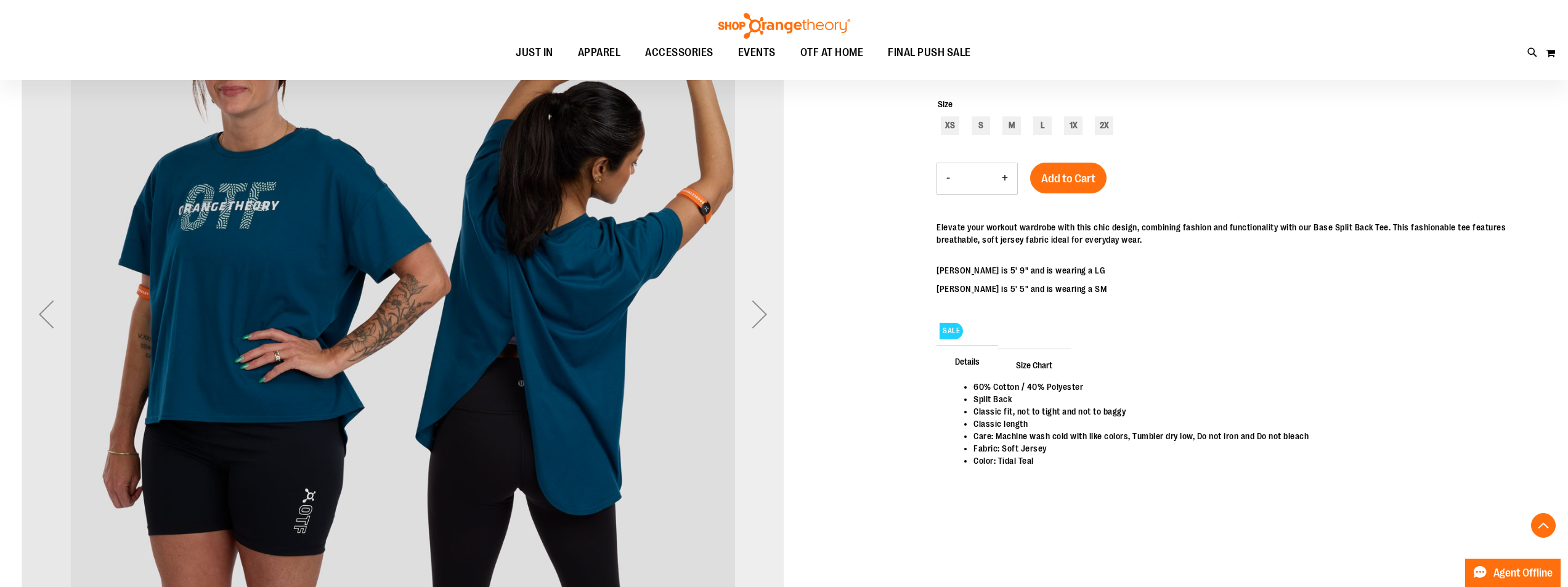
click at [764, 306] on div "Next" at bounding box center [759, 313] width 49 height 49
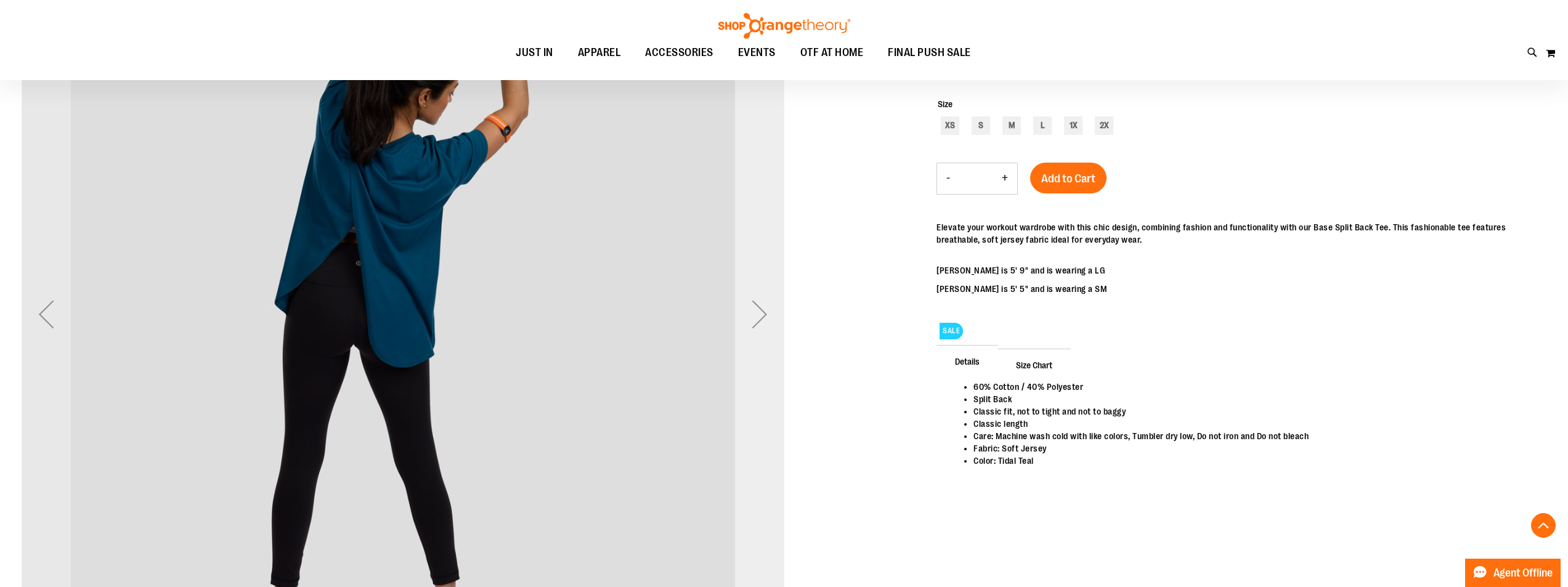
click at [764, 306] on div "Next" at bounding box center [759, 313] width 49 height 49
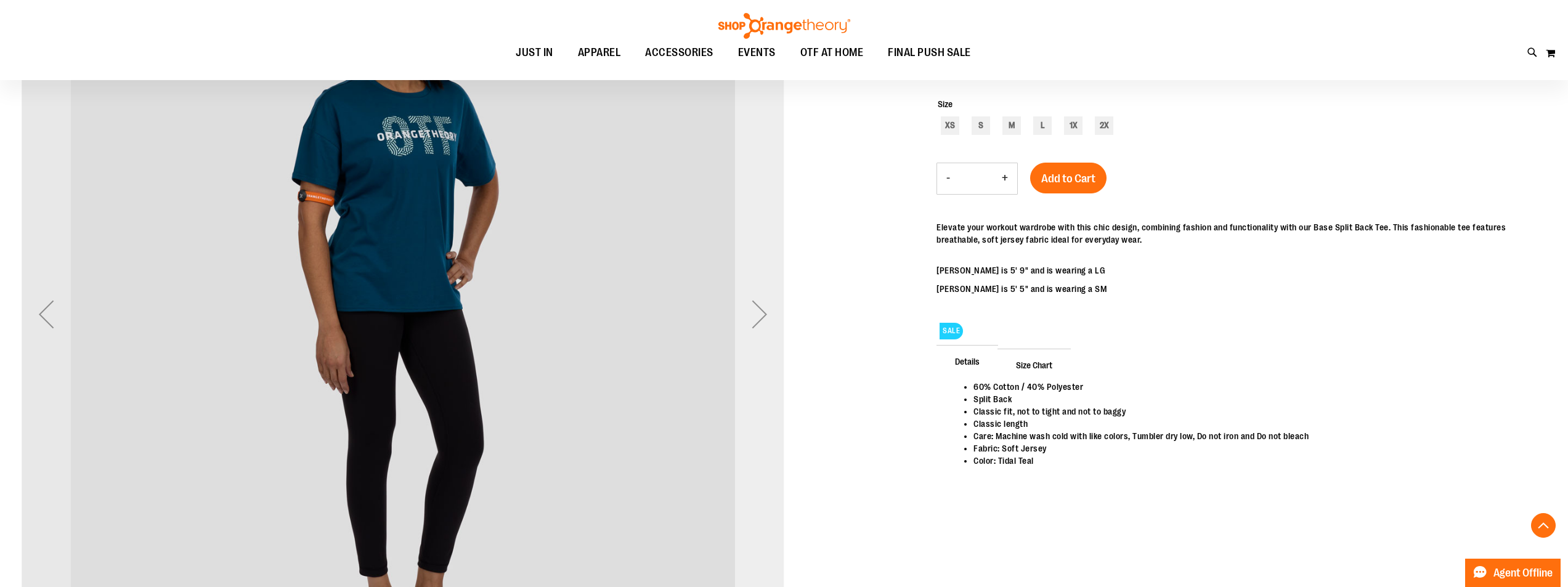
click at [764, 306] on div "Next" at bounding box center [759, 313] width 49 height 49
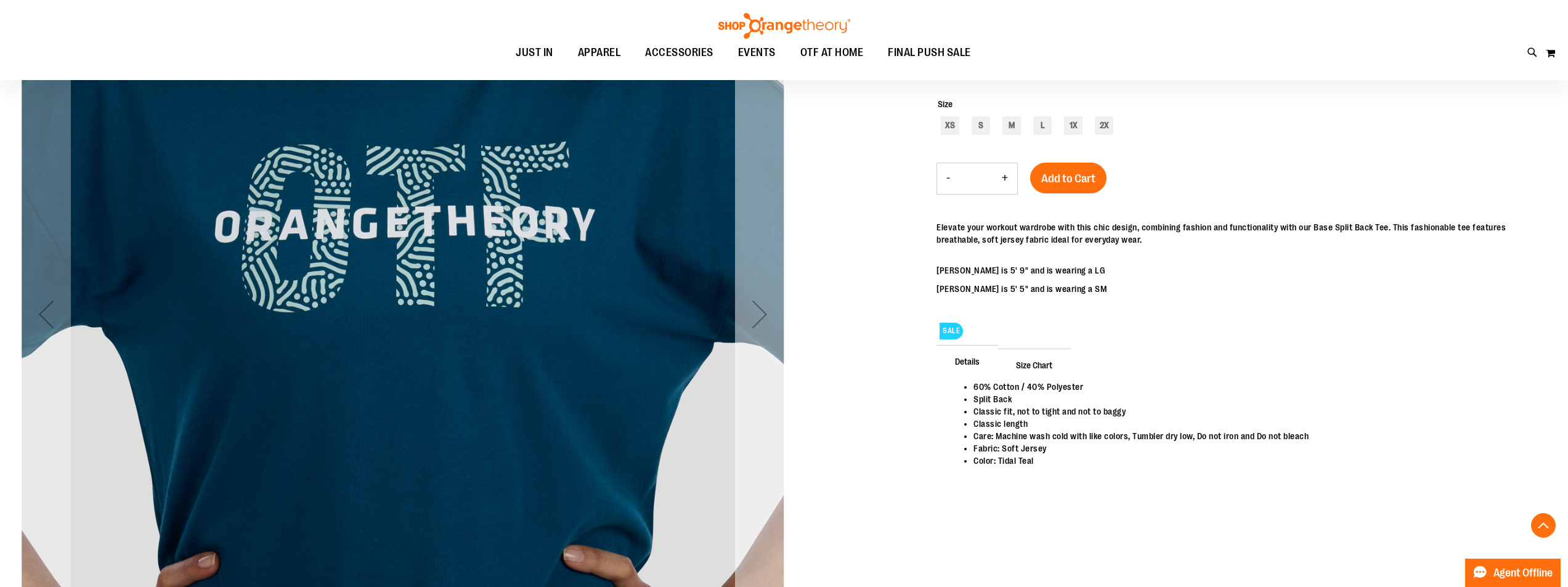
click at [764, 306] on div "Next" at bounding box center [759, 313] width 49 height 49
